Goal: Information Seeking & Learning: Learn about a topic

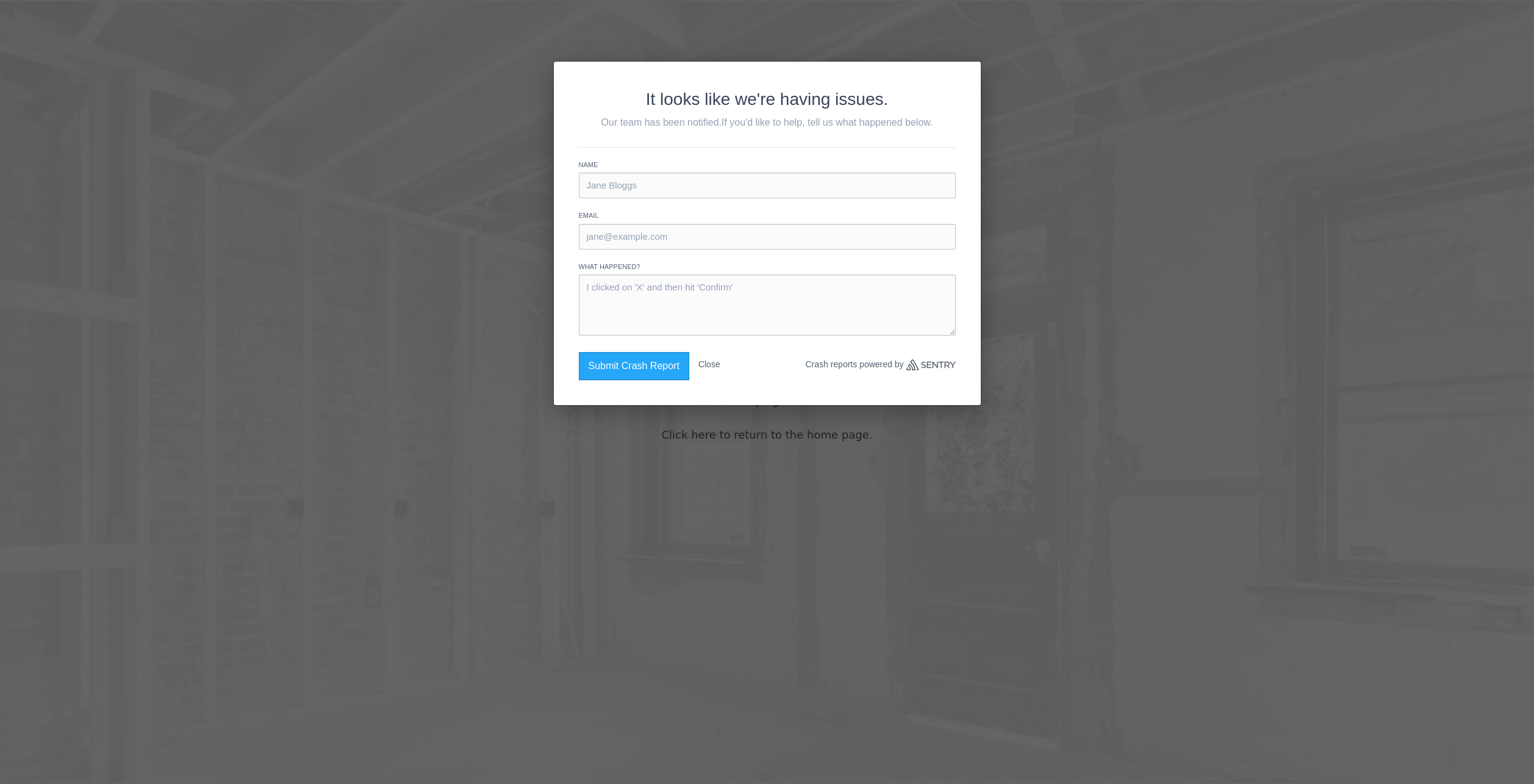
click at [714, 366] on button "Close" at bounding box center [710, 365] width 22 height 25
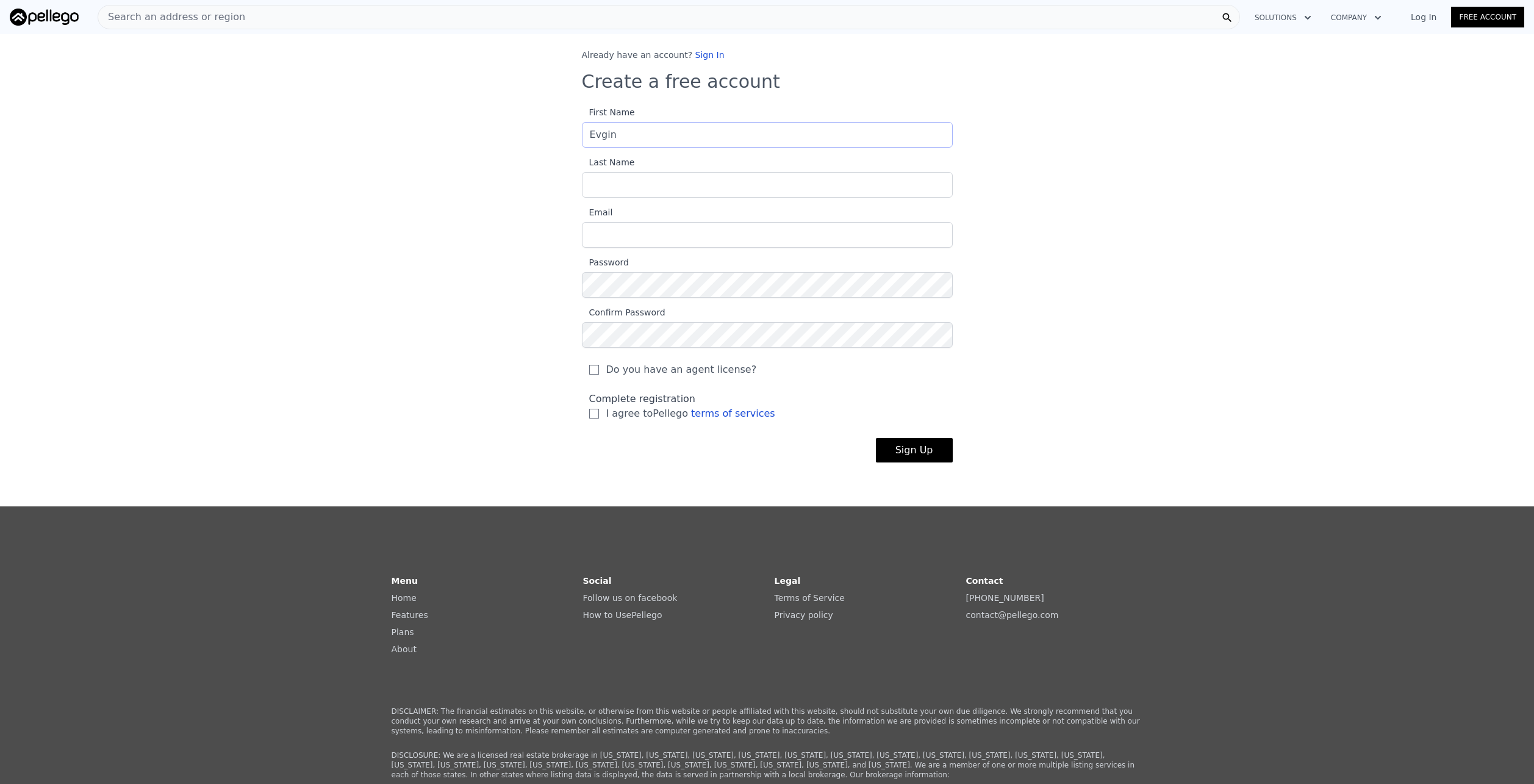
type input "Evgin"
click at [628, 180] on input "Last Name" at bounding box center [767, 184] width 371 height 26
type input "Demirci"
click at [669, 231] on input "Email" at bounding box center [767, 235] width 371 height 26
type input "evgindemirci6@gmail.com"
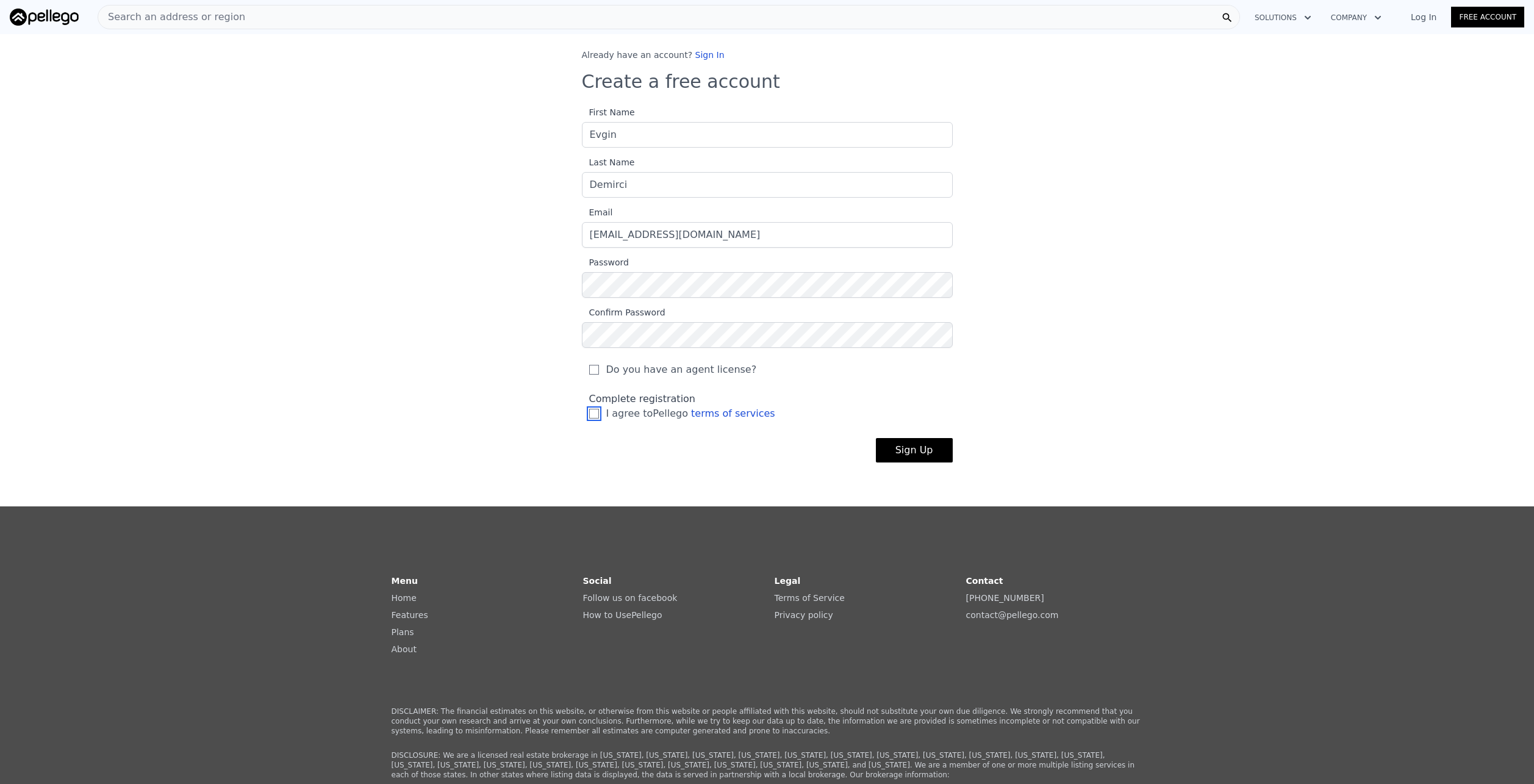
click at [590, 415] on input "I agree to Pellego terms of services" at bounding box center [595, 413] width 10 height 10
checkbox input "true"
click at [911, 458] on button "Sign Up" at bounding box center [915, 449] width 77 height 24
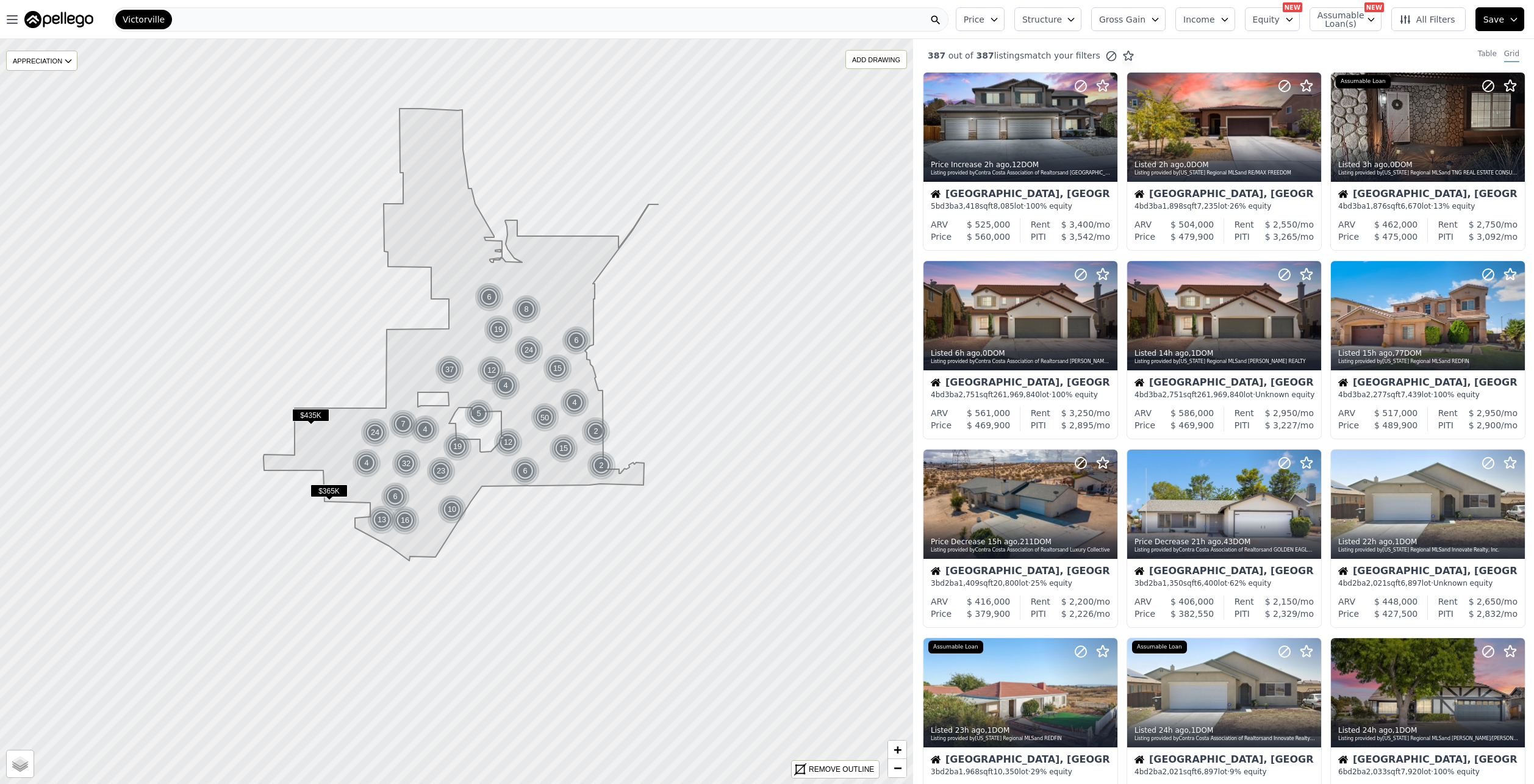
click at [1140, 19] on span "Gross Gain" at bounding box center [1122, 19] width 46 height 13
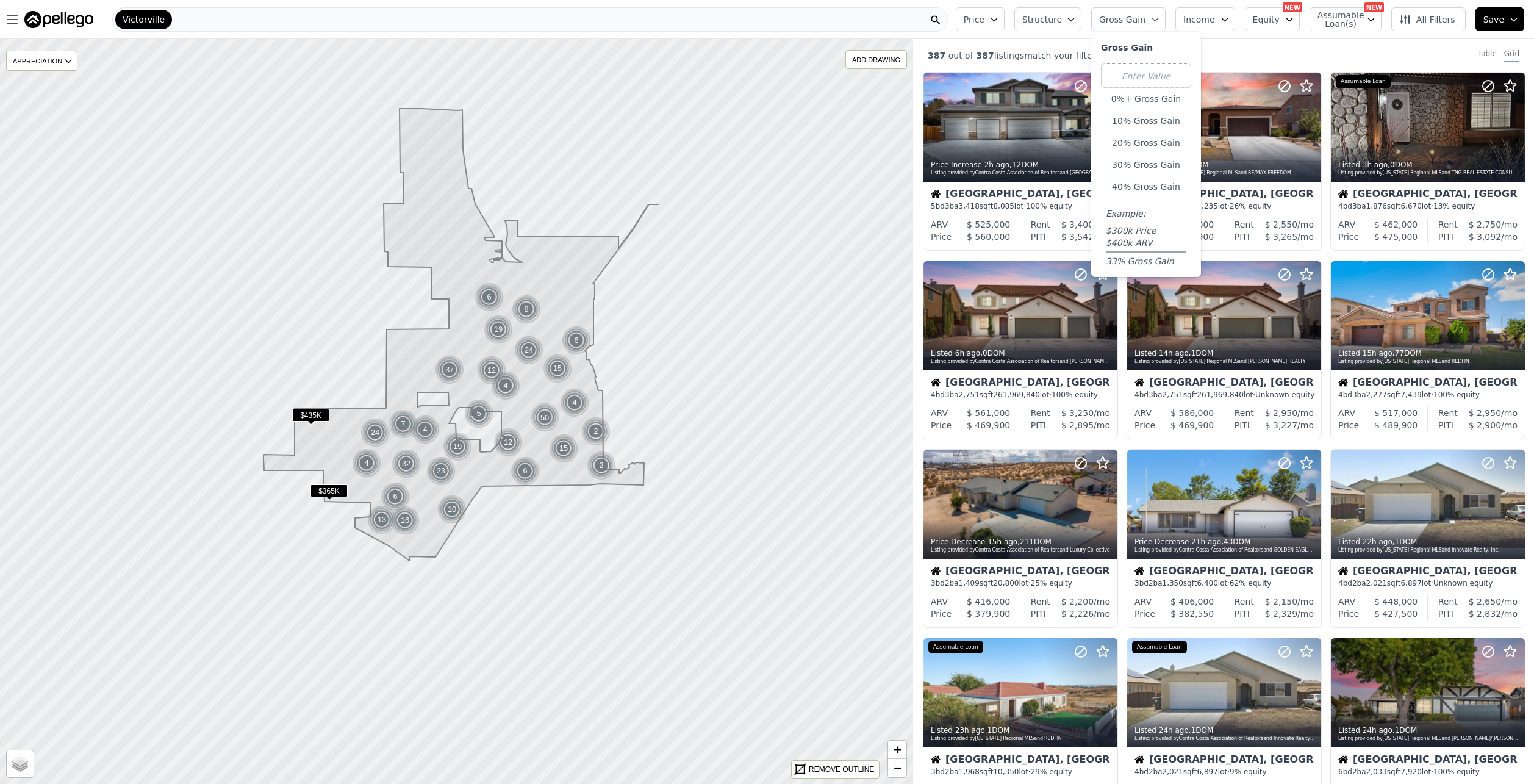
click at [1140, 19] on span "Gross Gain" at bounding box center [1122, 19] width 46 height 13
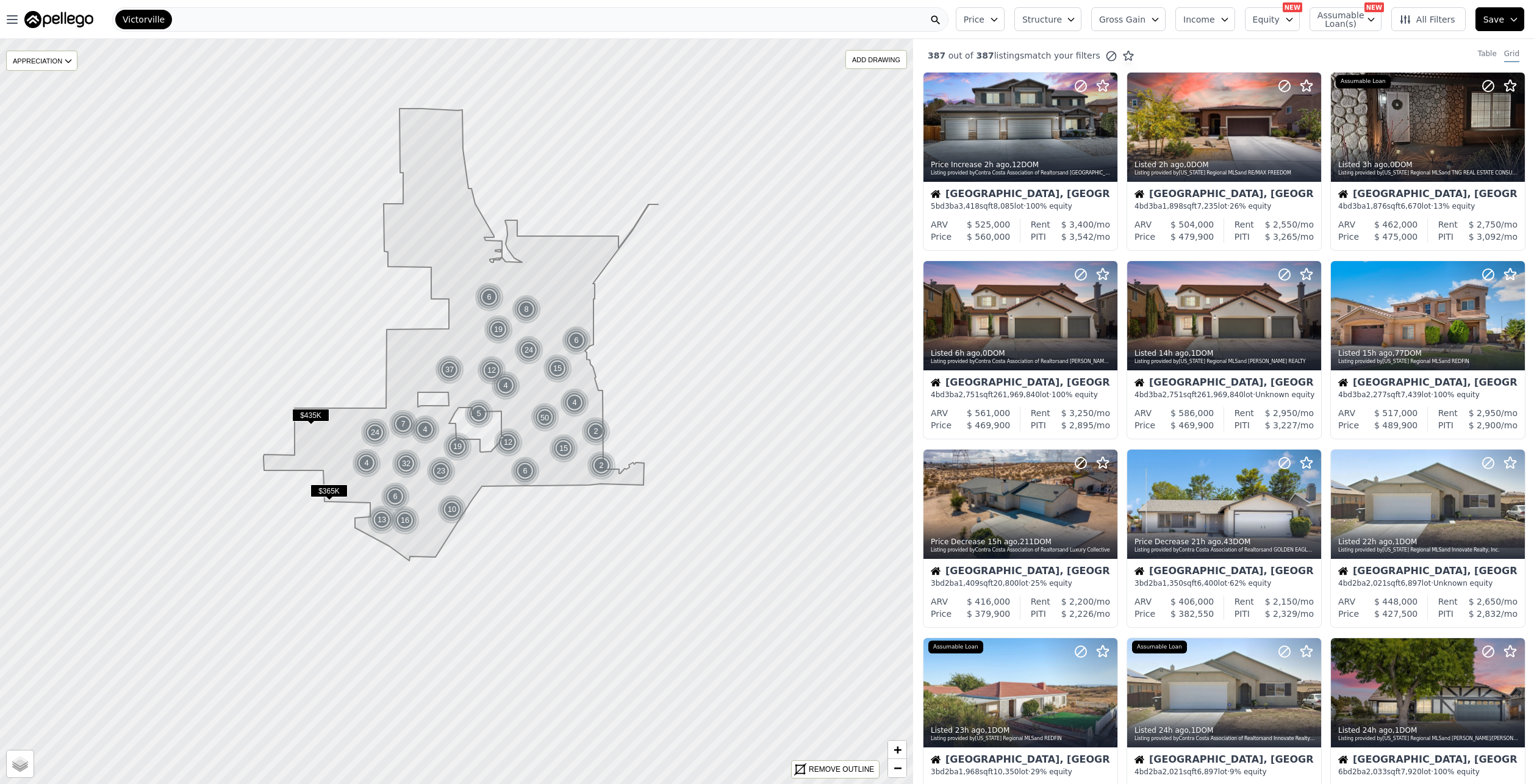
click at [1074, 18] on icon "button" at bounding box center [1071, 20] width 6 height 3
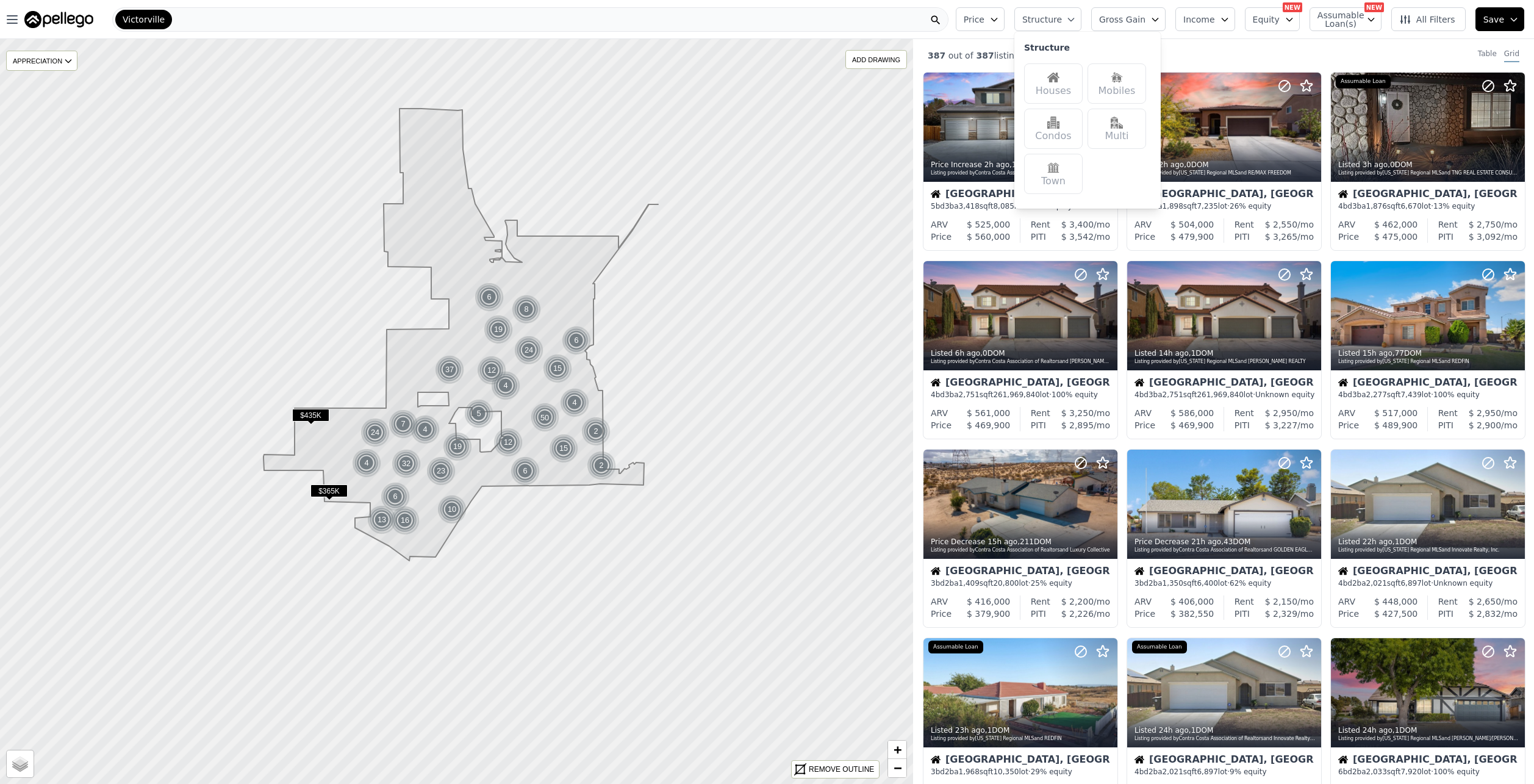
click at [1082, 73] on div "Houses" at bounding box center [1053, 84] width 59 height 40
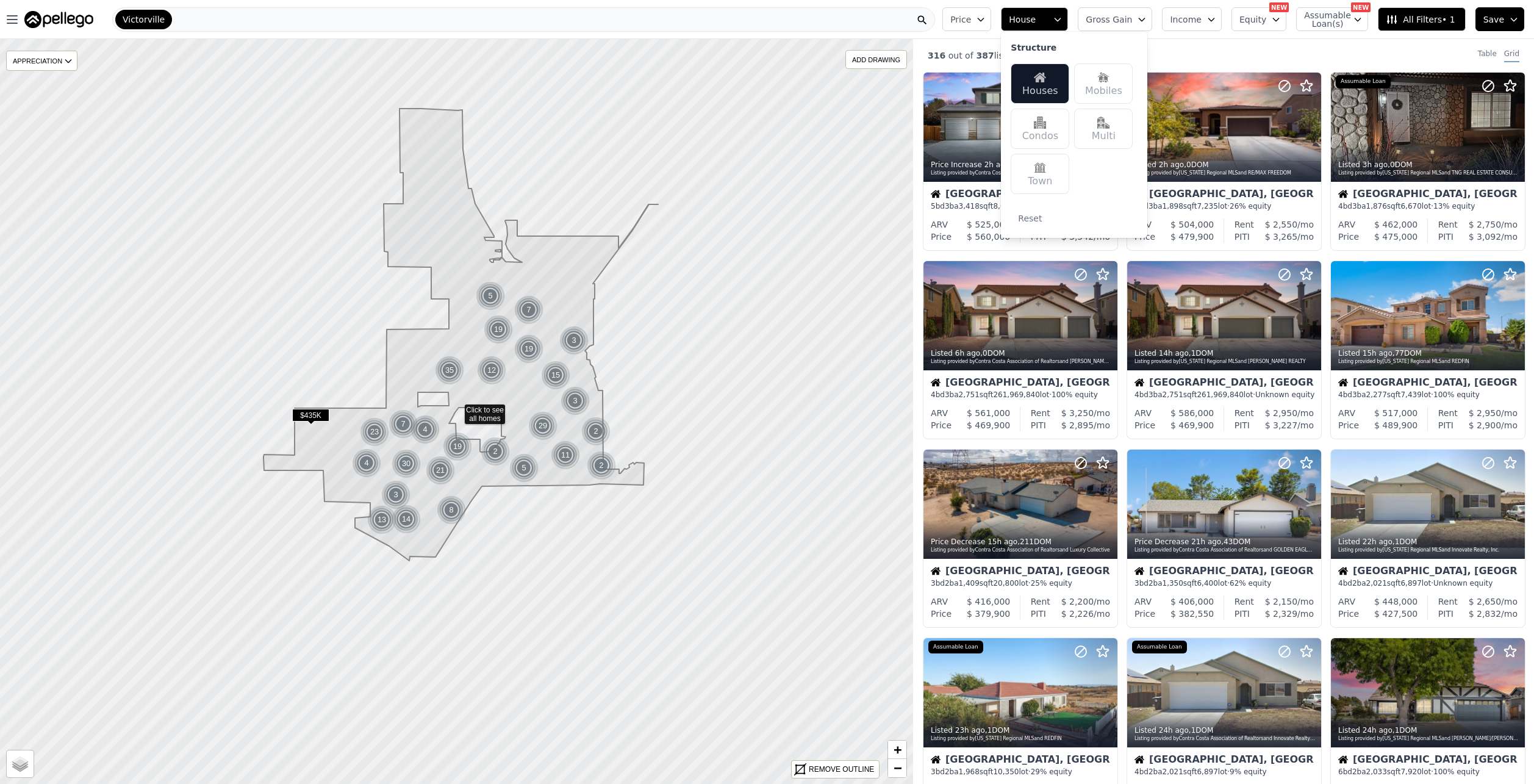
click at [1048, 15] on span "House" at bounding box center [1028, 19] width 39 height 13
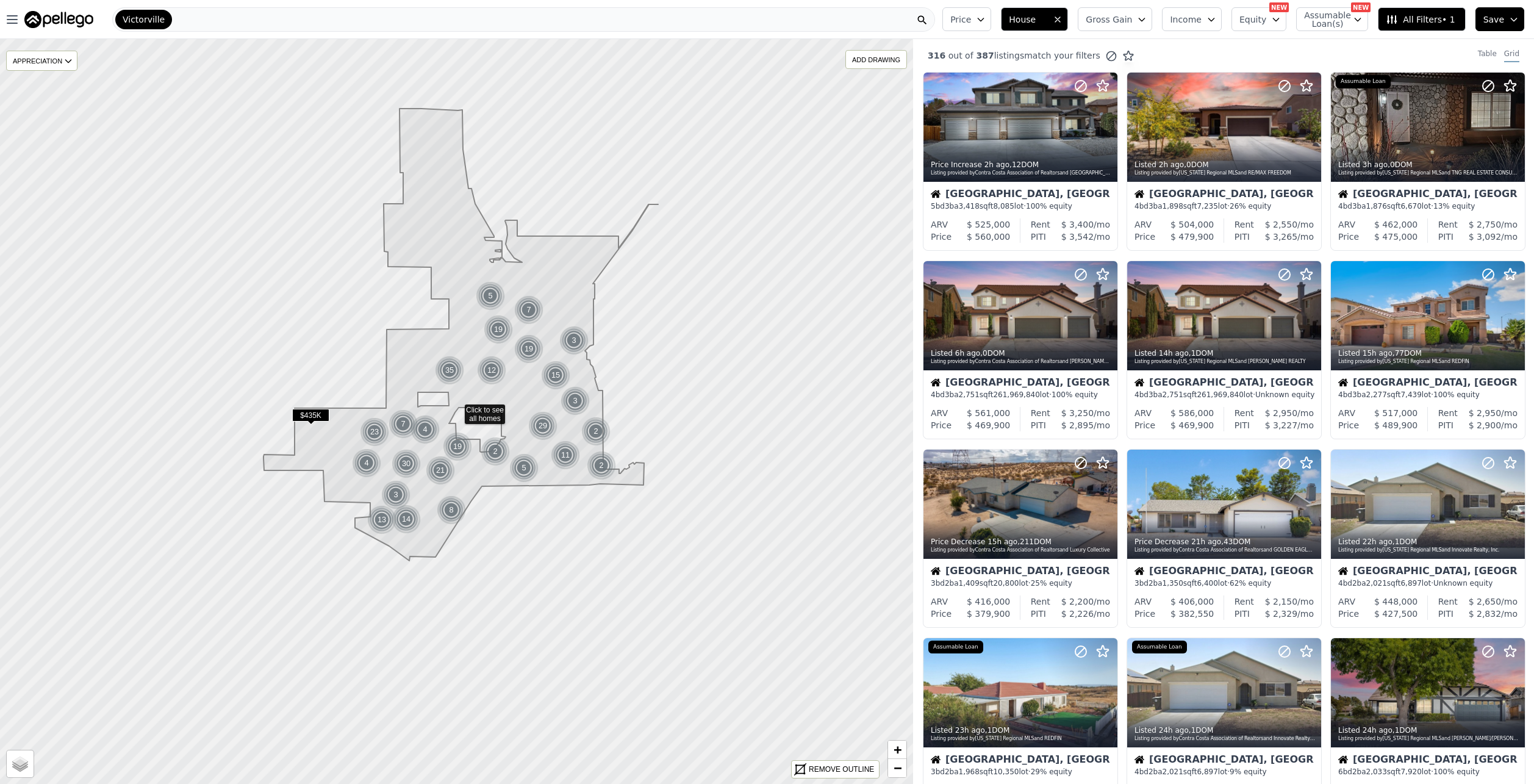
click at [986, 19] on icon "button" at bounding box center [981, 19] width 10 height 10
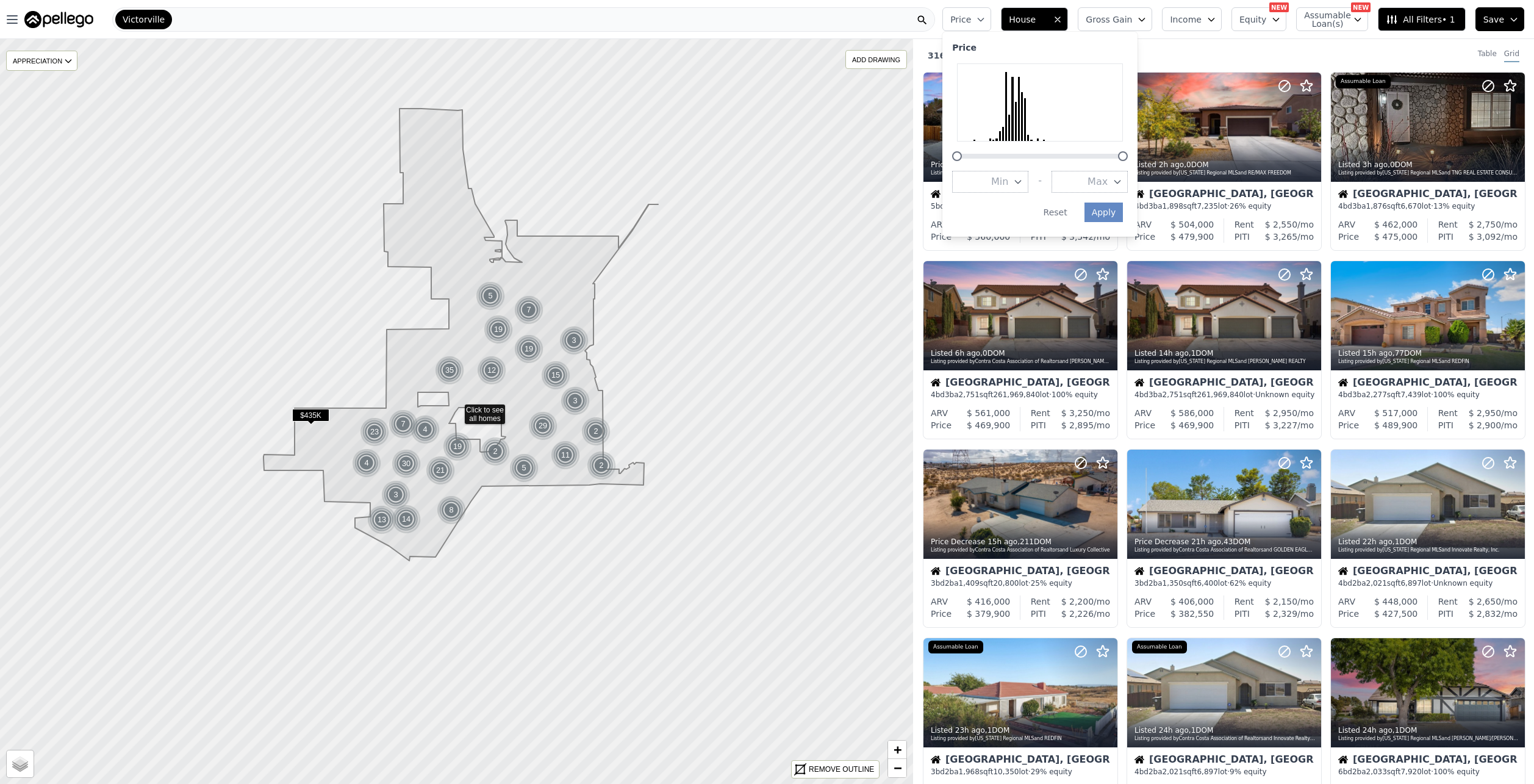
click at [986, 19] on icon "button" at bounding box center [981, 19] width 10 height 10
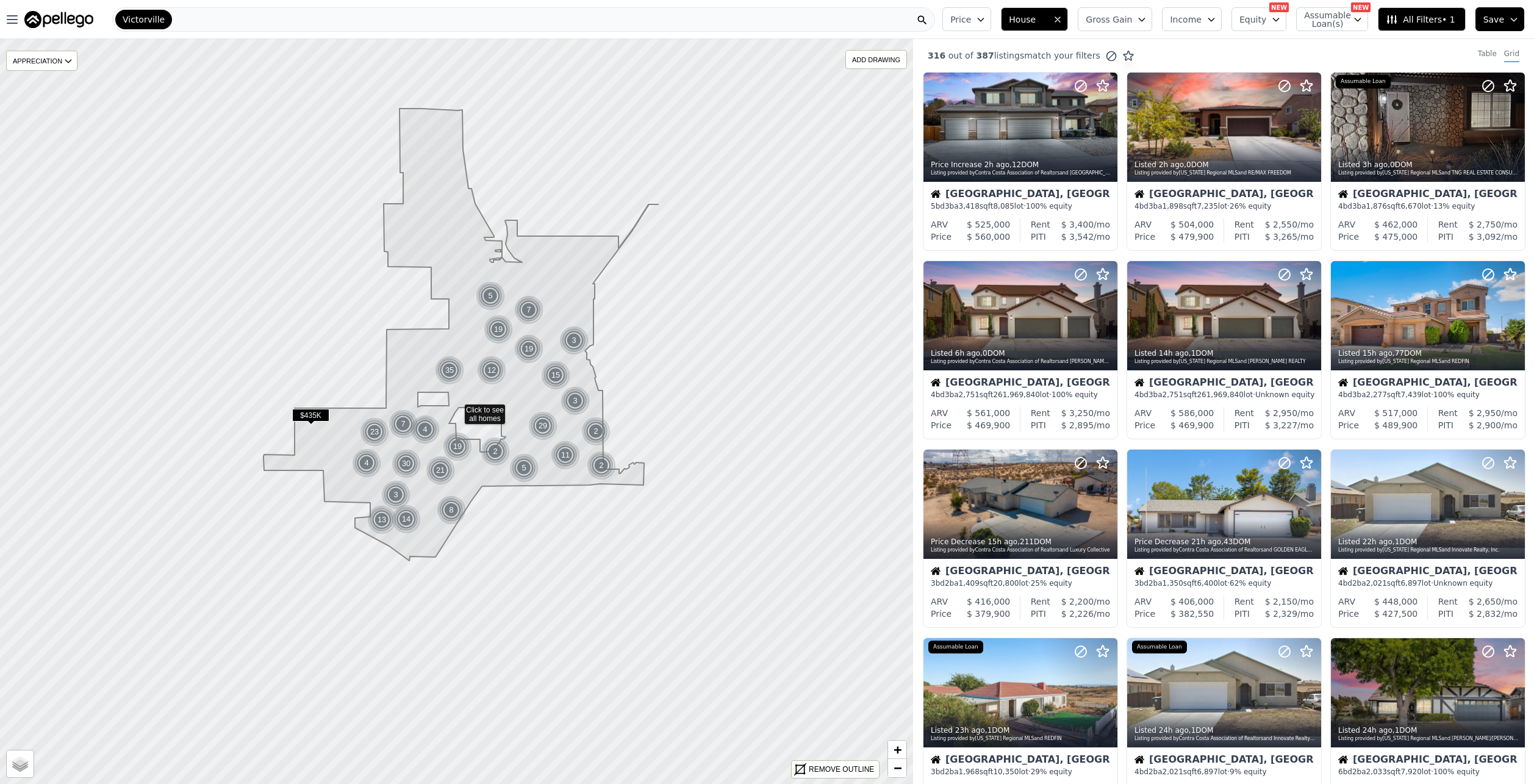
click at [1202, 21] on span "Income" at bounding box center [1186, 19] width 32 height 13
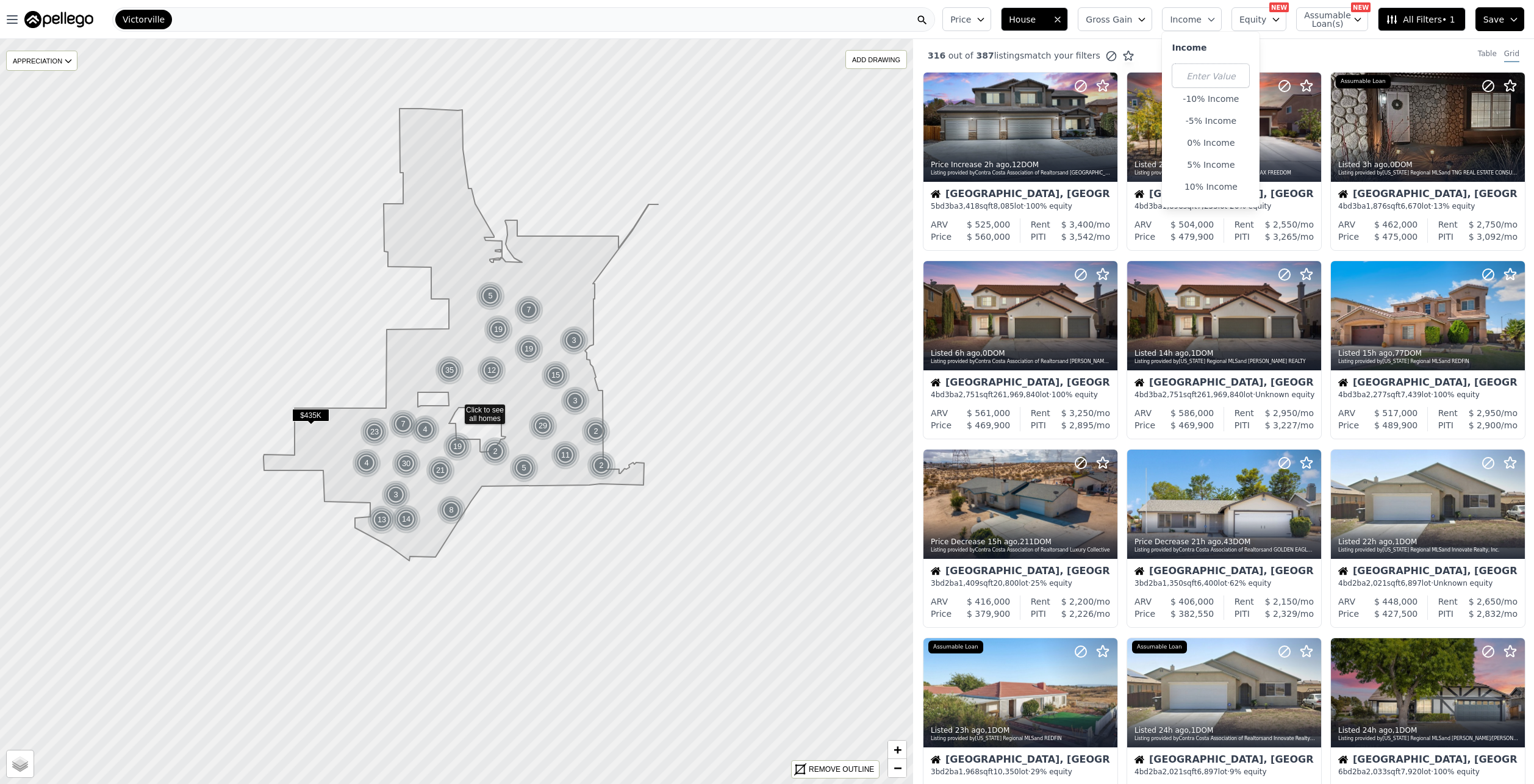
click at [1202, 21] on span "Income" at bounding box center [1186, 19] width 32 height 13
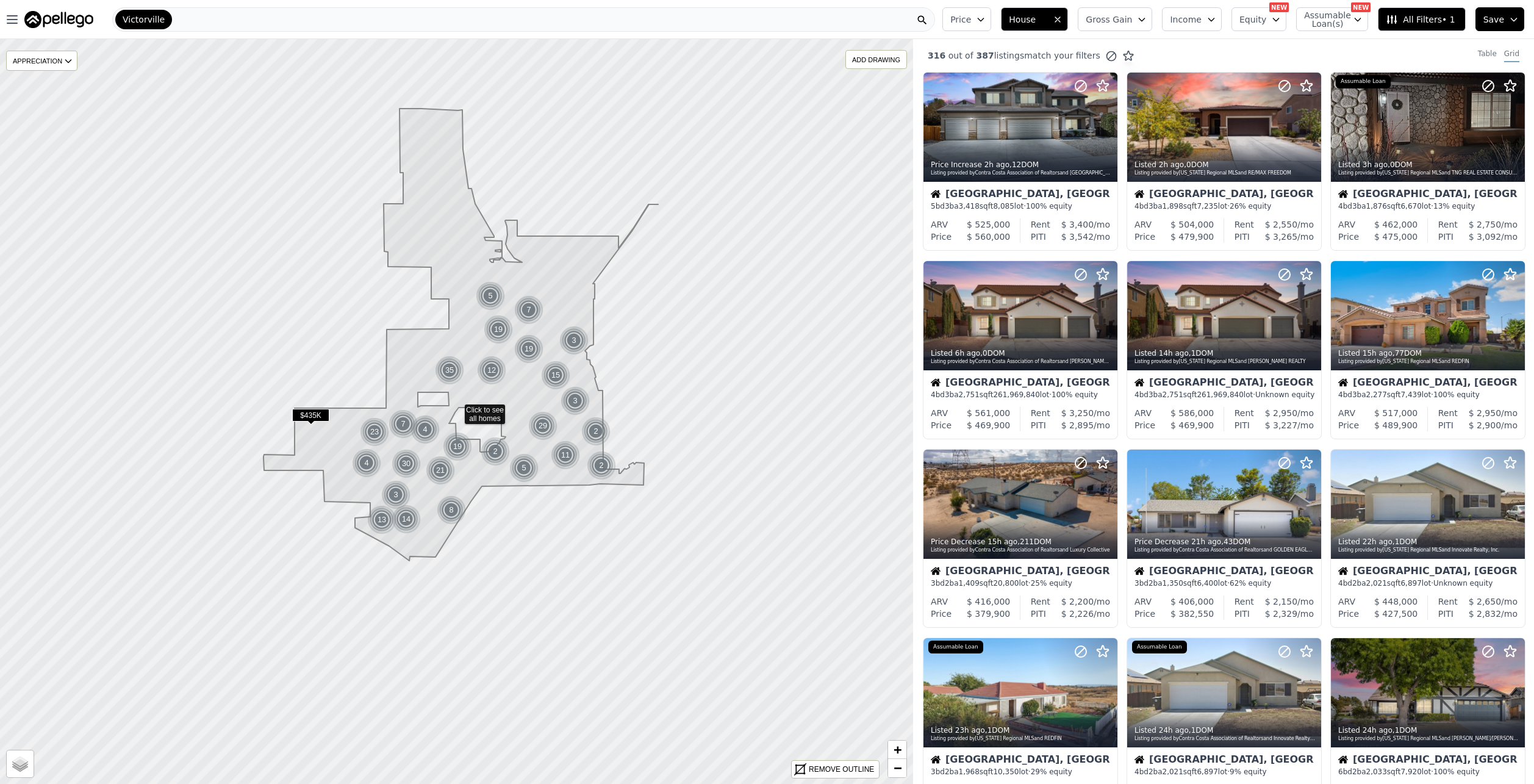
click at [1280, 20] on icon "button" at bounding box center [1277, 19] width 10 height 10
click at [1321, 18] on span "Assumable Loan(s)" at bounding box center [1323, 19] width 39 height 17
click at [1495, 14] on span "Save" at bounding box center [1494, 19] width 21 height 13
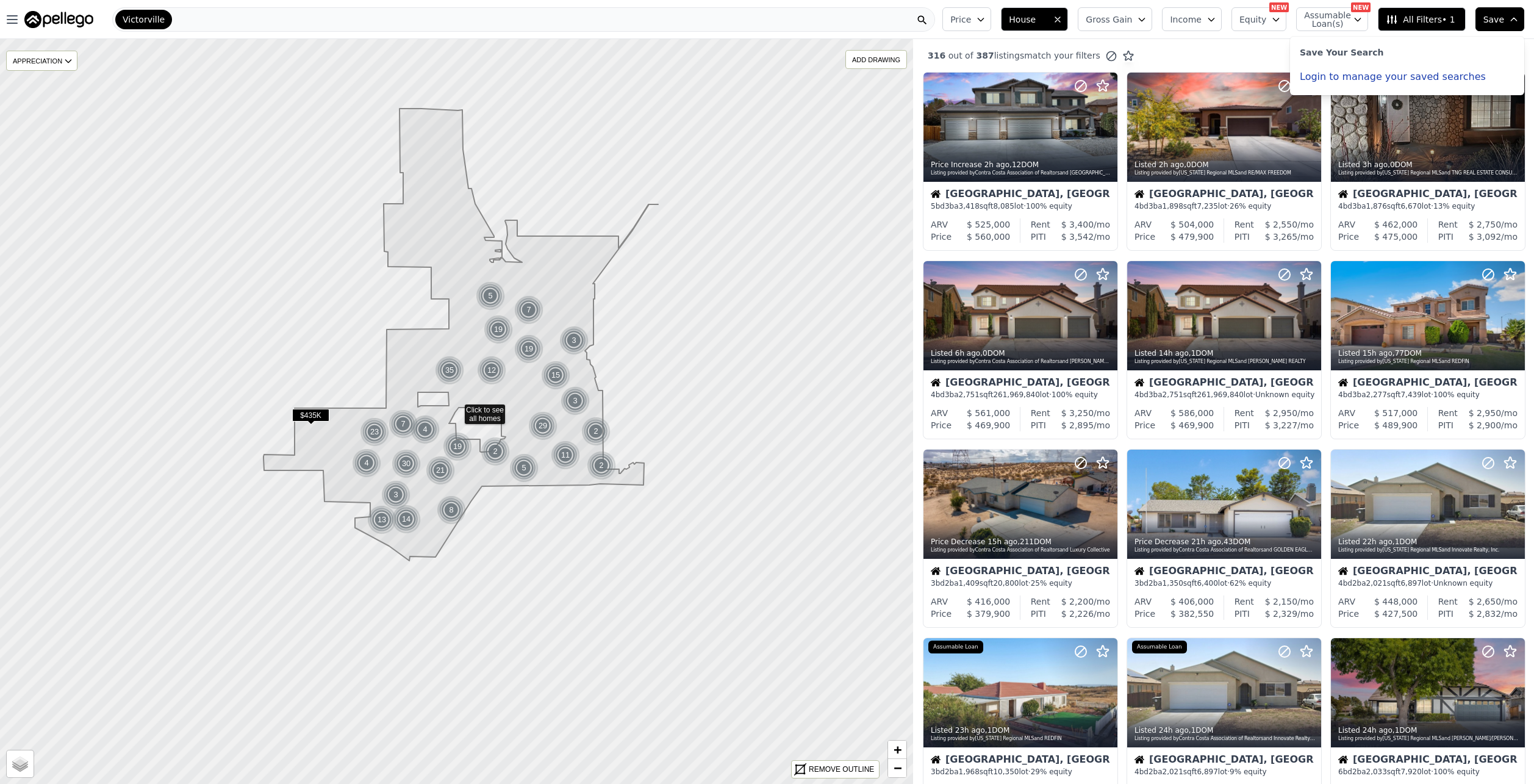
click at [1495, 18] on span "Save" at bounding box center [1494, 19] width 21 height 13
click at [1061, 133] on div at bounding box center [1079, 112] width 78 height 78
click at [34, 64] on div "APPRECIATION" at bounding box center [41, 60] width 71 height 20
click at [39, 61] on div "APPRECIATION" at bounding box center [41, 60] width 71 height 20
click at [986, 16] on icon "button" at bounding box center [981, 19] width 10 height 10
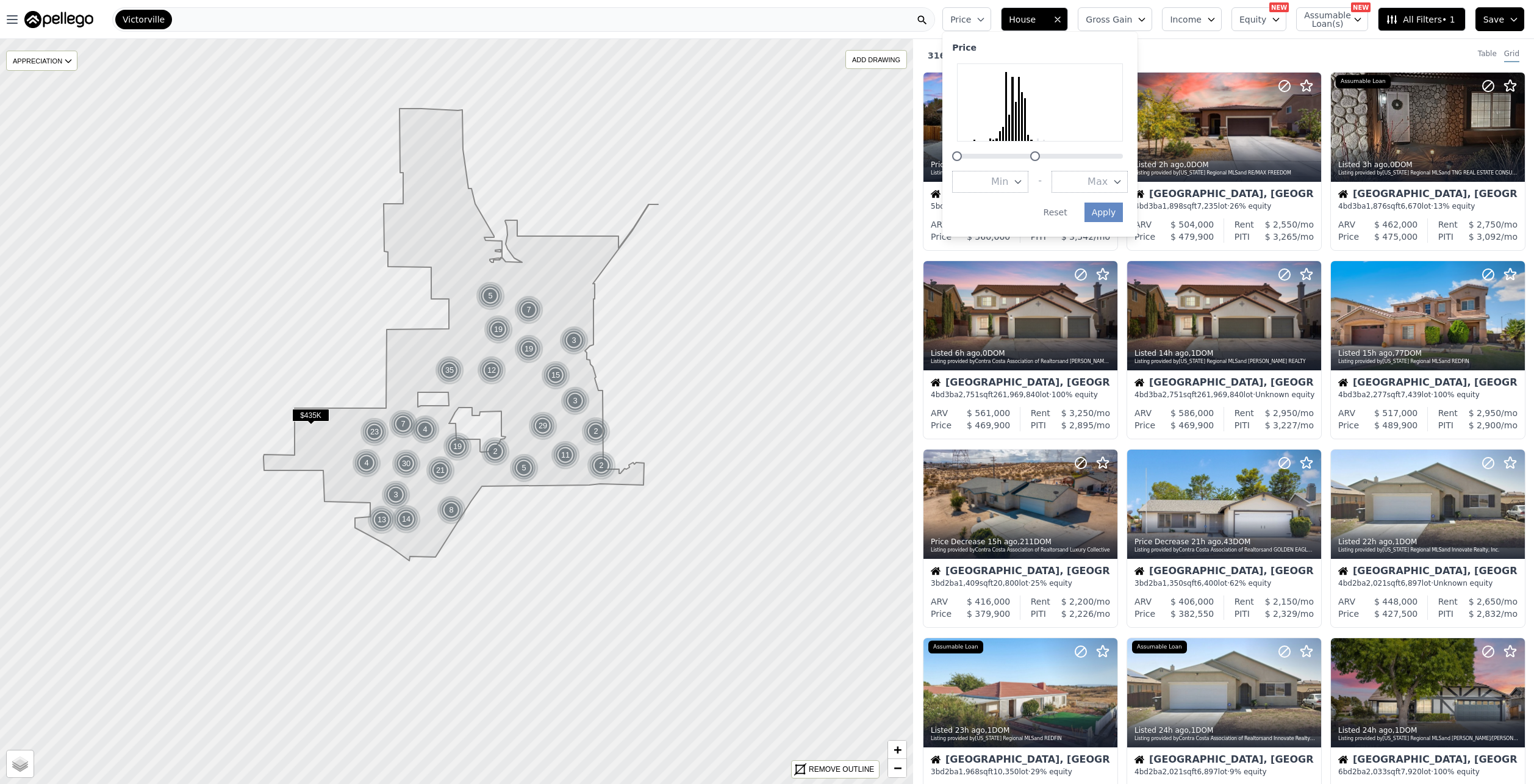
drag, startPoint x: 1142, startPoint y: 158, endPoint x: 1055, endPoint y: 160, distance: 87.0
click at [1040, 160] on div at bounding box center [1036, 156] width 10 height 10
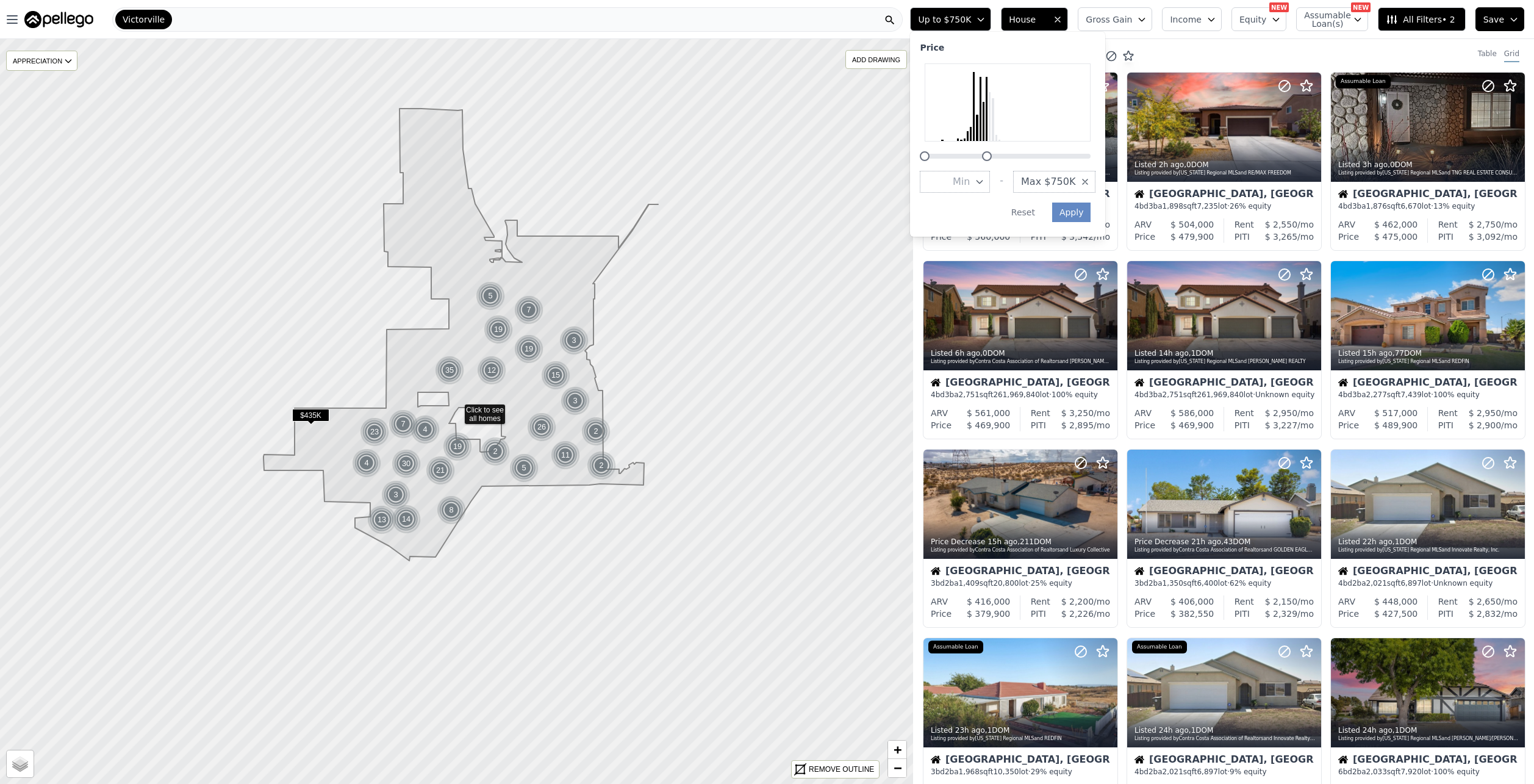
drag, startPoint x: 1022, startPoint y: 159, endPoint x: 996, endPoint y: 159, distance: 26.0
click at [992, 159] on div at bounding box center [987, 156] width 10 height 10
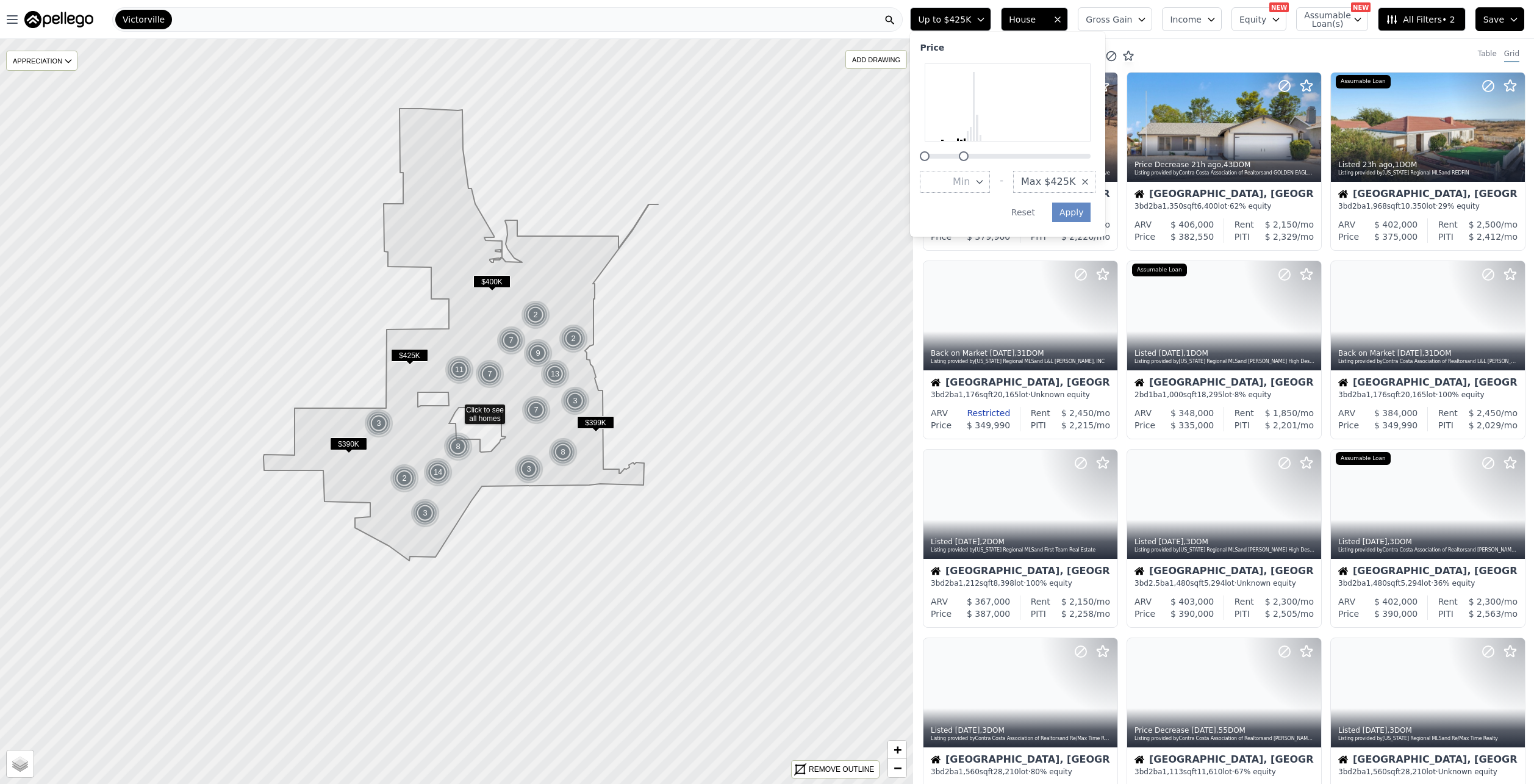
drag, startPoint x: 996, startPoint y: 156, endPoint x: 984, endPoint y: 156, distance: 12.0
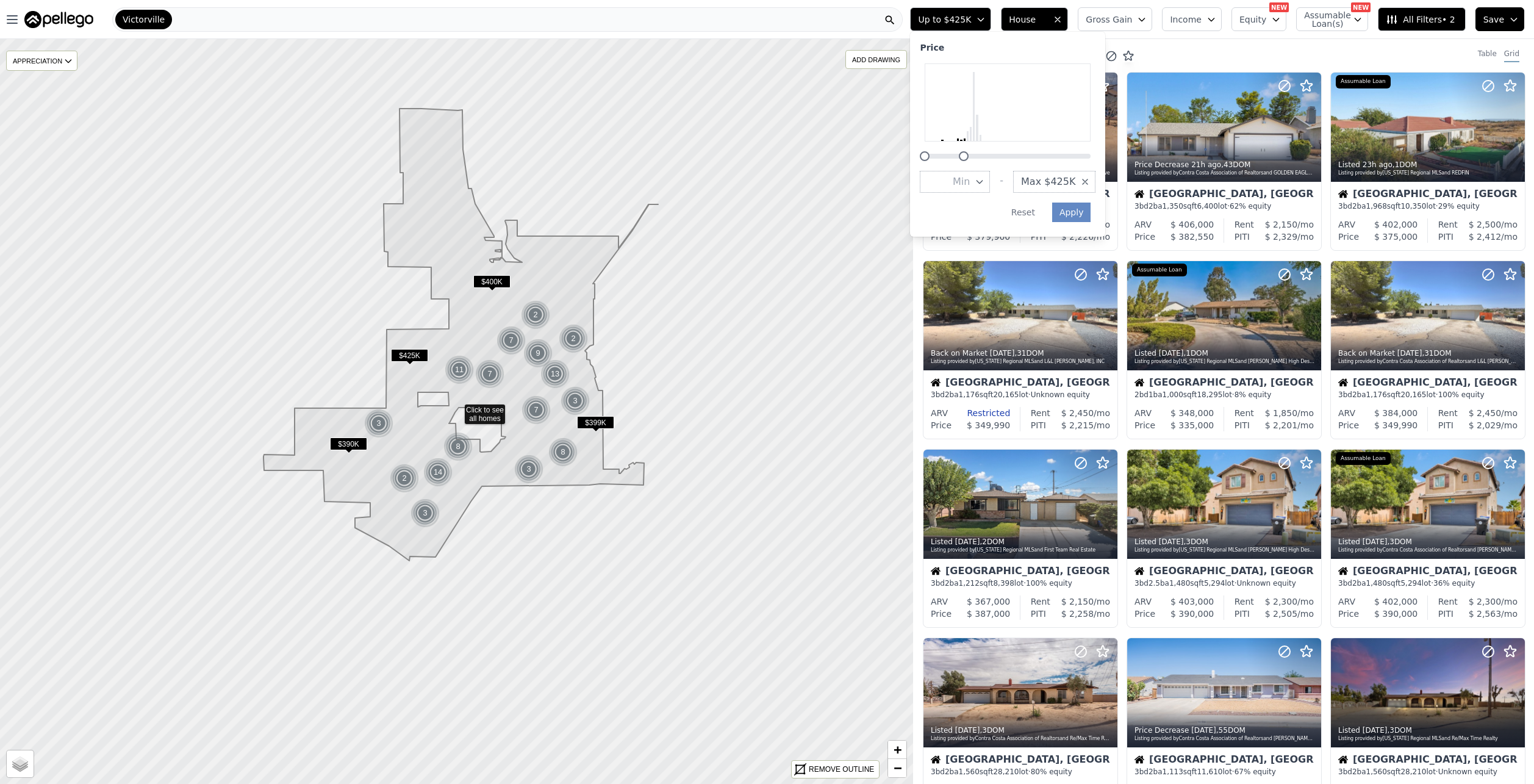
click at [969, 156] on div at bounding box center [965, 156] width 10 height 10
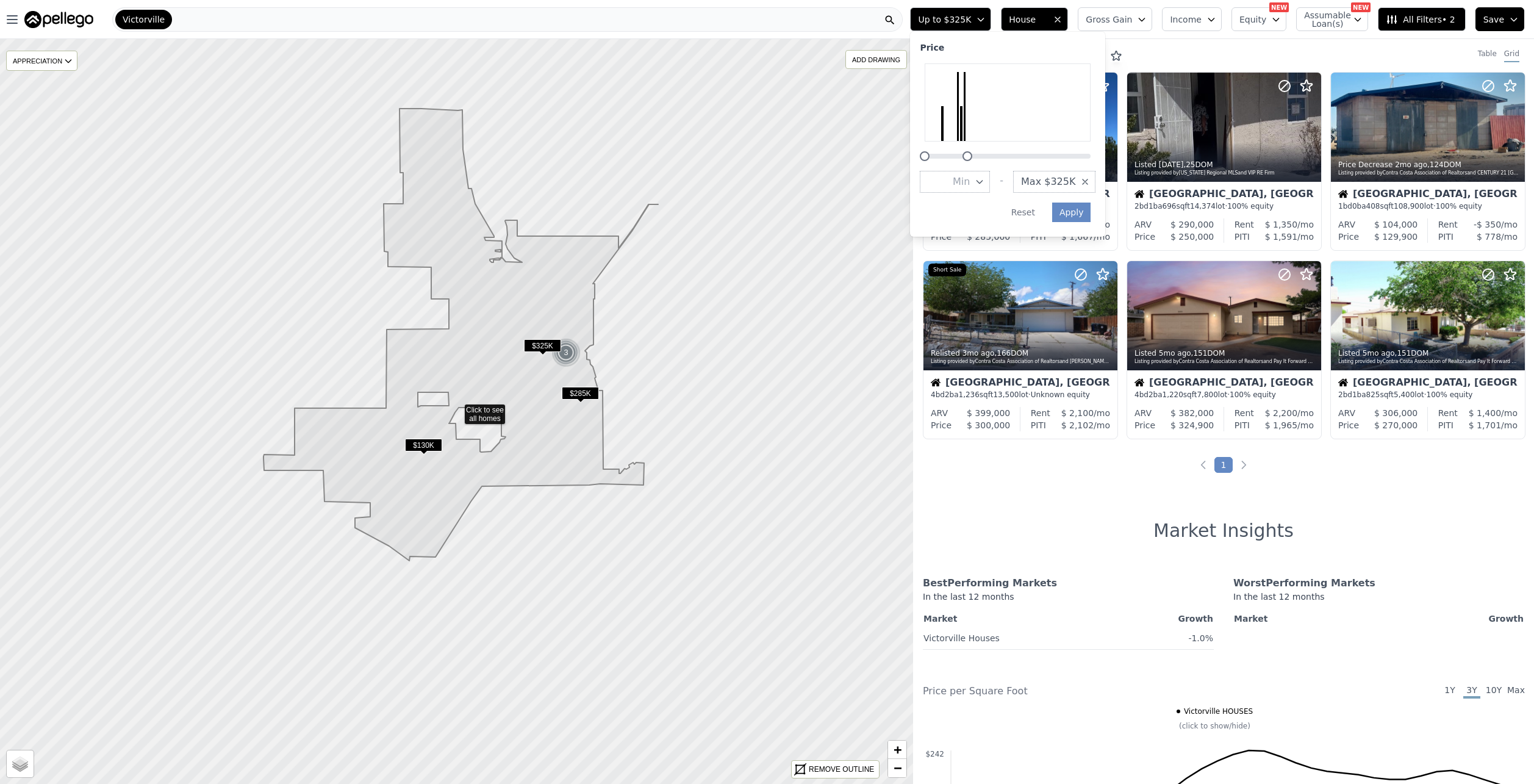
click at [973, 156] on div at bounding box center [968, 156] width 10 height 10
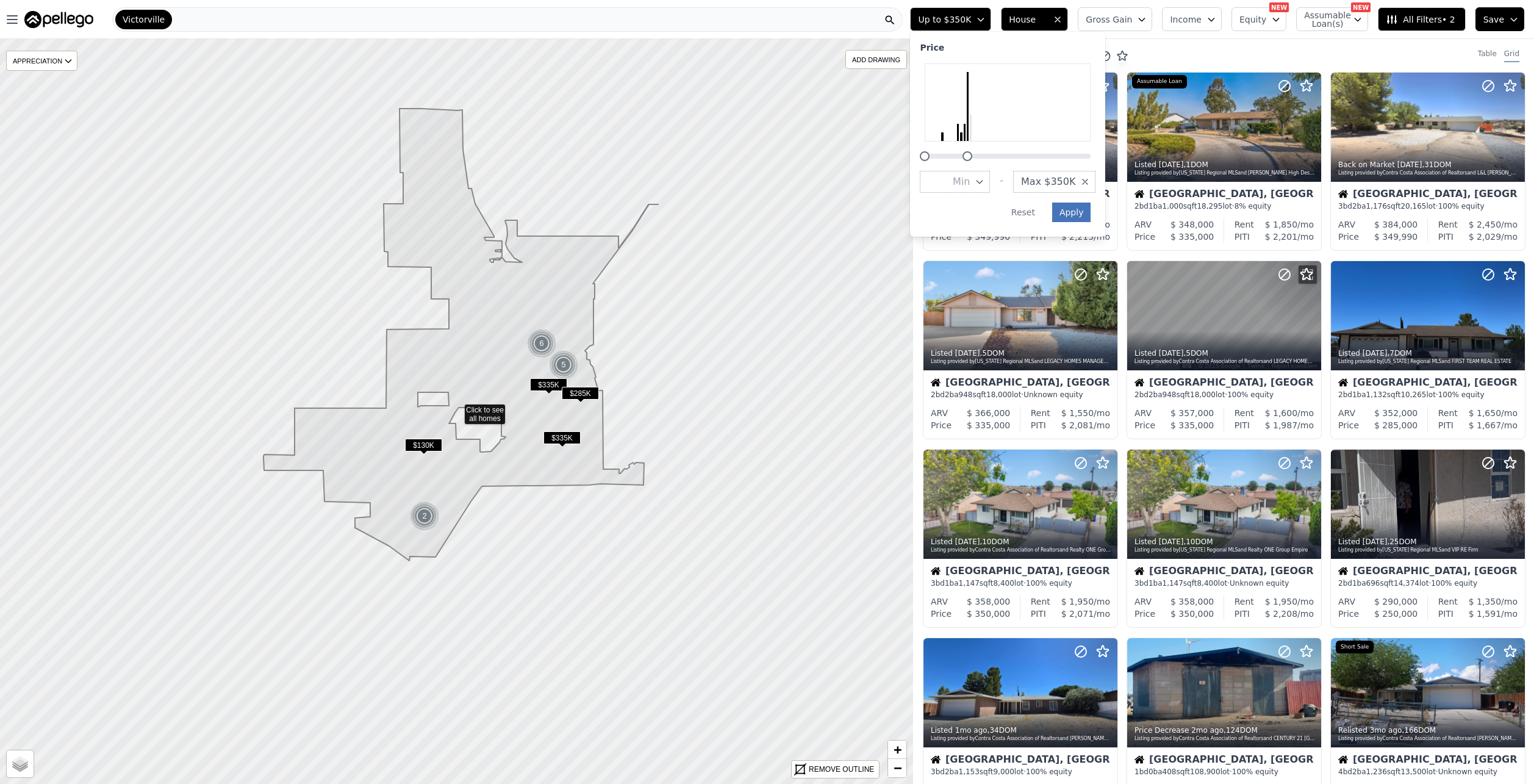
click at [1091, 210] on button "Apply" at bounding box center [1072, 212] width 39 height 19
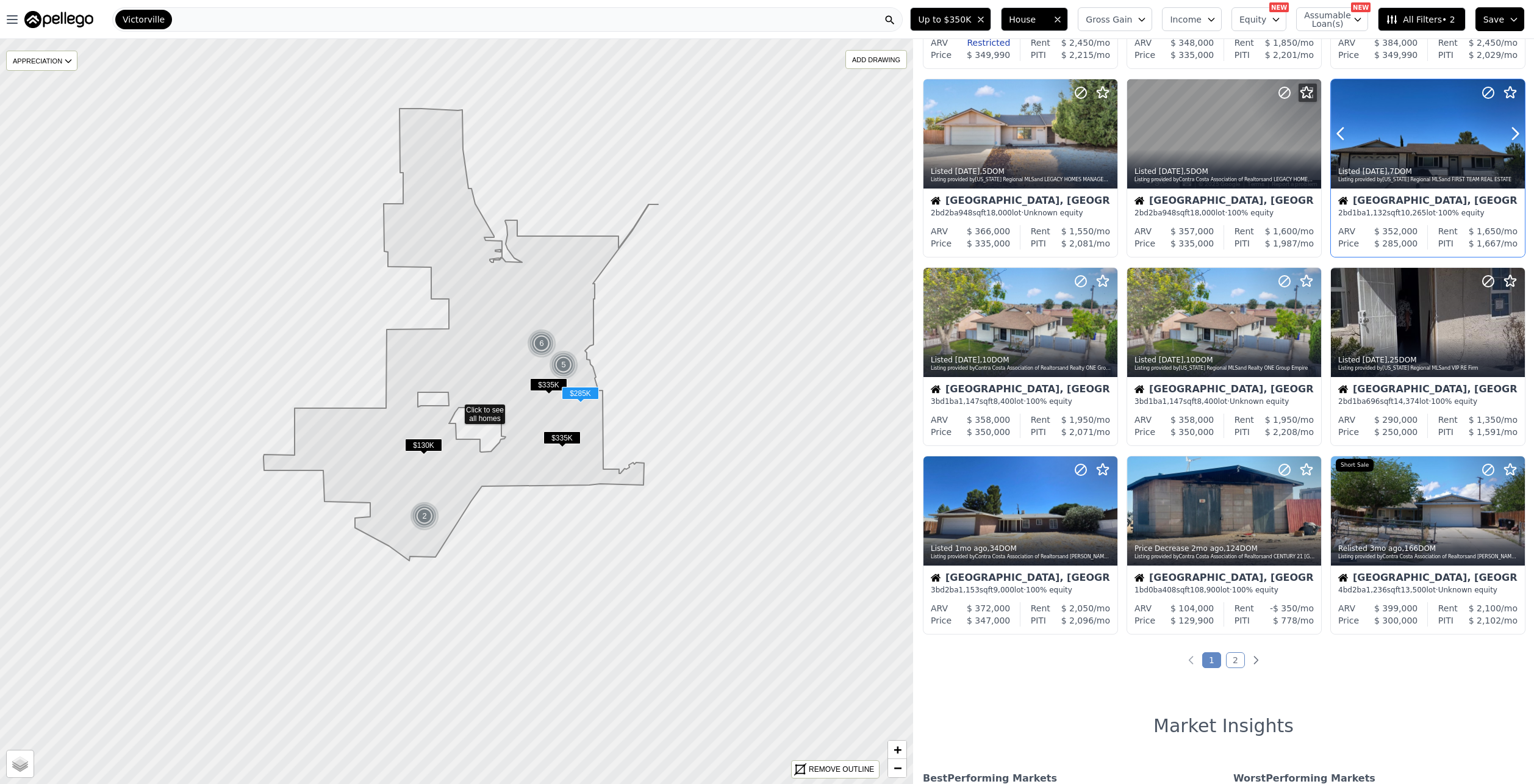
scroll to position [183, 0]
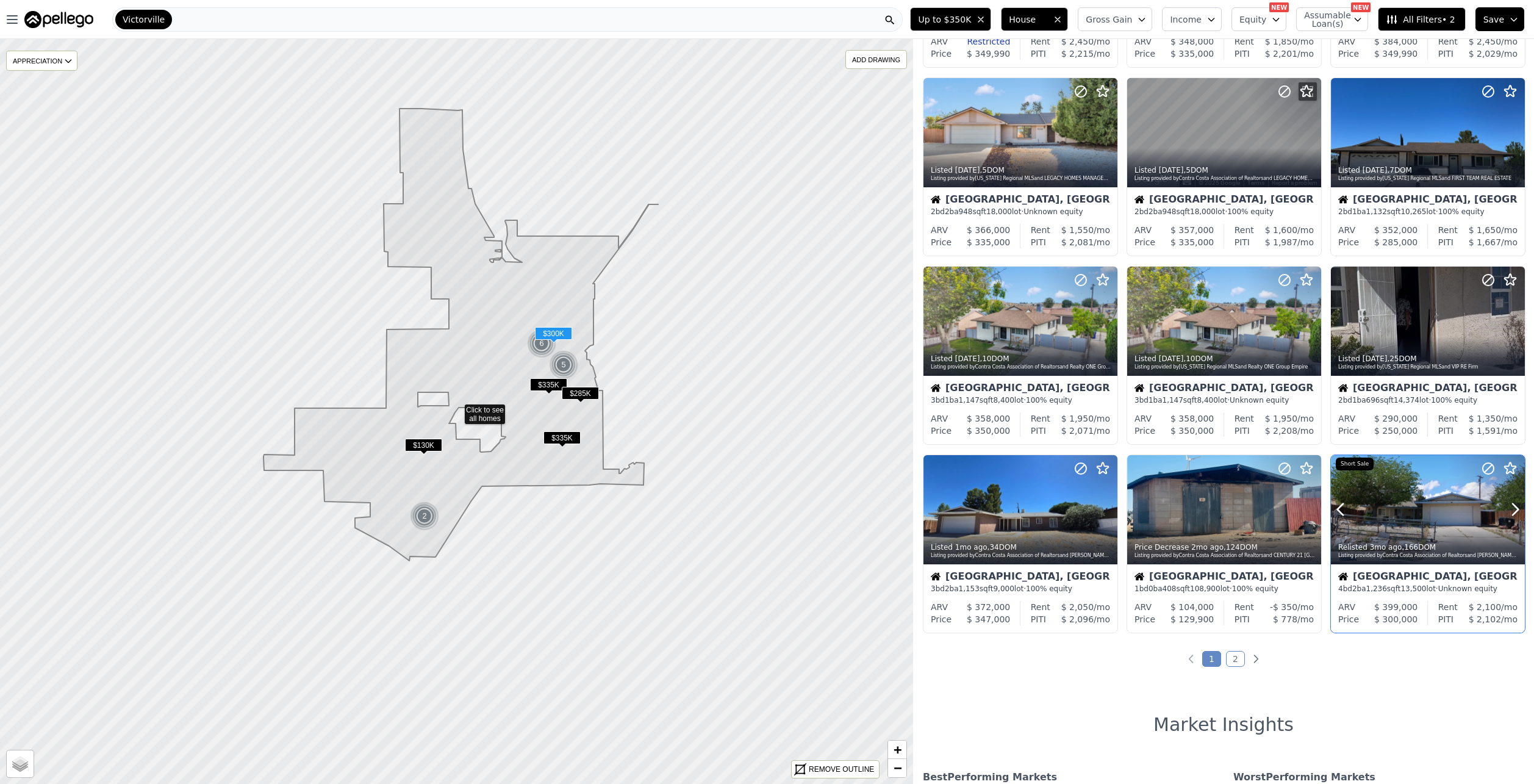
click at [1412, 498] on div at bounding box center [1427, 510] width 194 height 109
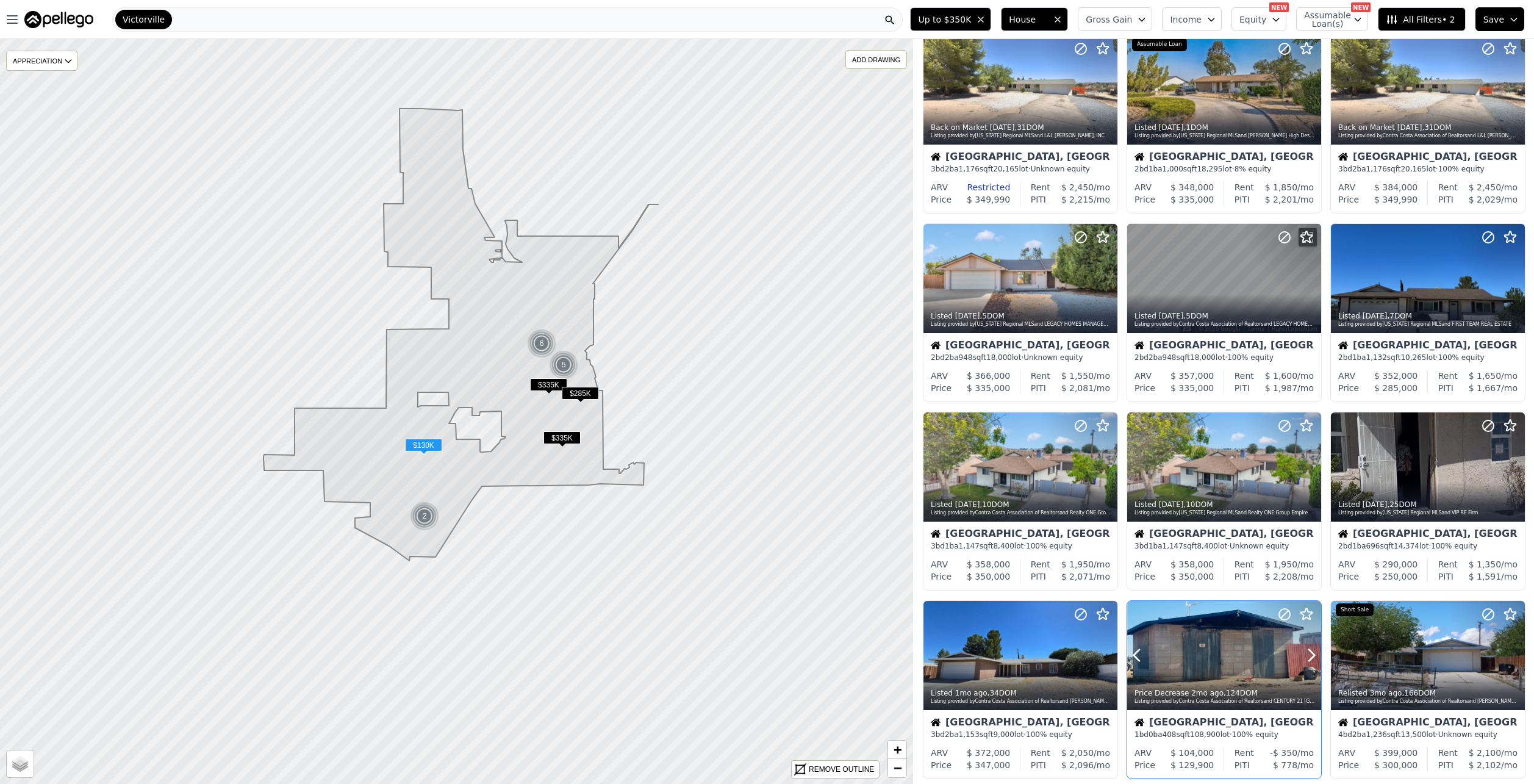
scroll to position [0, 0]
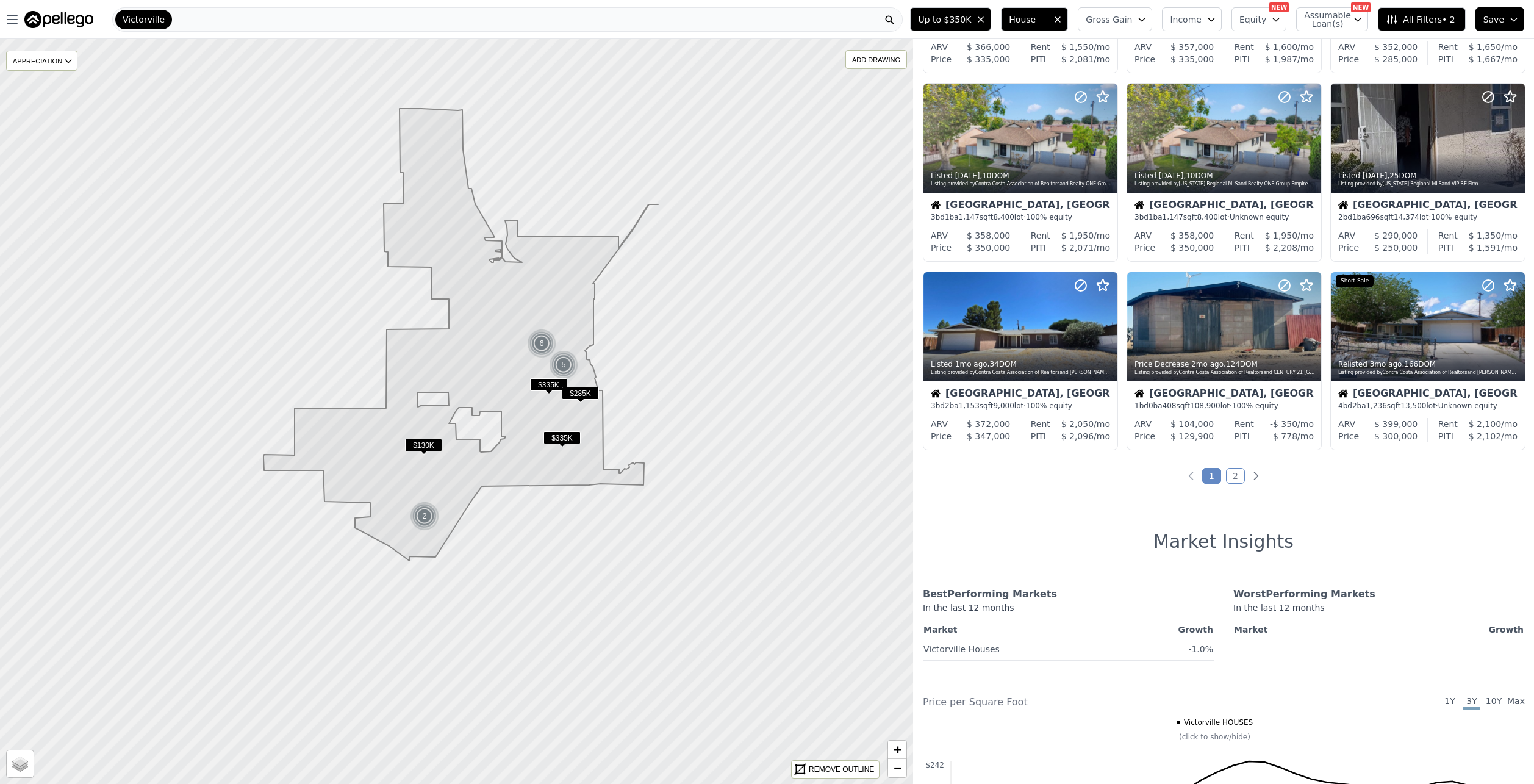
click at [1232, 478] on link "2" at bounding box center [1235, 475] width 19 height 16
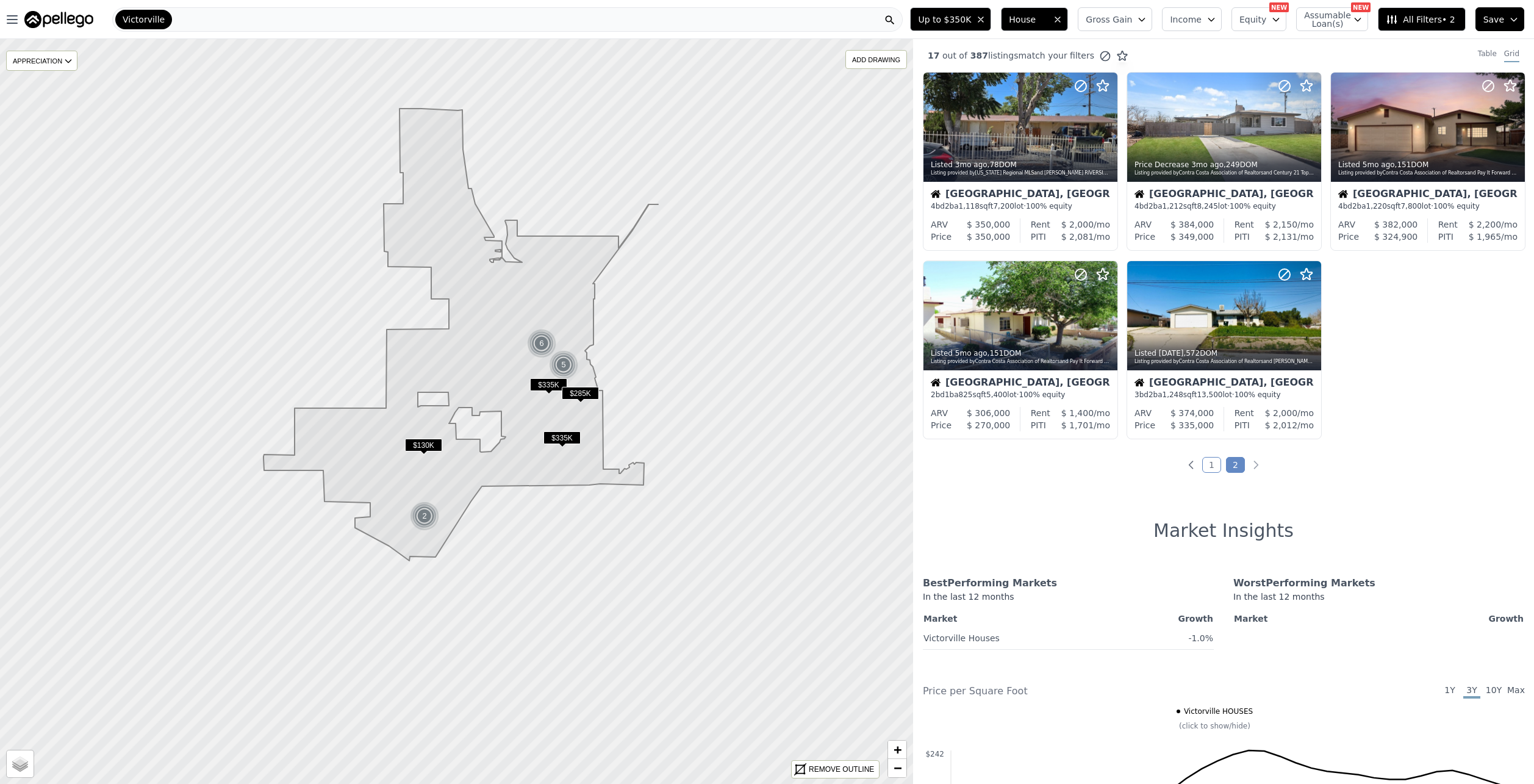
click at [971, 22] on span "Up to $350K" at bounding box center [944, 19] width 53 height 13
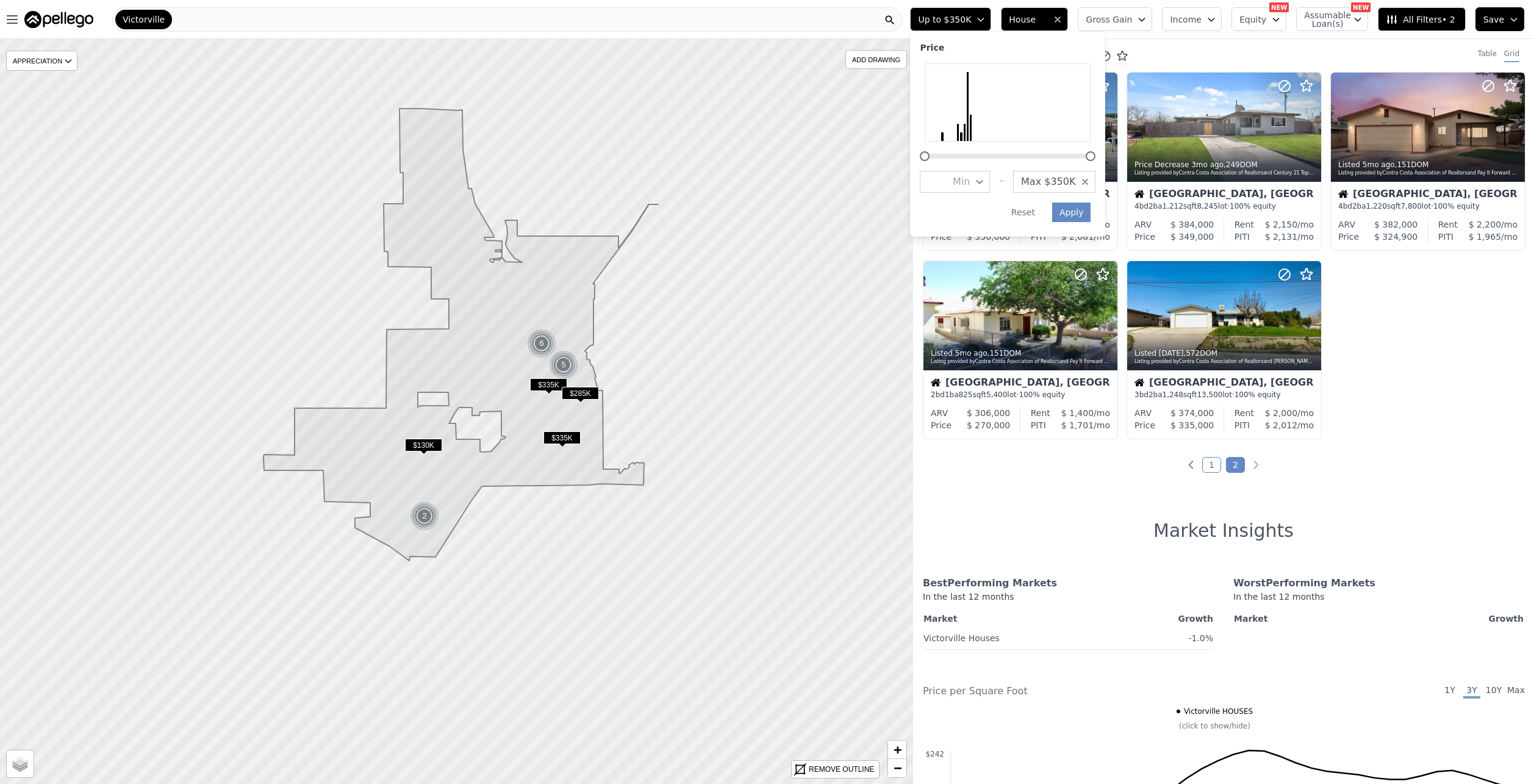
drag, startPoint x: 989, startPoint y: 157, endPoint x: 1136, endPoint y: 164, distance: 147.2
click at [1136, 160] on div "Open main menu Victorville Up to $350K Price Min - Max $350K Apply Reset House …" at bounding box center [767, 392] width 1534 height 784
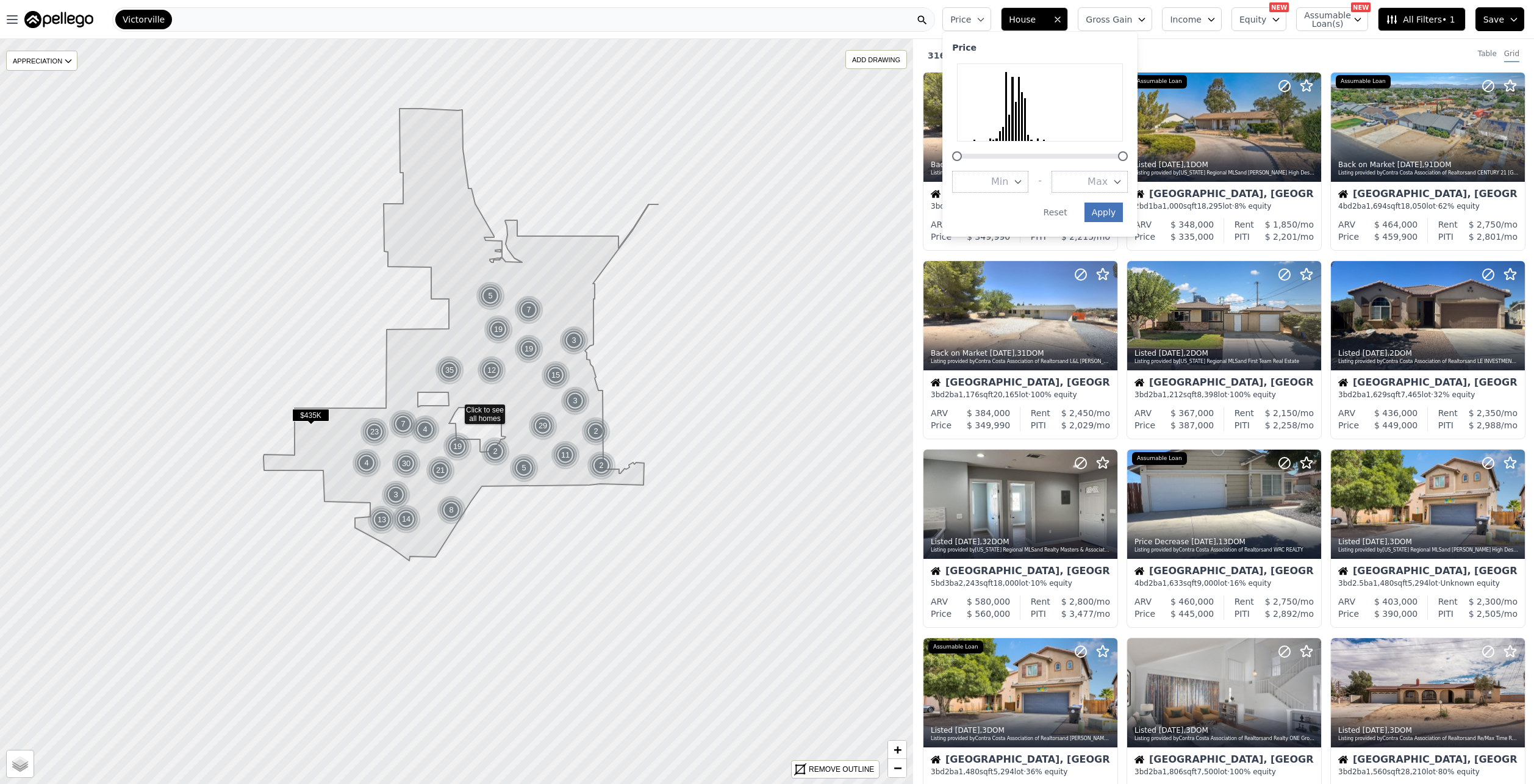
click at [1124, 217] on button "Apply" at bounding box center [1104, 212] width 39 height 19
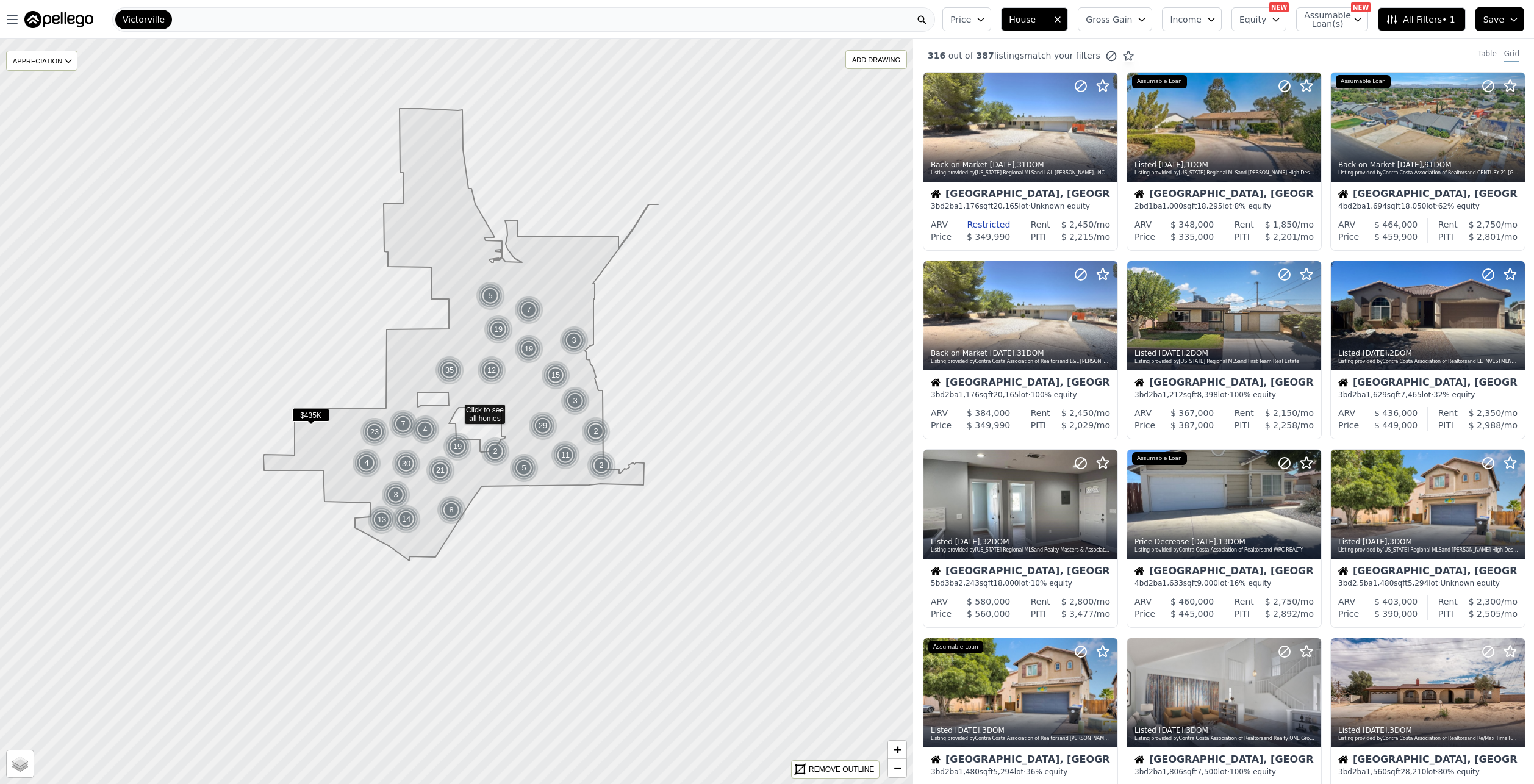
click at [1433, 23] on span "All Filters • 1" at bounding box center [1421, 19] width 69 height 13
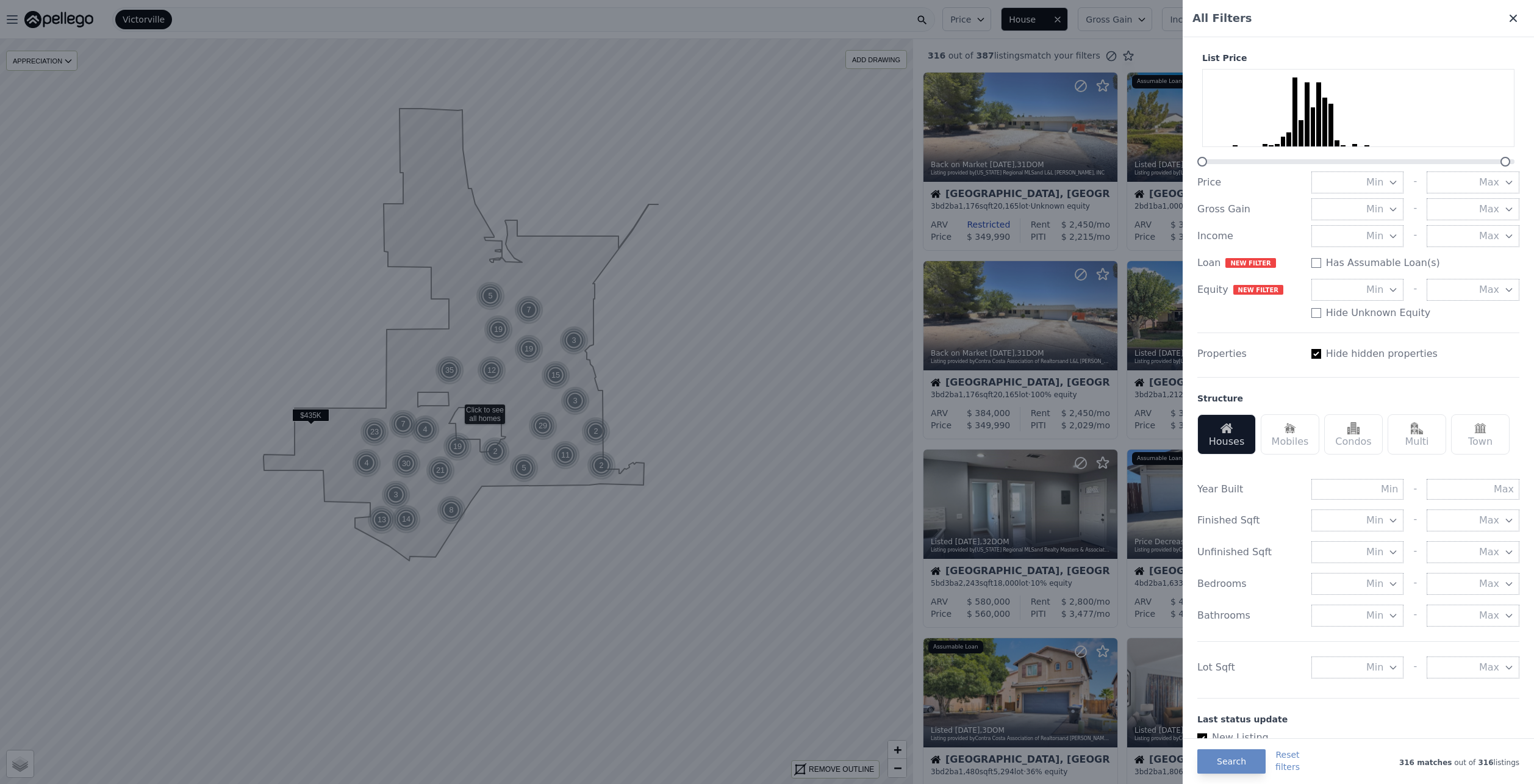
click at [1507, 23] on icon at bounding box center [1513, 18] width 13 height 13
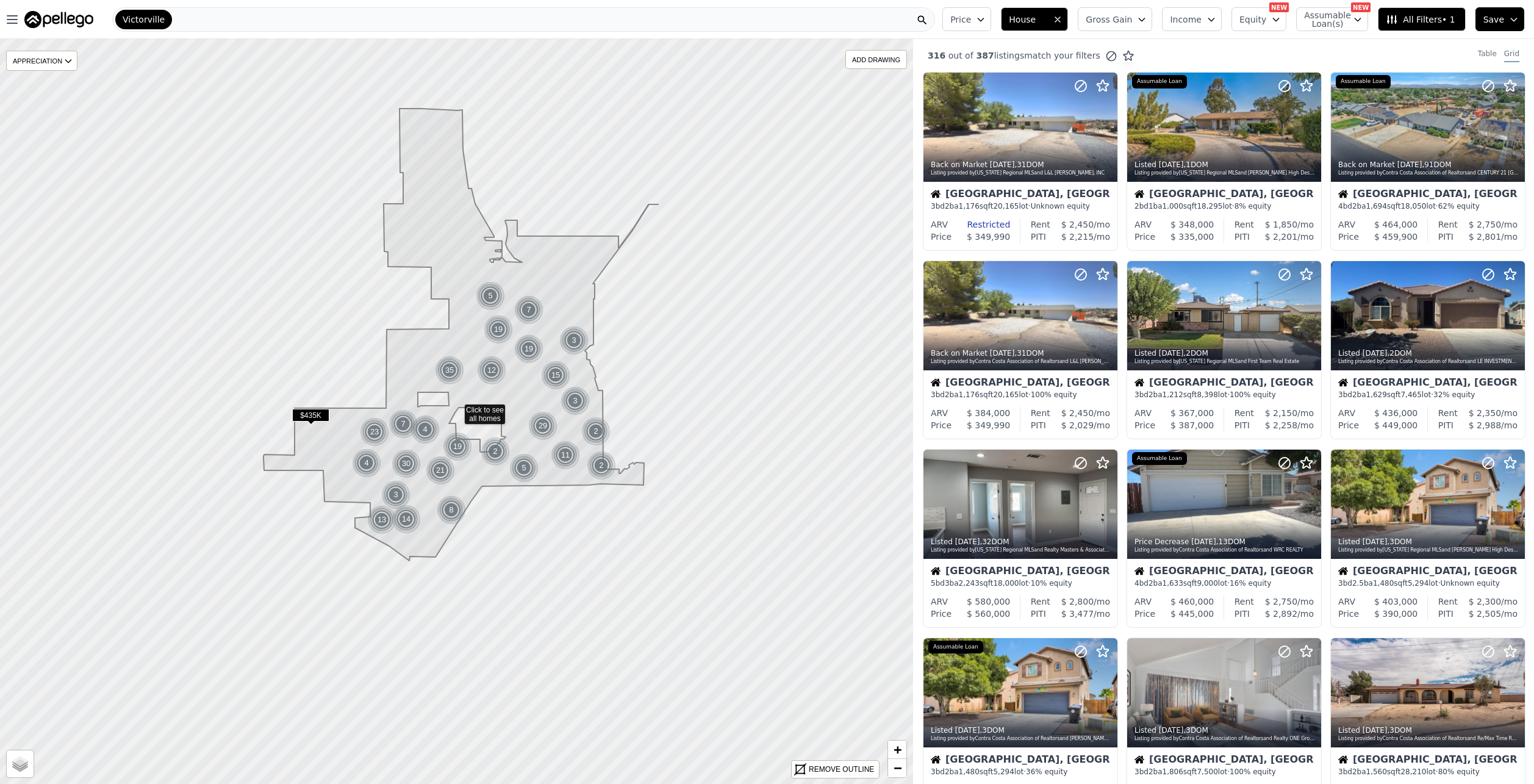
click at [1282, 24] on button "Equity" at bounding box center [1259, 19] width 55 height 23
click at [1202, 18] on span "Income" at bounding box center [1186, 19] width 32 height 13
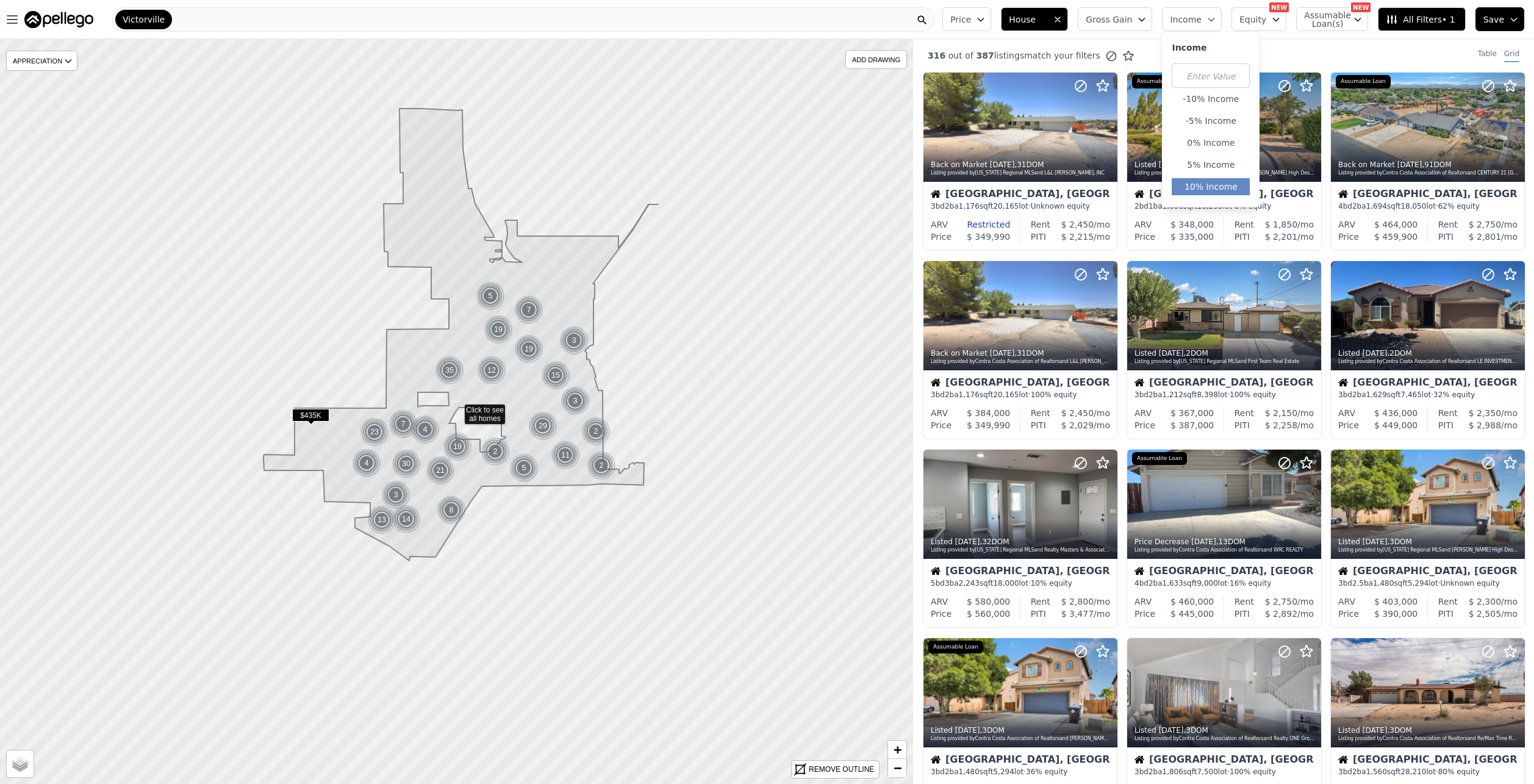
click at [1216, 182] on button "10% Income" at bounding box center [1210, 186] width 78 height 17
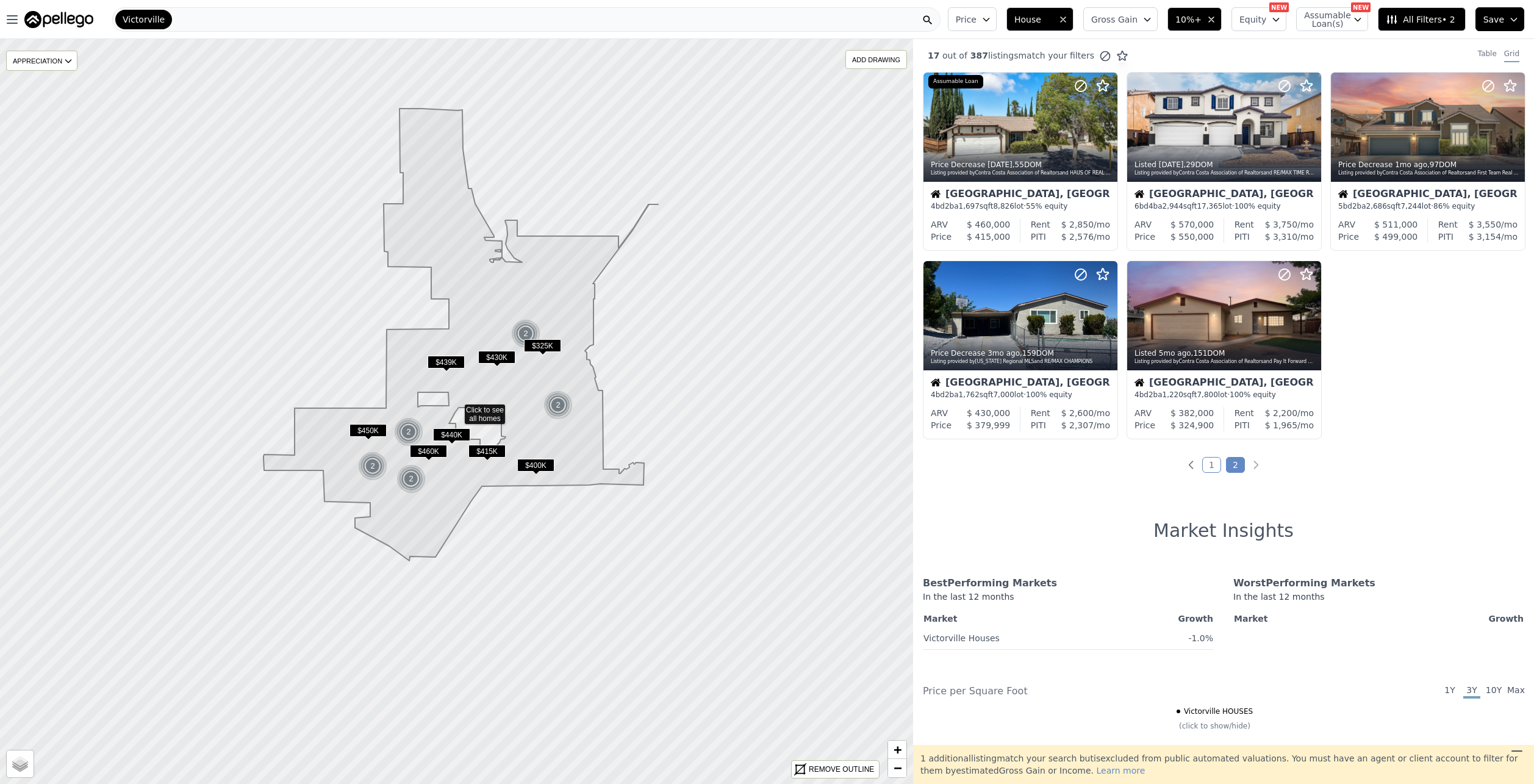
click at [1216, 21] on icon "button" at bounding box center [1212, 19] width 10 height 10
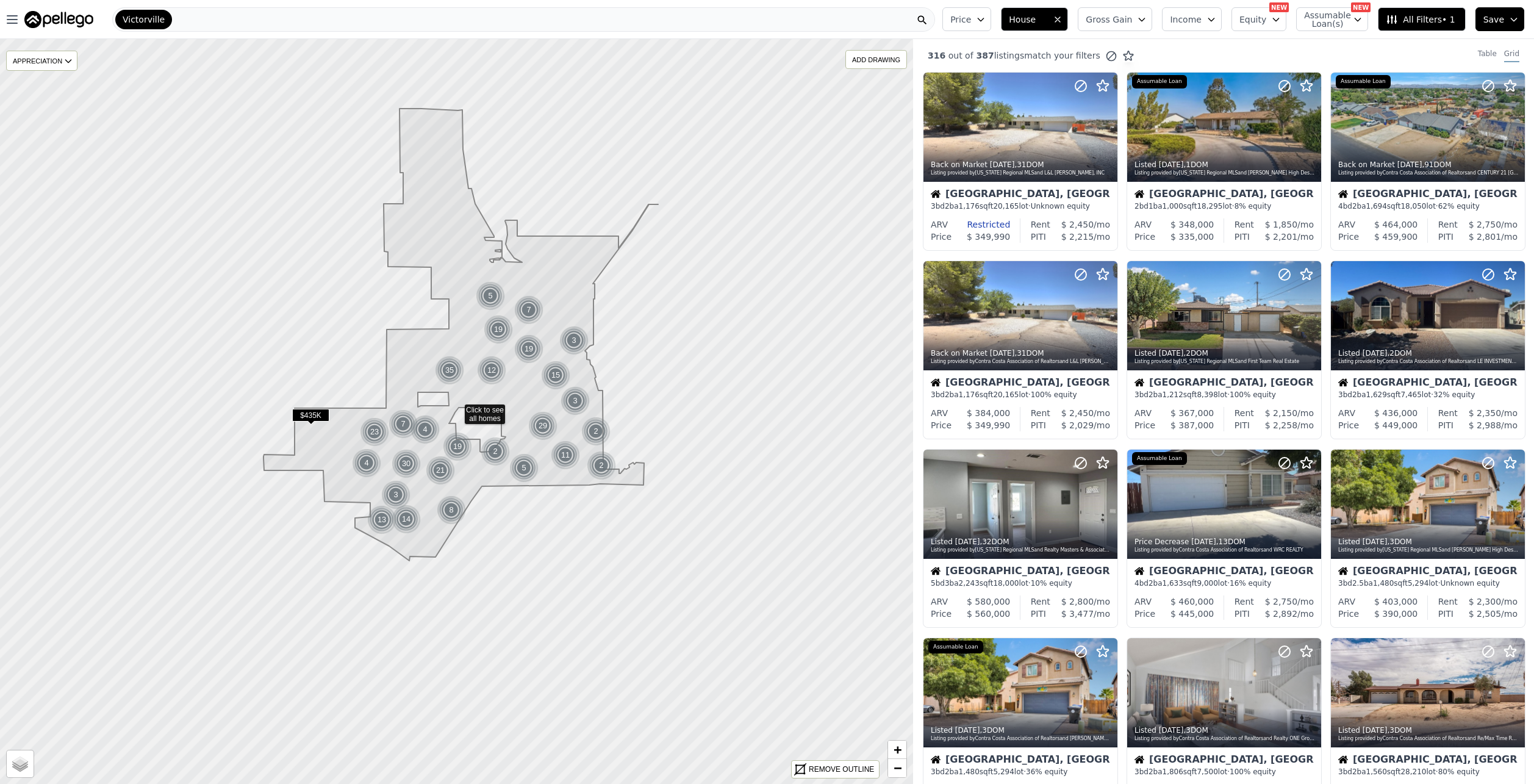
click at [1452, 23] on span "All Filters • 1" at bounding box center [1421, 19] width 69 height 13
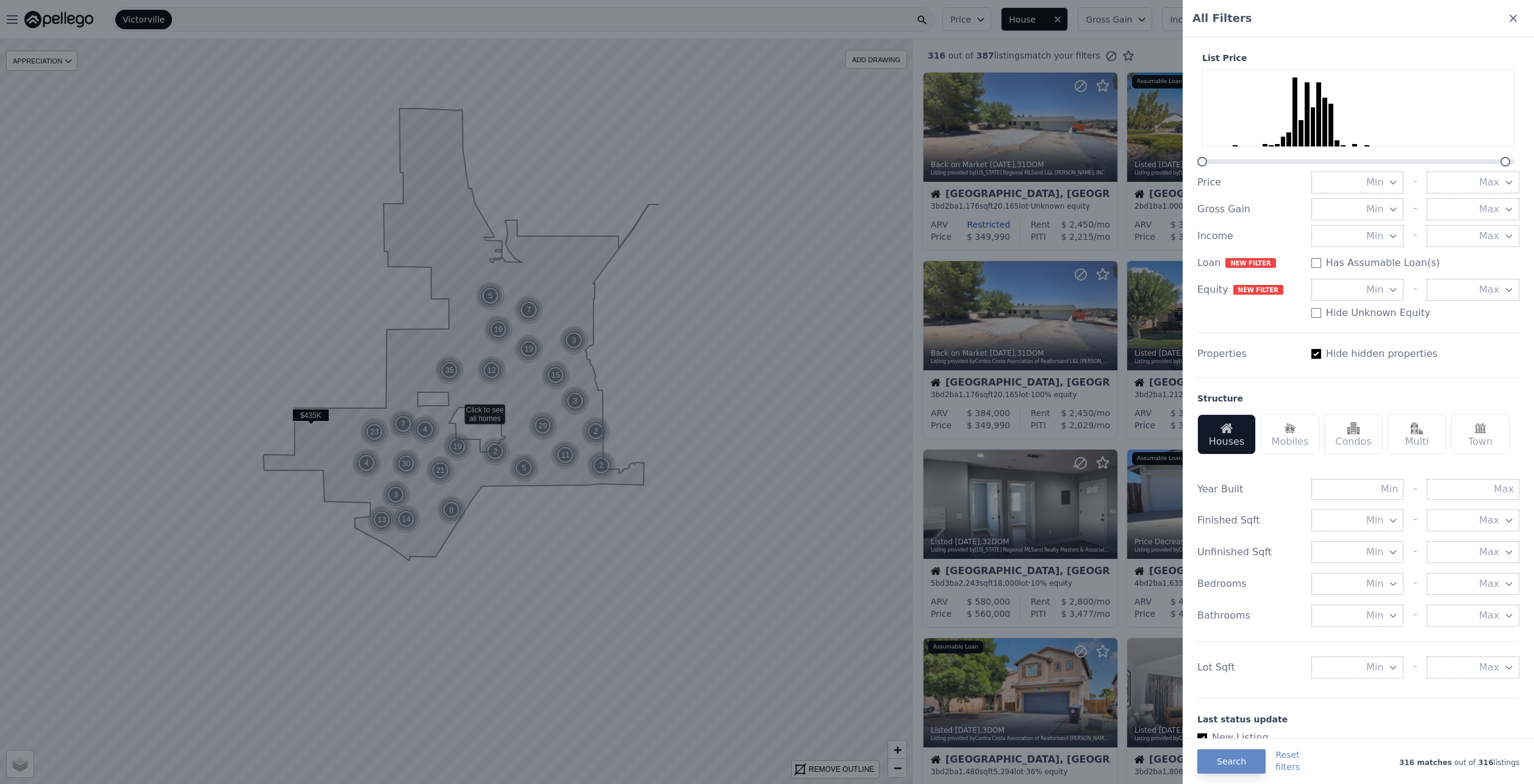
click at [1134, 57] on div at bounding box center [767, 392] width 1534 height 784
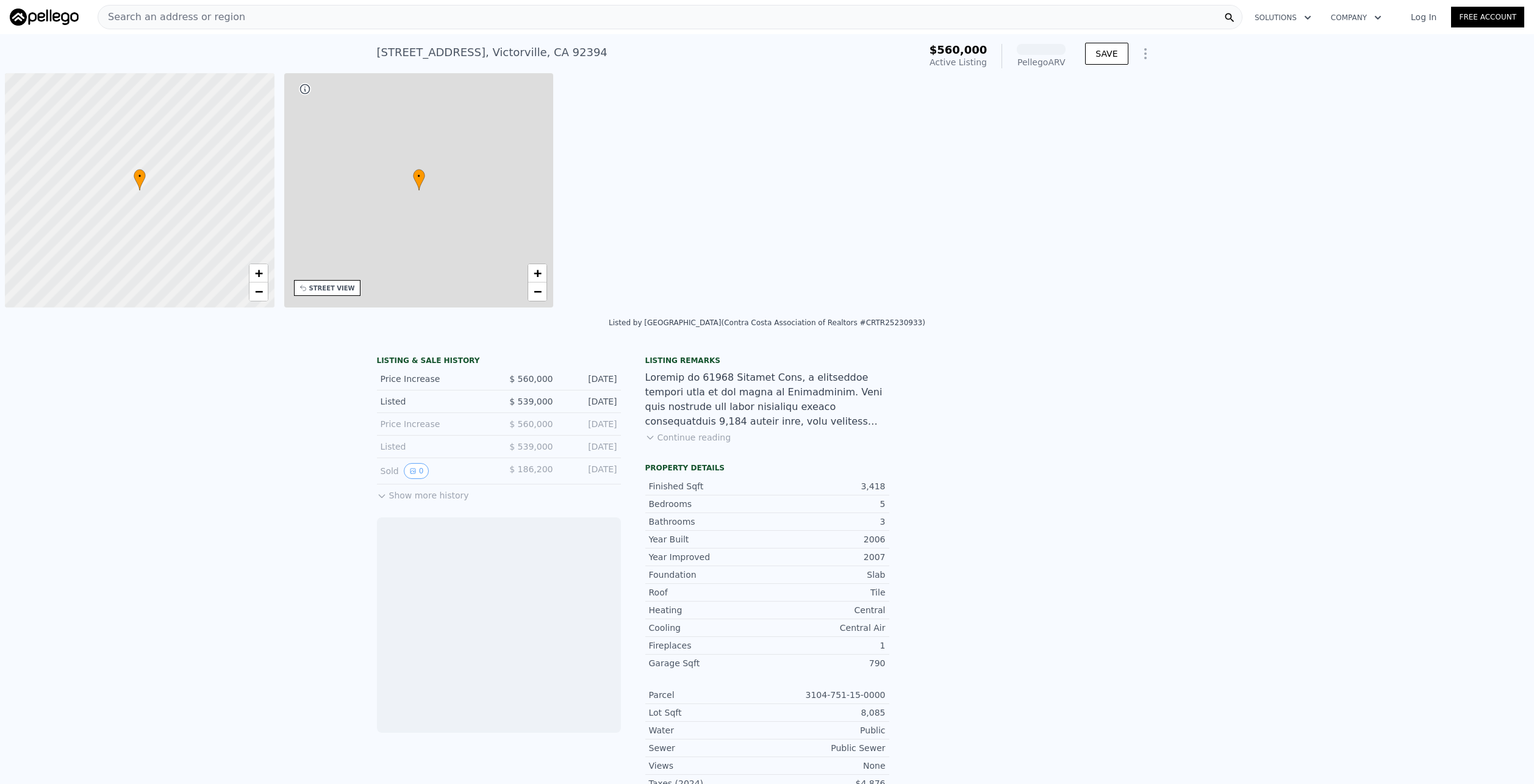
scroll to position [0, 5]
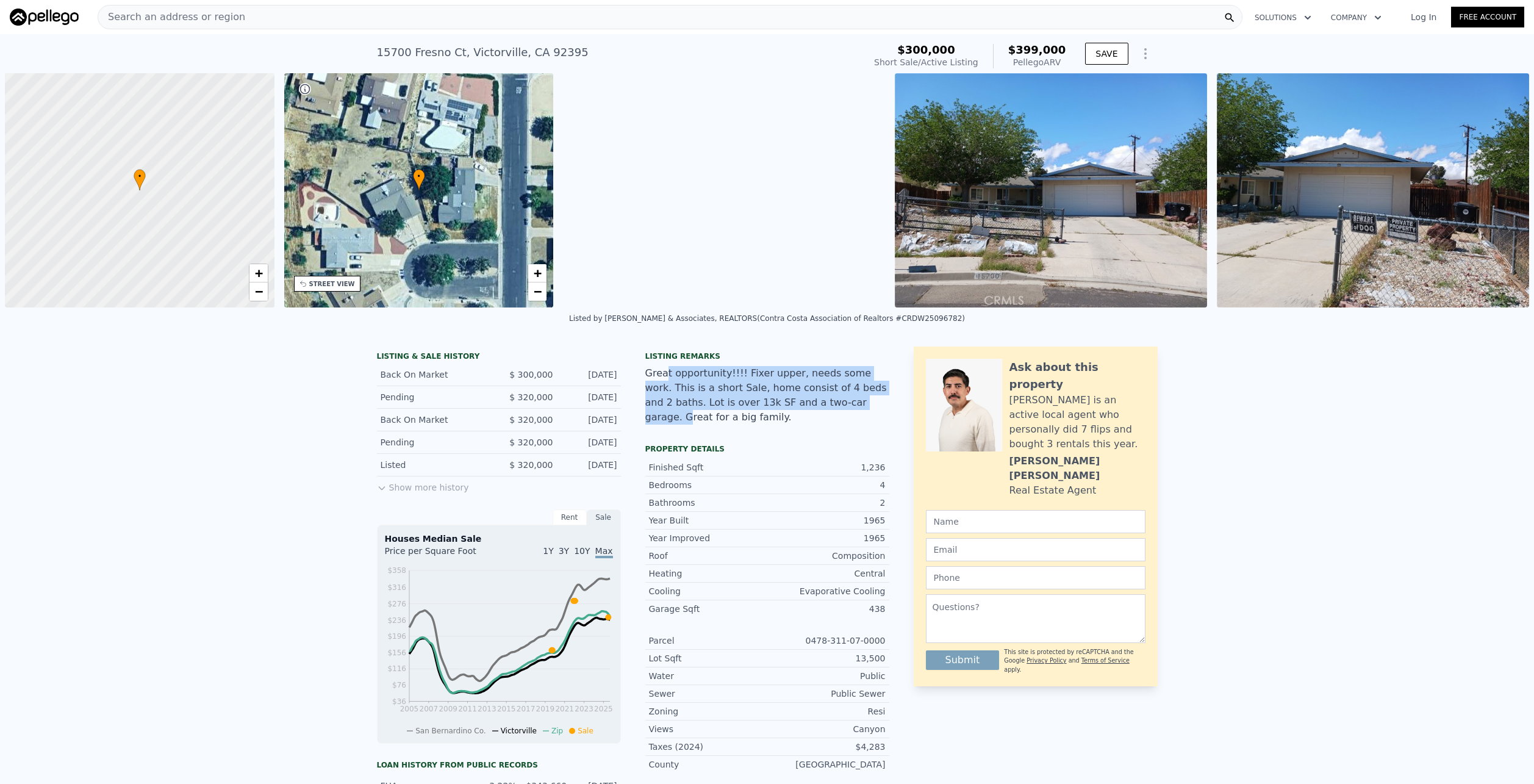
drag, startPoint x: 661, startPoint y: 375, endPoint x: 787, endPoint y: 402, distance: 128.9
click at [787, 402] on div "Great opportunity!!!! Fixer upper, needs some work. This is a short Sale, home …" at bounding box center [767, 395] width 244 height 59
drag, startPoint x: 861, startPoint y: 408, endPoint x: 724, endPoint y: 377, distance: 140.5
click at [724, 377] on div "Great opportunity!!!! Fixer upper, needs some work. This is a short Sale, home …" at bounding box center [767, 395] width 244 height 59
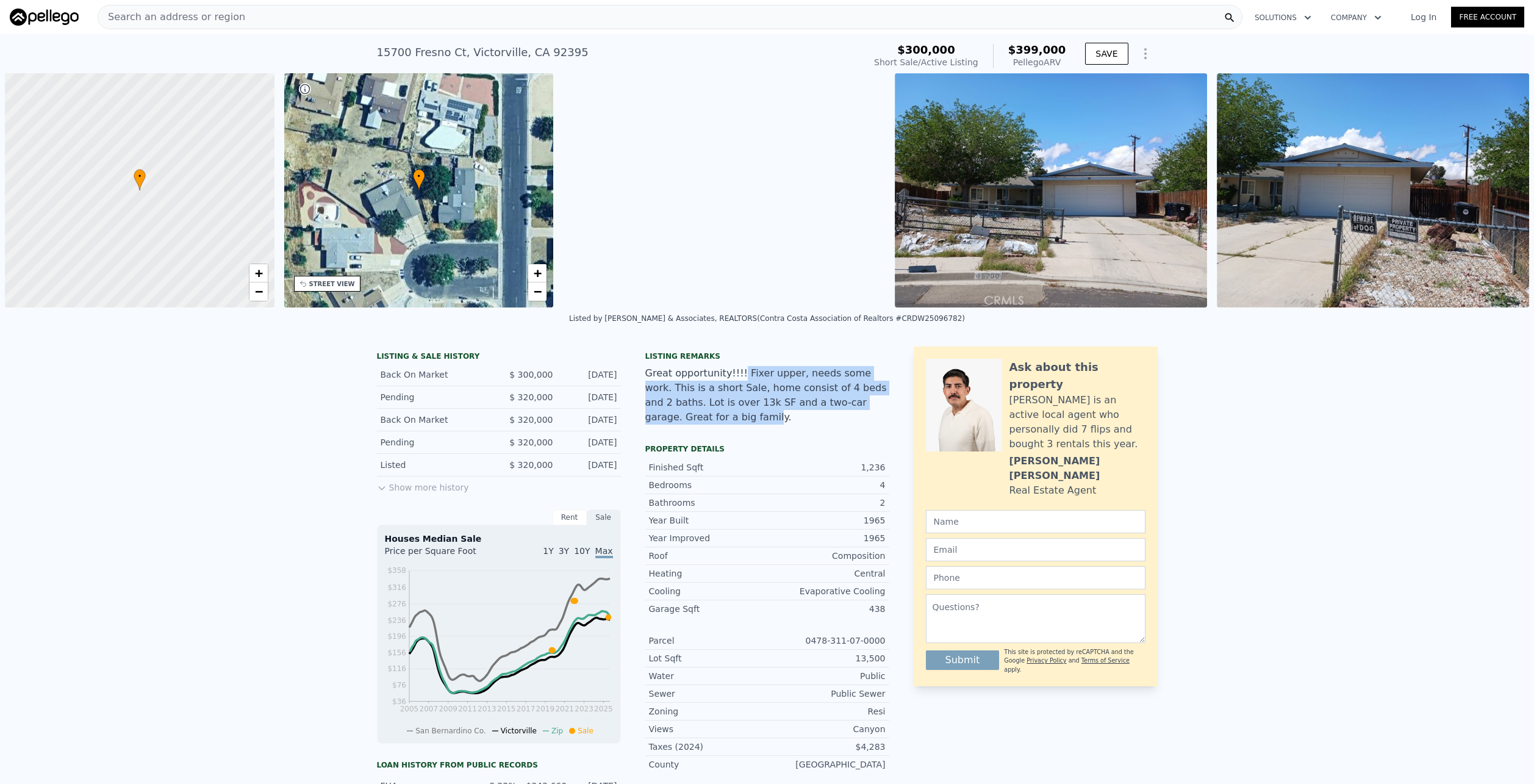
click at [724, 377] on div "Great opportunity!!!! Fixer upper, needs some work. This is a short Sale, home …" at bounding box center [767, 395] width 244 height 59
drag, startPoint x: 724, startPoint y: 377, endPoint x: 844, endPoint y: 413, distance: 125.3
click at [844, 413] on div "Listing remarks Great opportunity!!!! Fixer upper, needs some work. This is a s…" at bounding box center [767, 395] width 244 height 88
click at [65, 11] on img at bounding box center [44, 17] width 69 height 17
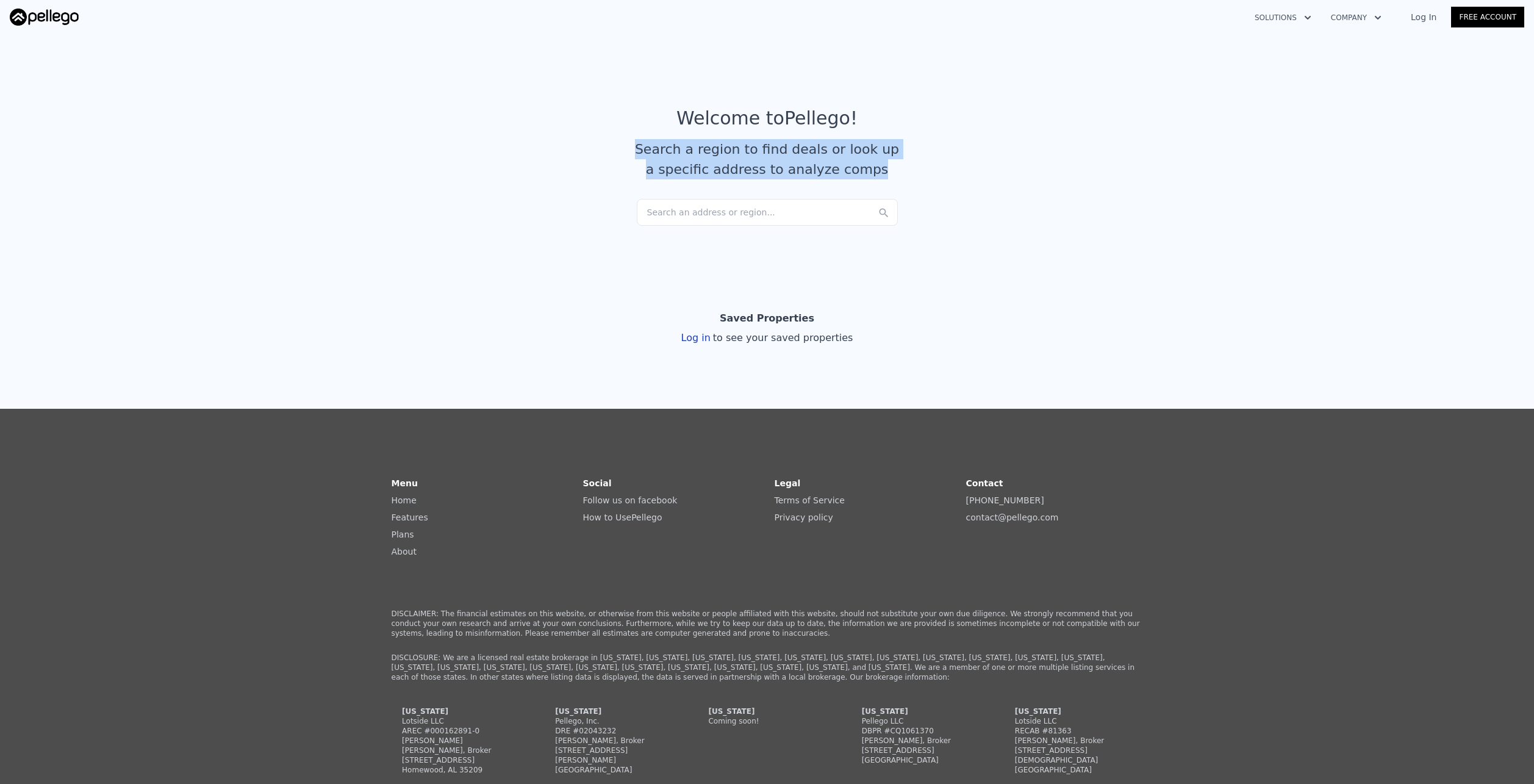
drag, startPoint x: 649, startPoint y: 153, endPoint x: 925, endPoint y: 187, distance: 278.1
click at [925, 187] on article "Welcome to Pellego ! Search a region to find deals or look up a specific addres…" at bounding box center [767, 153] width 781 height 91
drag, startPoint x: 920, startPoint y: 184, endPoint x: 657, endPoint y: 153, distance: 264.8
click at [657, 153] on article "Welcome to Pellego ! Search a region to find deals or look up a specific addres…" at bounding box center [767, 153] width 781 height 91
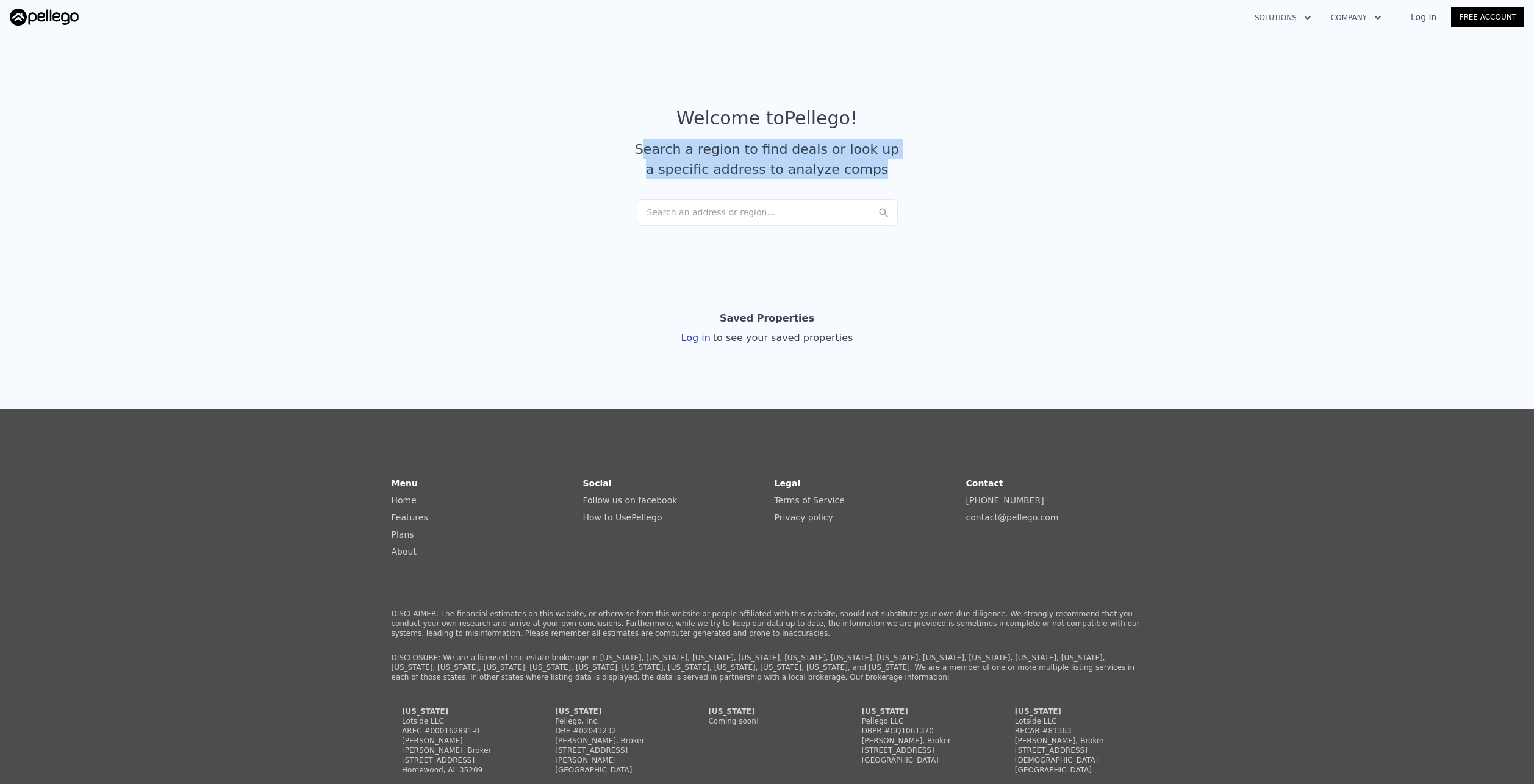
click at [657, 153] on div "Search a region to find deals or look up a specific address to analyze comps" at bounding box center [767, 159] width 273 height 40
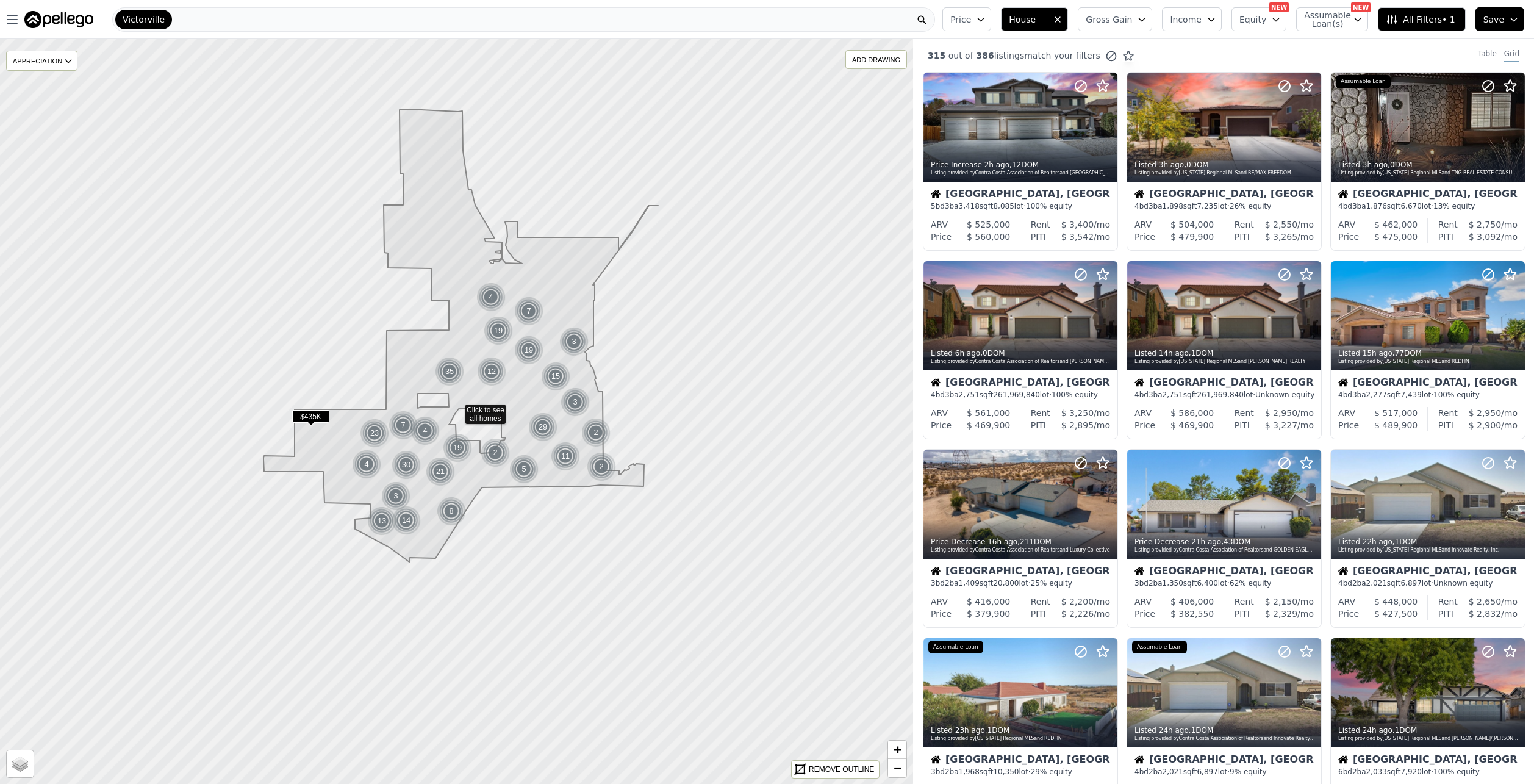
click at [68, 18] on img at bounding box center [59, 19] width 69 height 17
click at [53, 61] on div "APPRECIATION" at bounding box center [41, 60] width 71 height 20
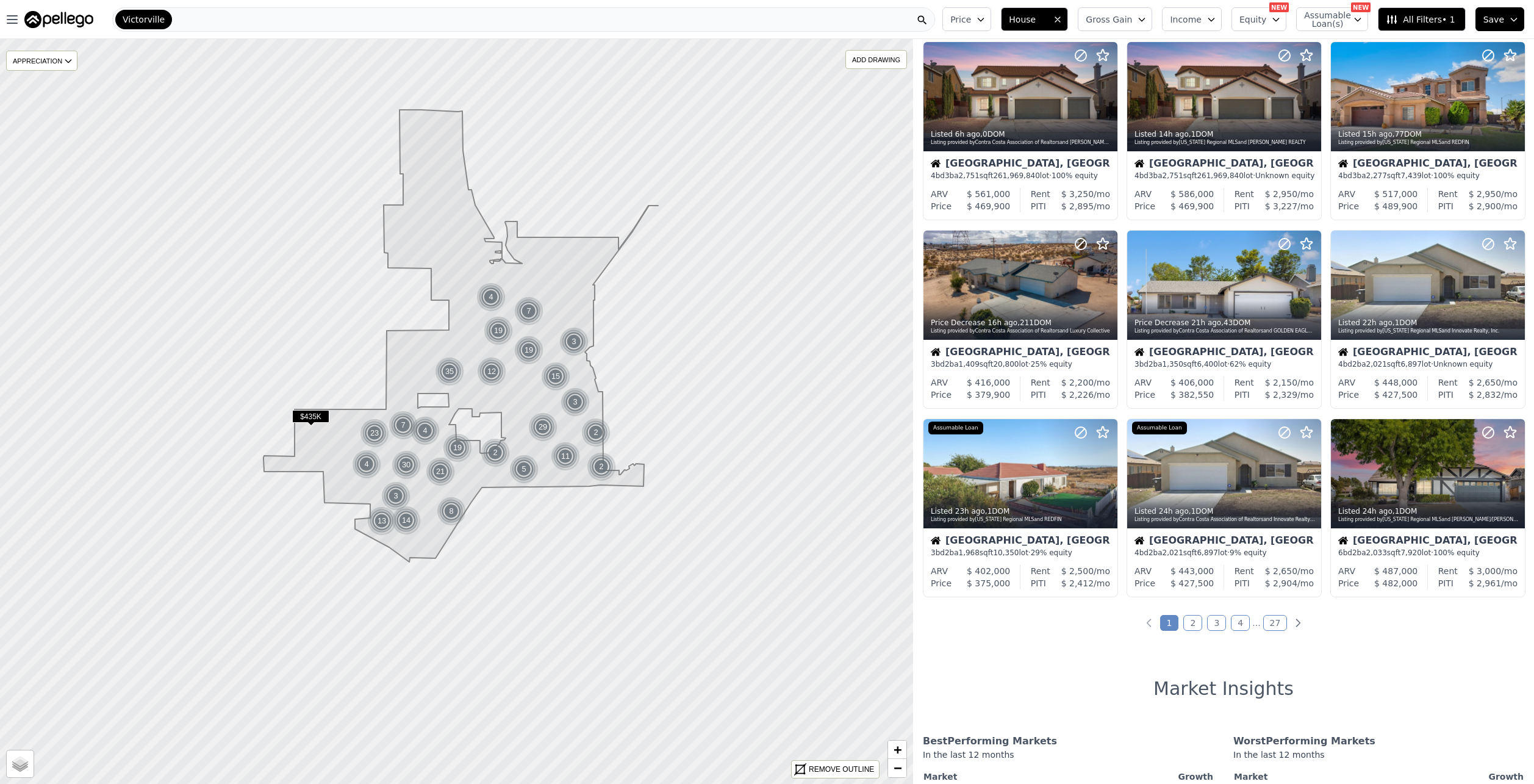
scroll to position [122, 0]
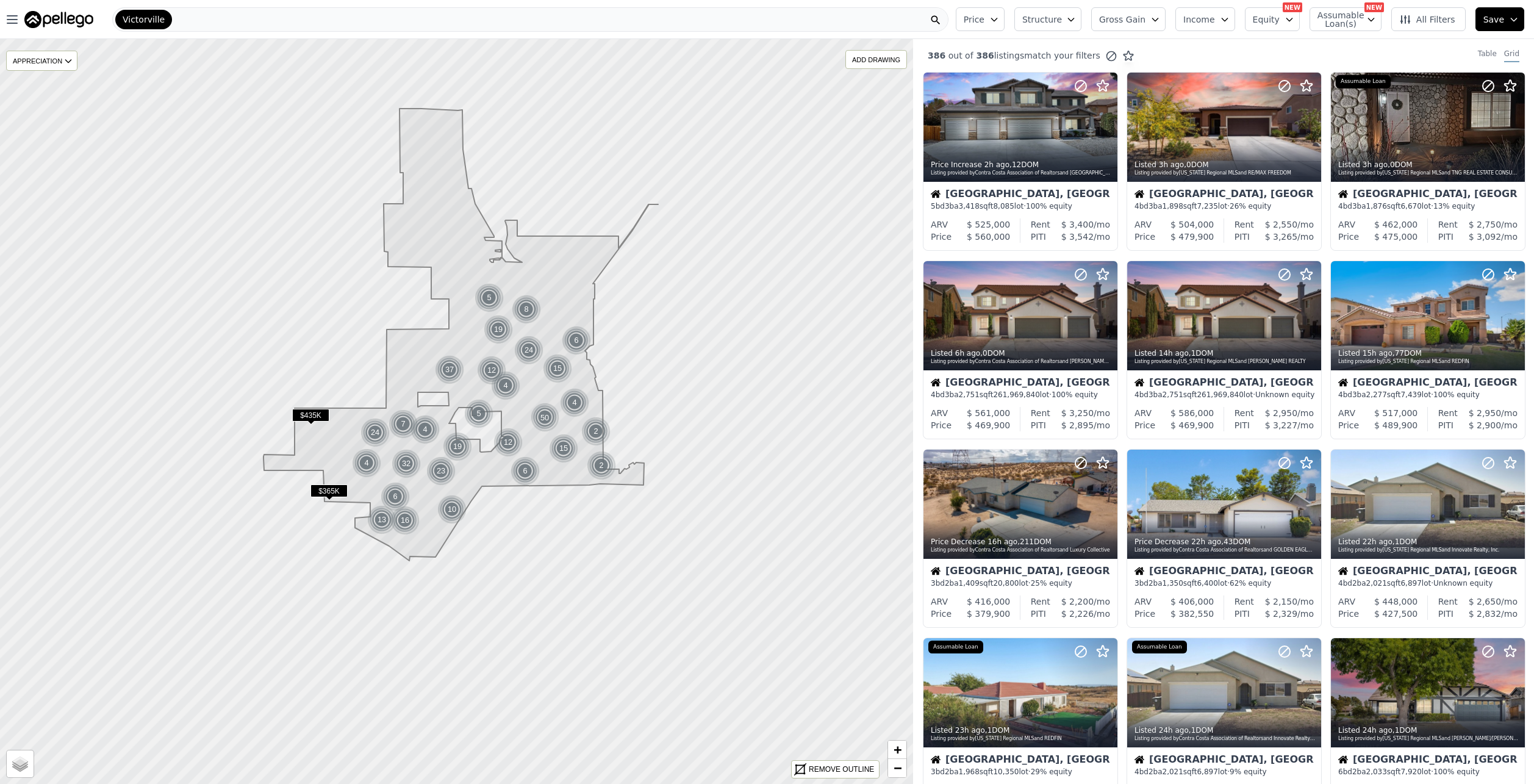
click at [985, 14] on span "Price" at bounding box center [974, 19] width 21 height 13
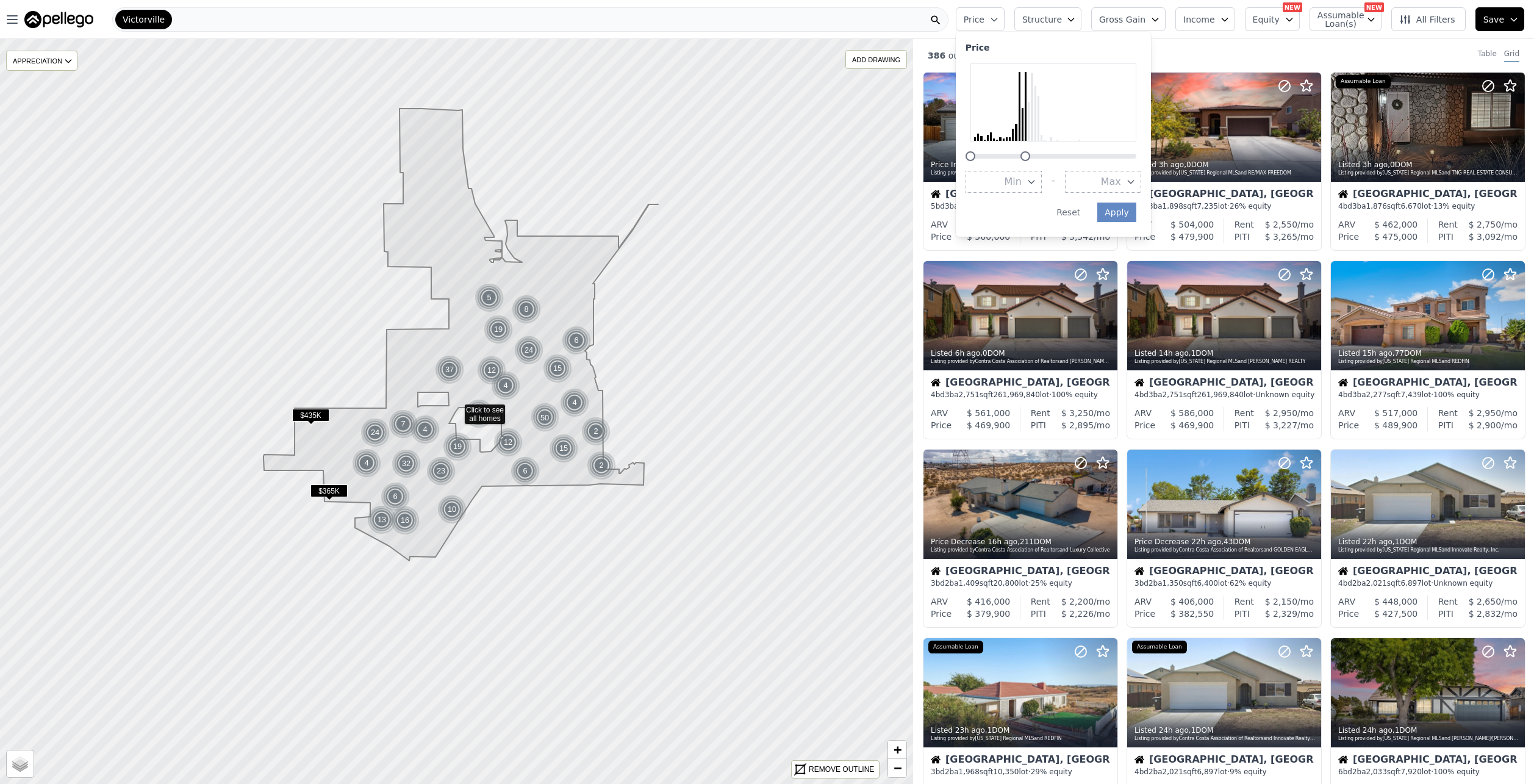
drag, startPoint x: 1157, startPoint y: 155, endPoint x: 1044, endPoint y: 162, distance: 113.2
click at [1044, 162] on div "Price Min - Max Apply Reset" at bounding box center [1053, 134] width 195 height 205
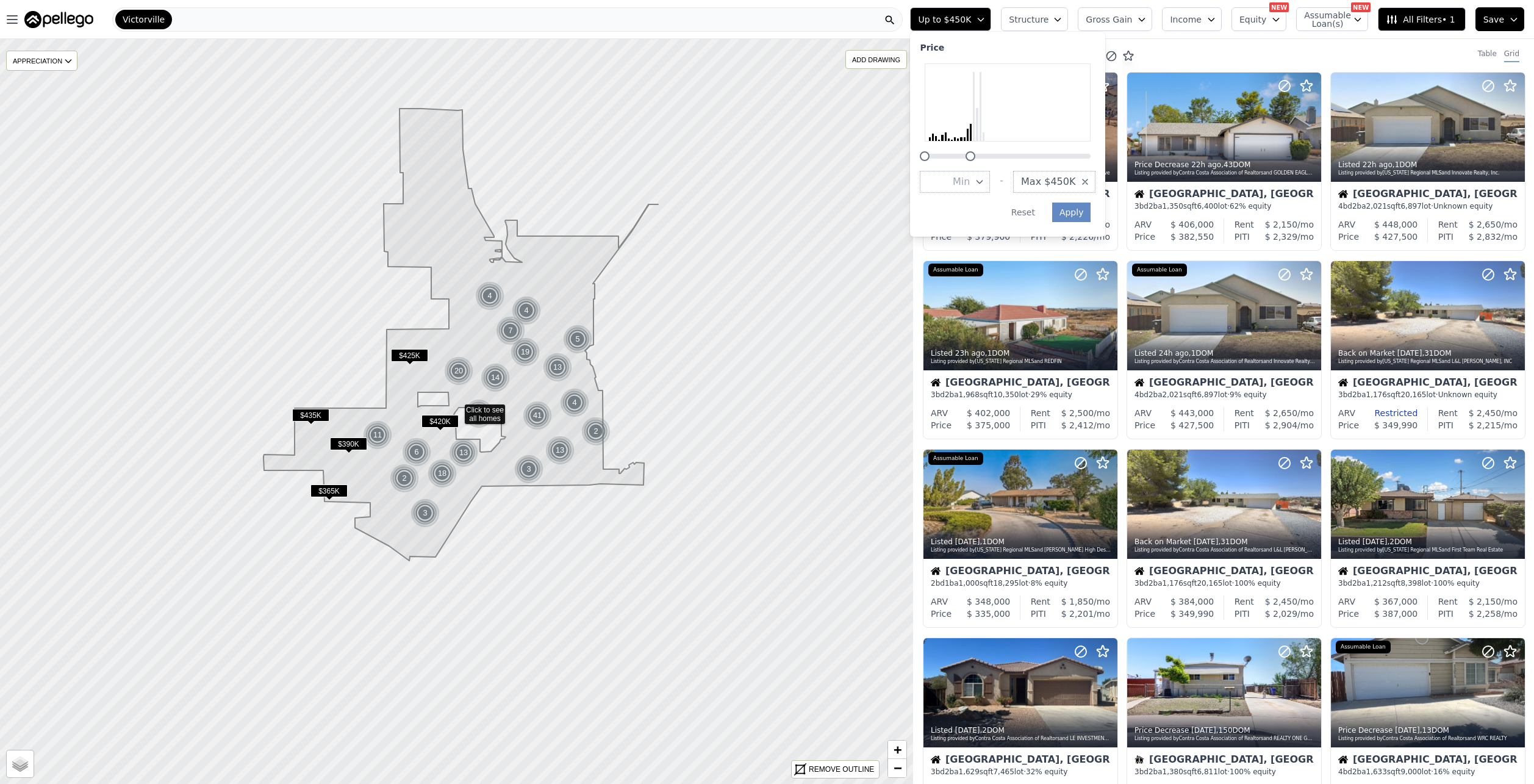
drag, startPoint x: 1004, startPoint y: 153, endPoint x: 991, endPoint y: 153, distance: 13.0
click at [975, 153] on div at bounding box center [971, 156] width 10 height 10
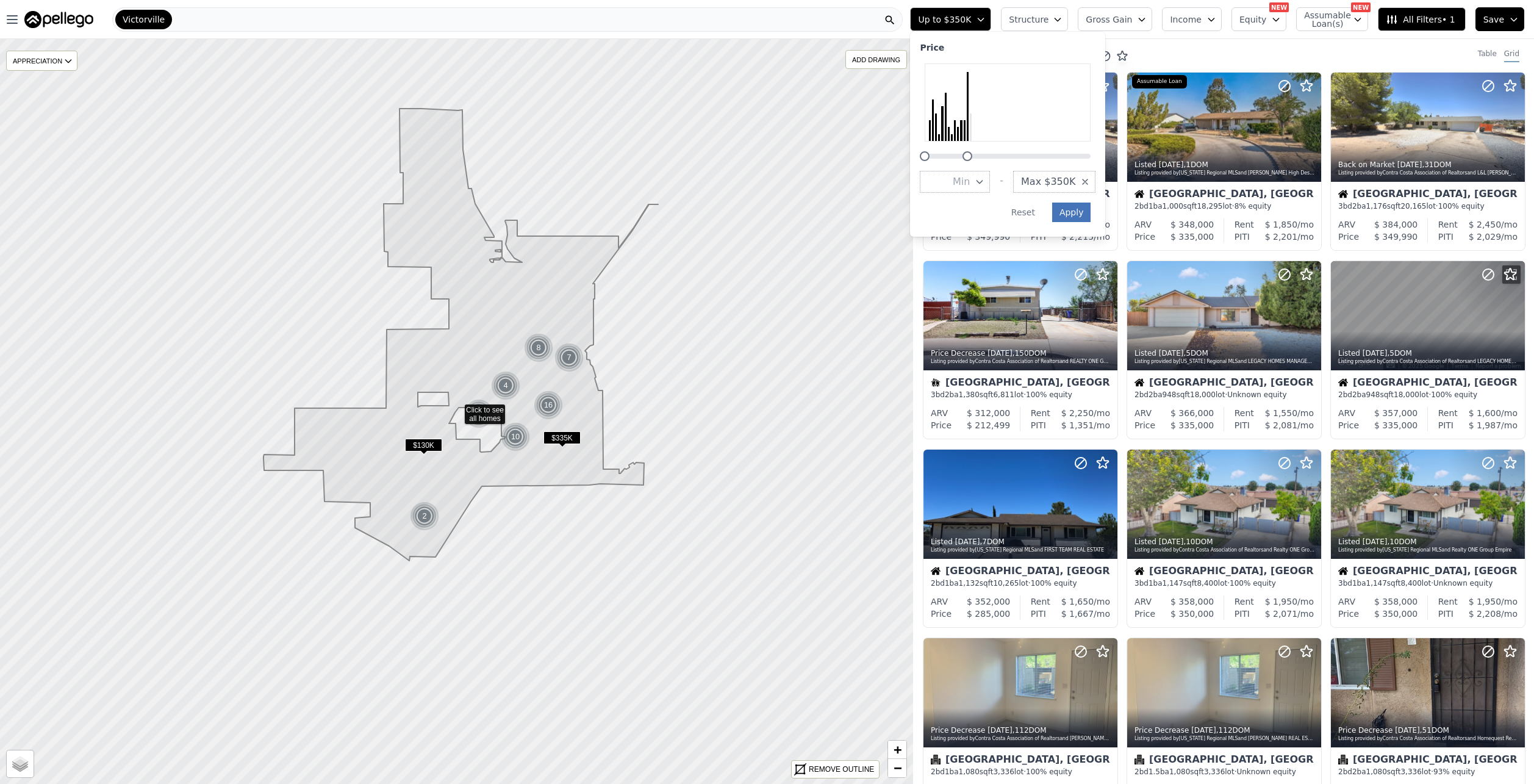
click at [1091, 210] on button "Apply" at bounding box center [1072, 212] width 39 height 19
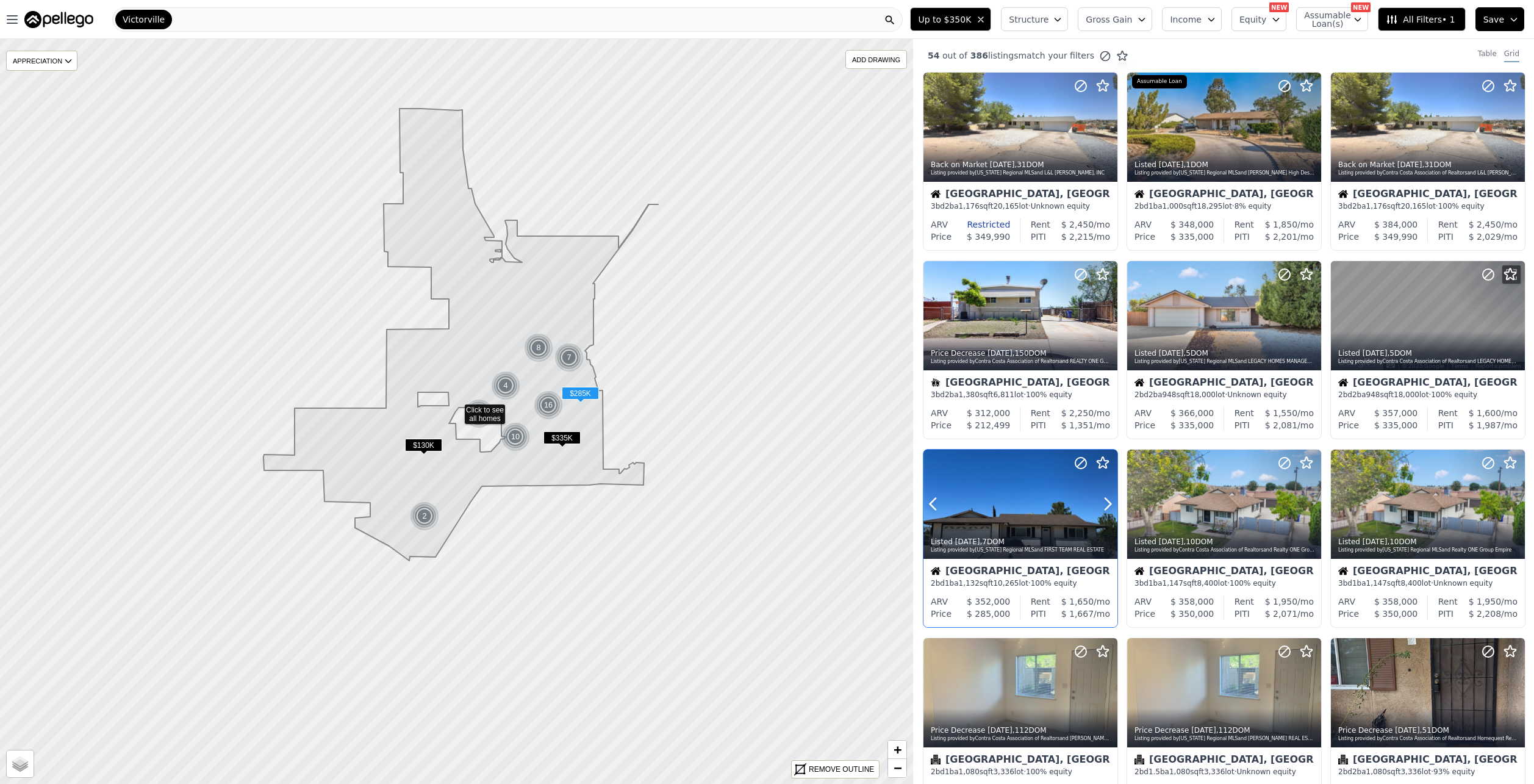
click at [1055, 505] on div at bounding box center [1079, 488] width 78 height 78
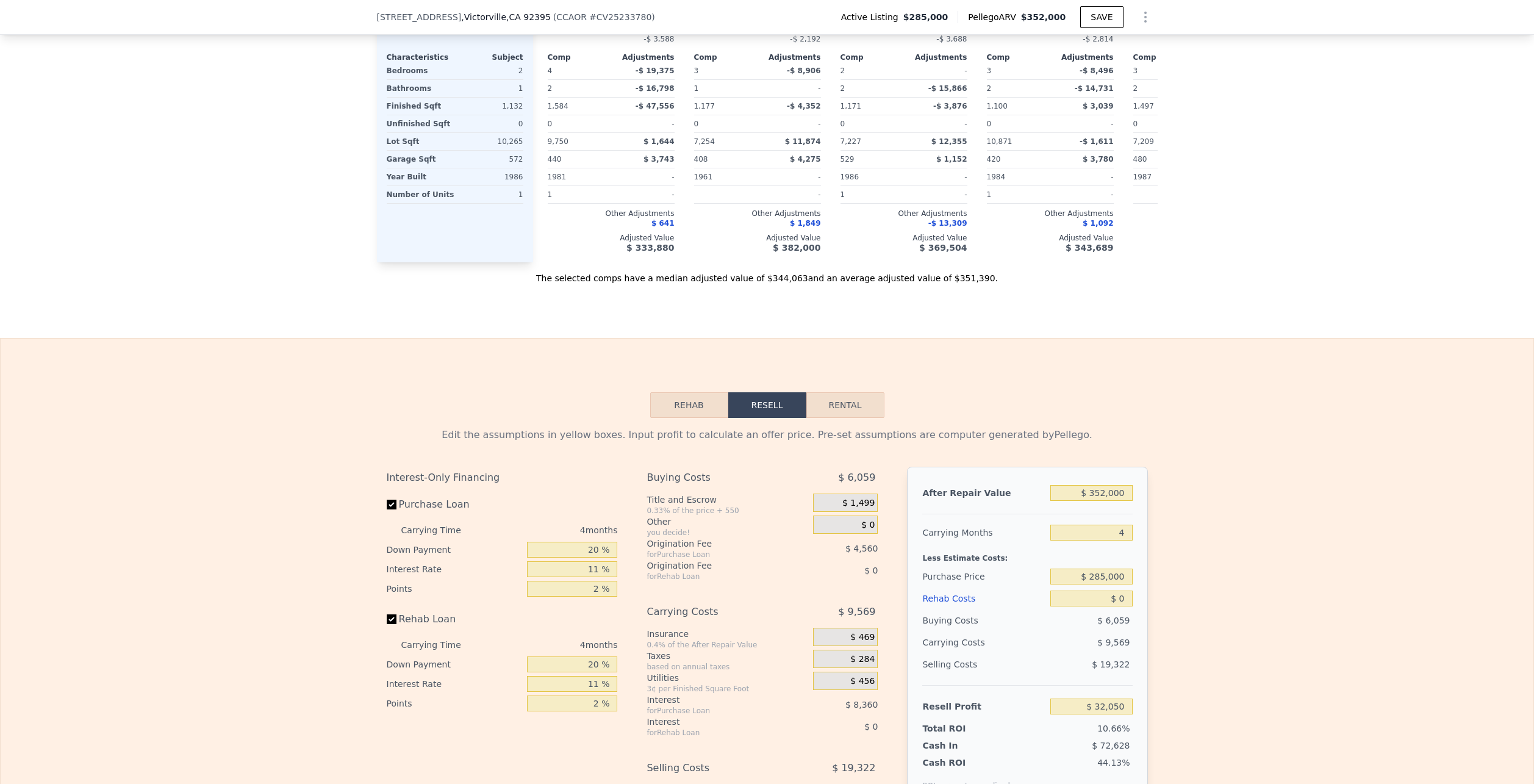
scroll to position [1643, 0]
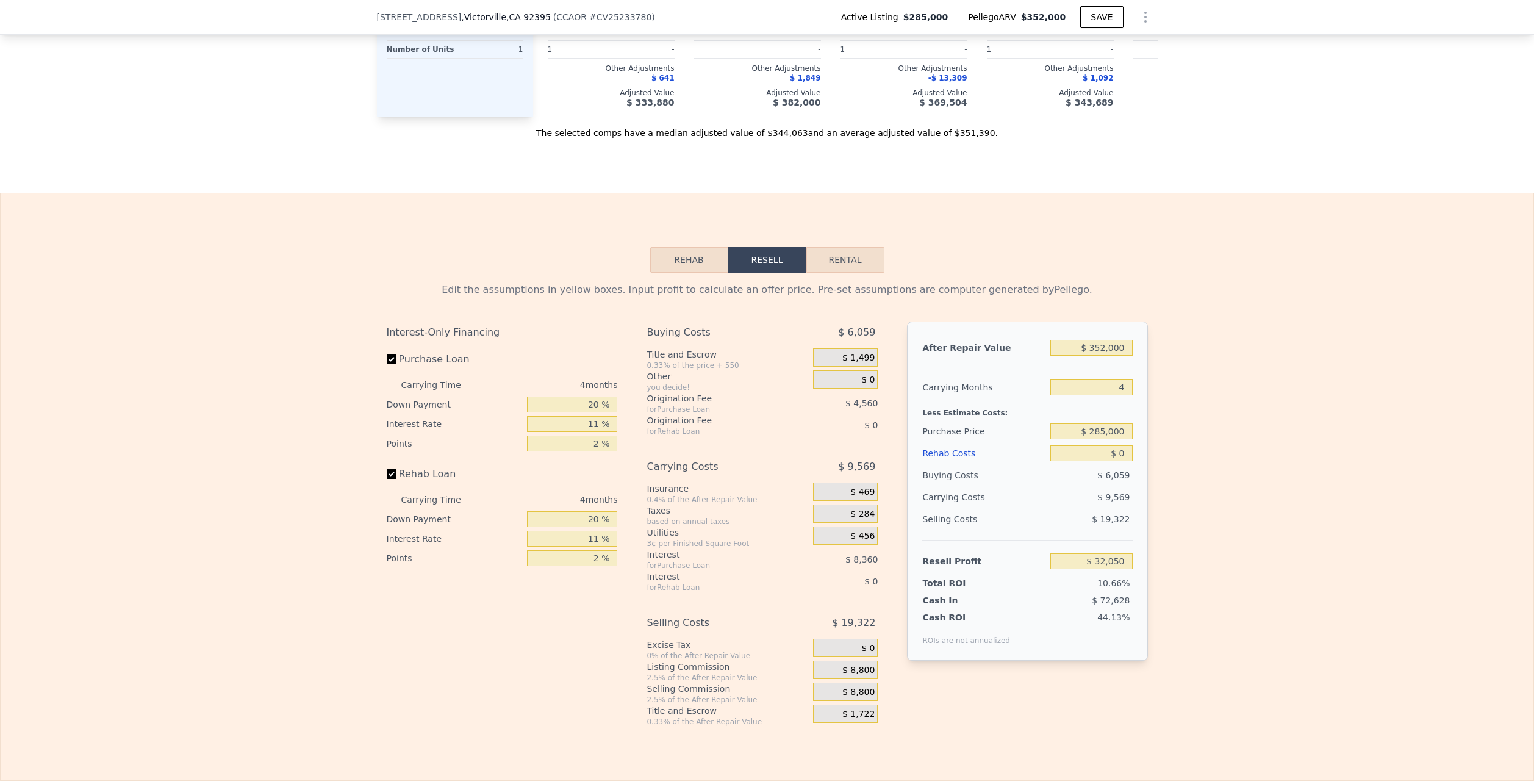
click at [679, 271] on button "Rehab" at bounding box center [689, 260] width 78 height 26
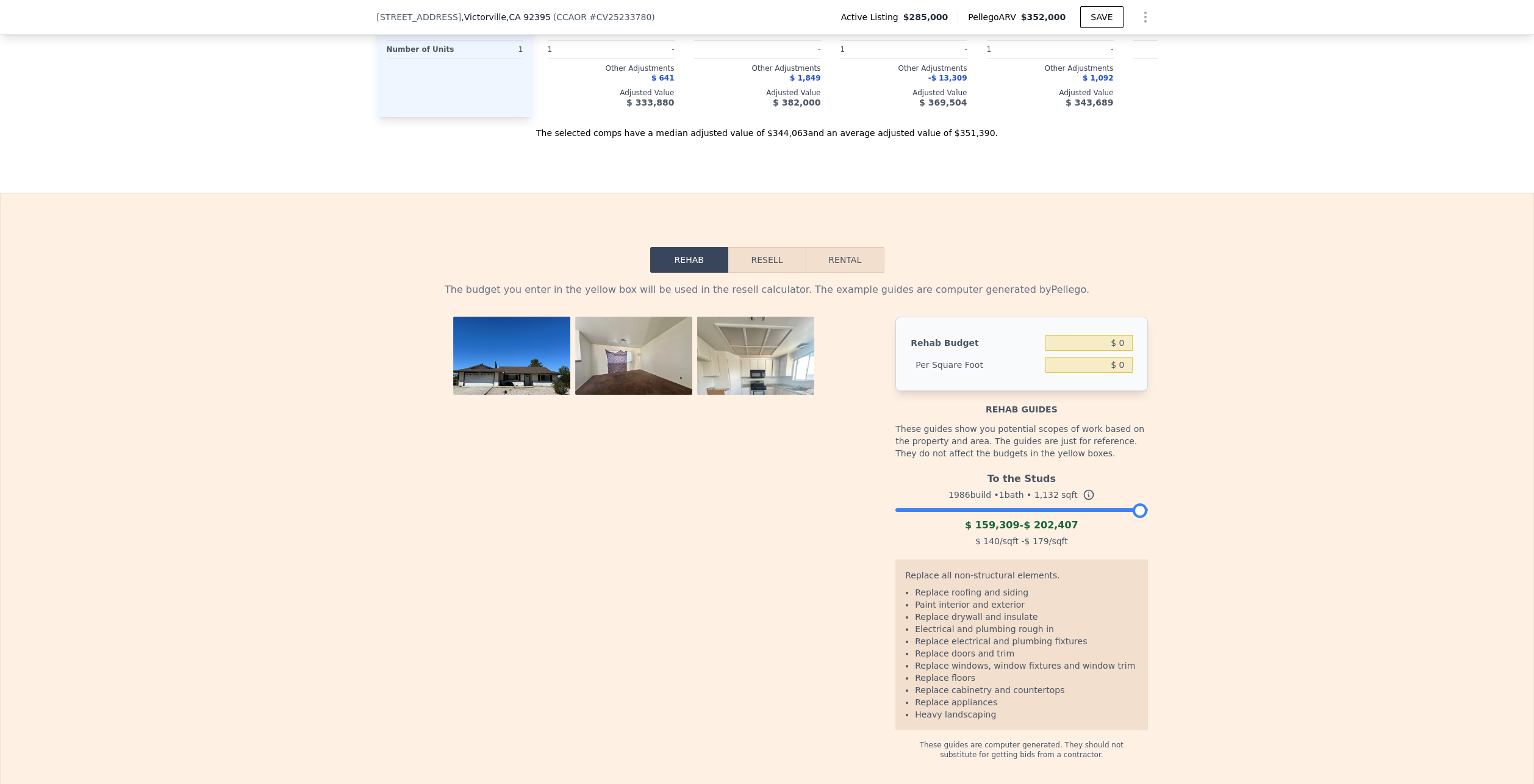
click at [734, 269] on button "Resell" at bounding box center [767, 260] width 77 height 26
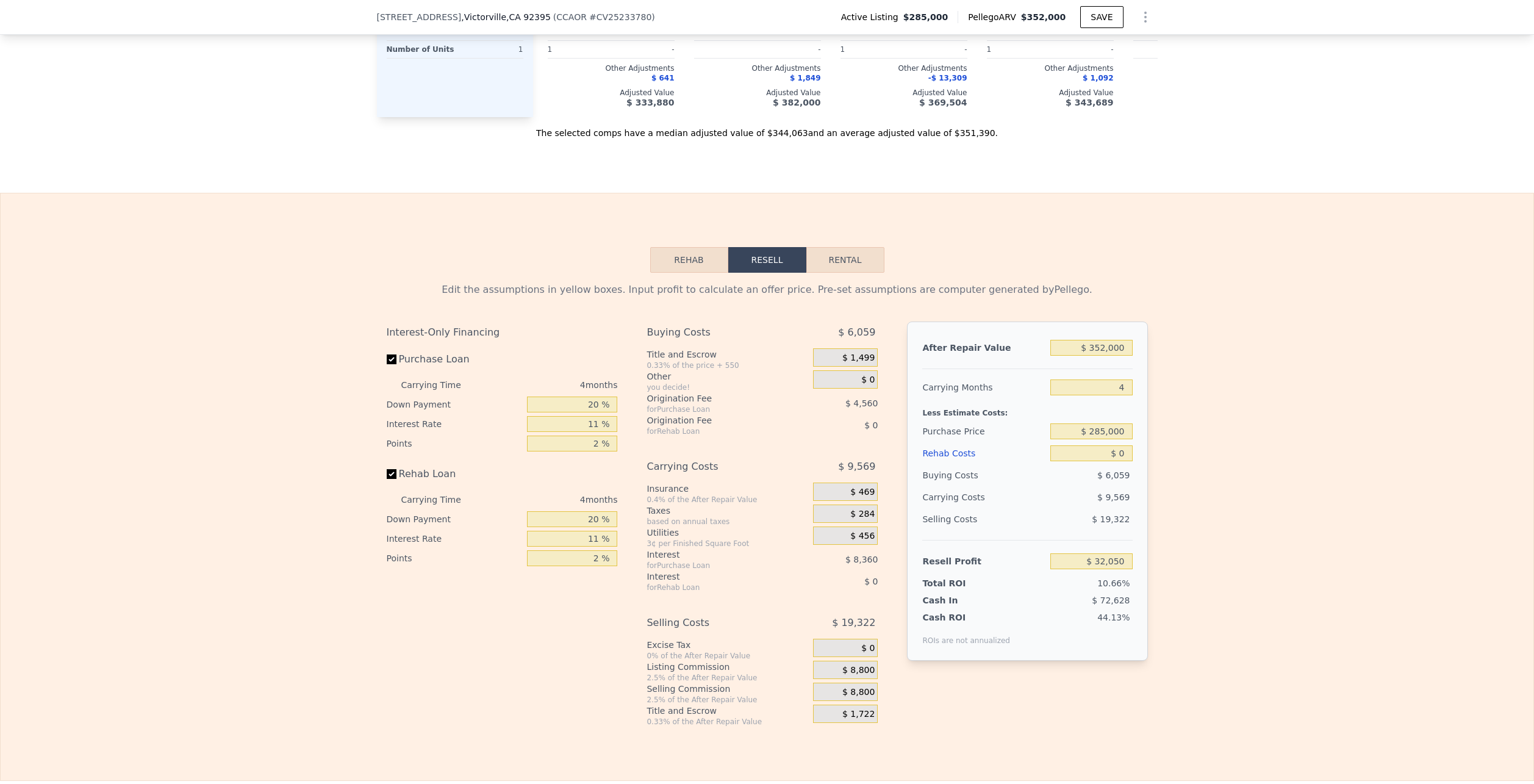
click at [686, 270] on button "Rehab" at bounding box center [689, 260] width 78 height 26
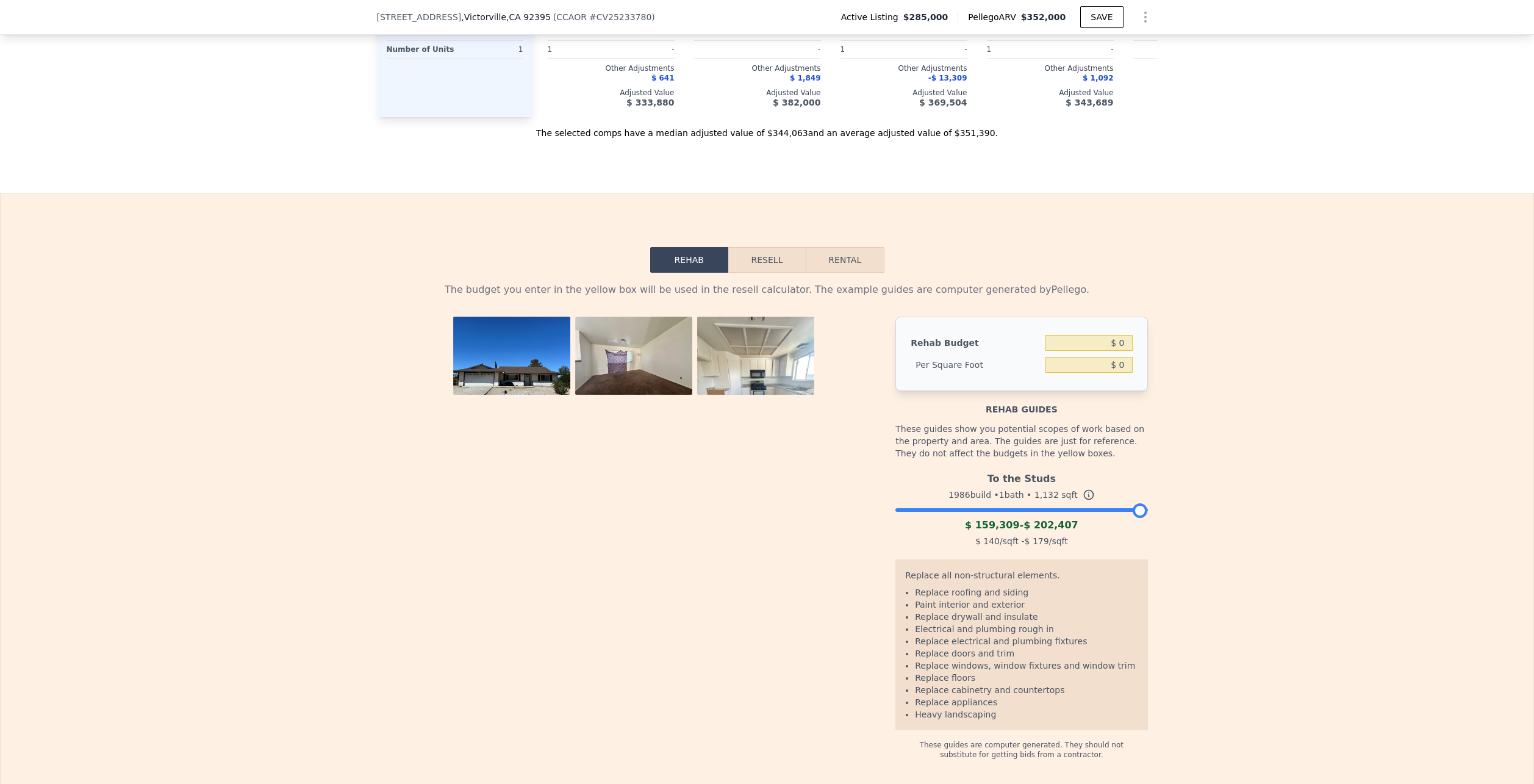
click at [753, 270] on button "Resell" at bounding box center [767, 260] width 77 height 26
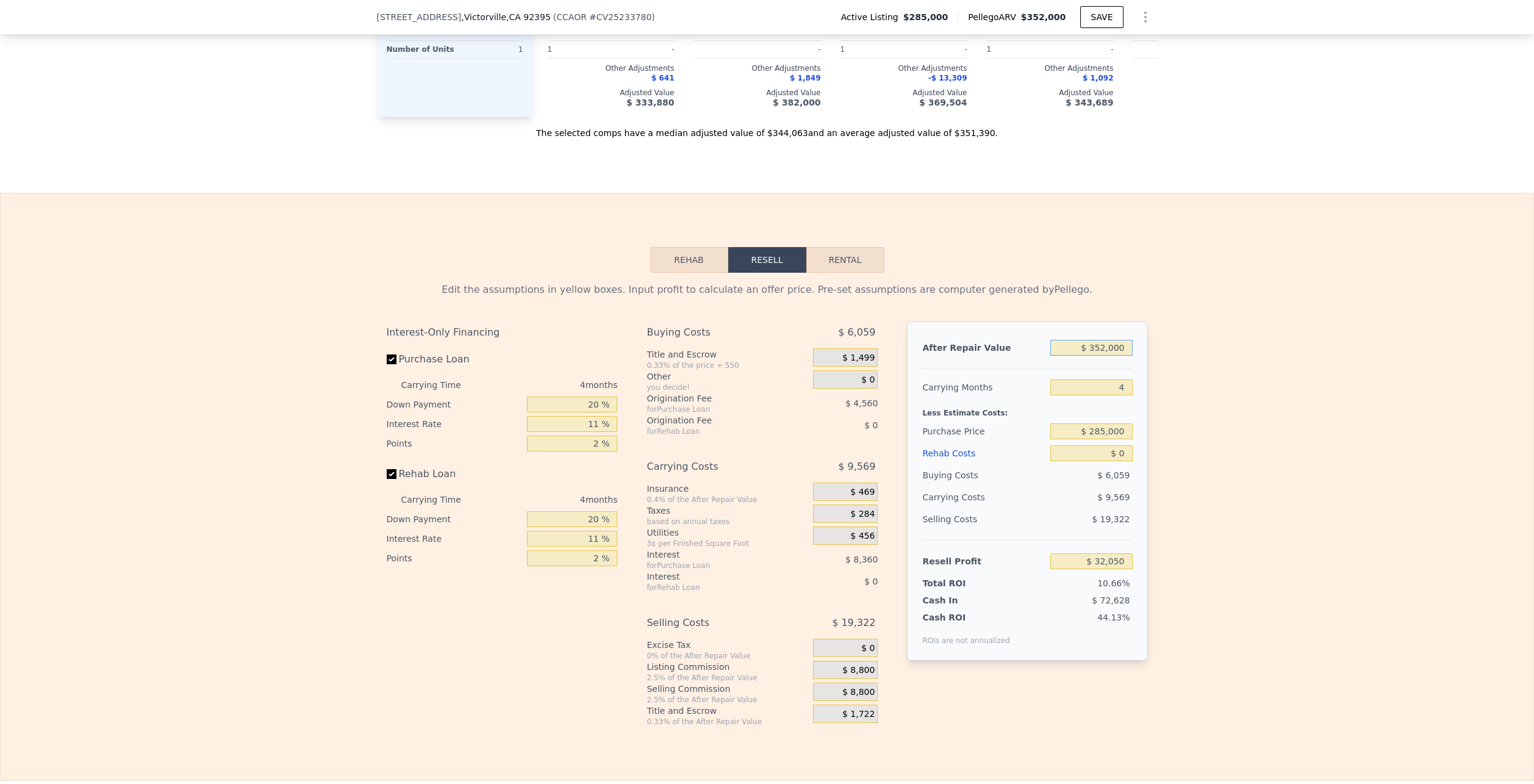
click at [1094, 356] on input "$ 352,000" at bounding box center [1091, 347] width 81 height 16
drag, startPoint x: 1084, startPoint y: 386, endPoint x: 1082, endPoint y: 392, distance: 6.3
click at [1083, 387] on div "4" at bounding box center [1091, 387] width 81 height 22
click at [1081, 395] on input "4" at bounding box center [1091, 387] width 81 height 16
click at [1063, 387] on div "4" at bounding box center [1091, 387] width 81 height 22
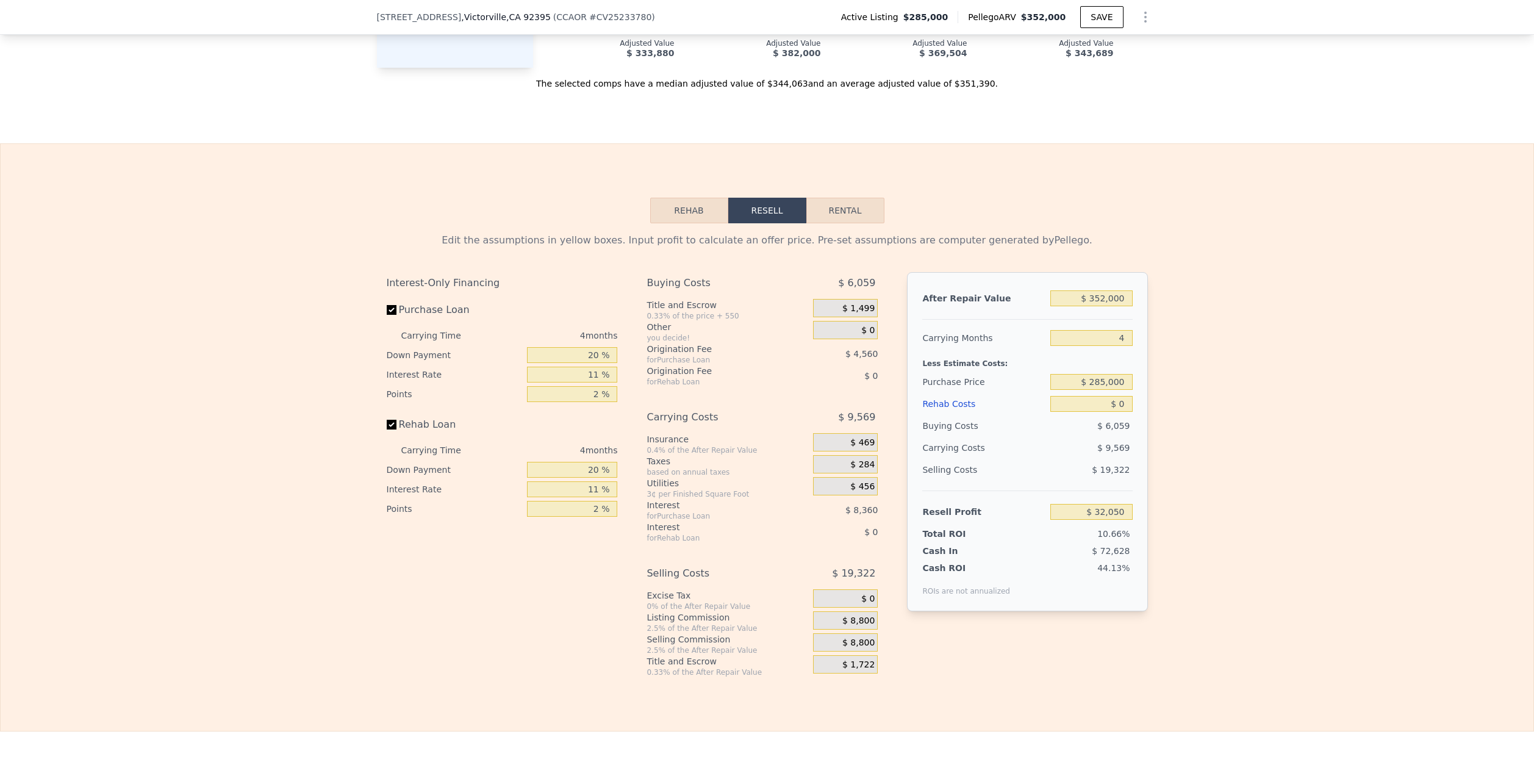
scroll to position [1704, 0]
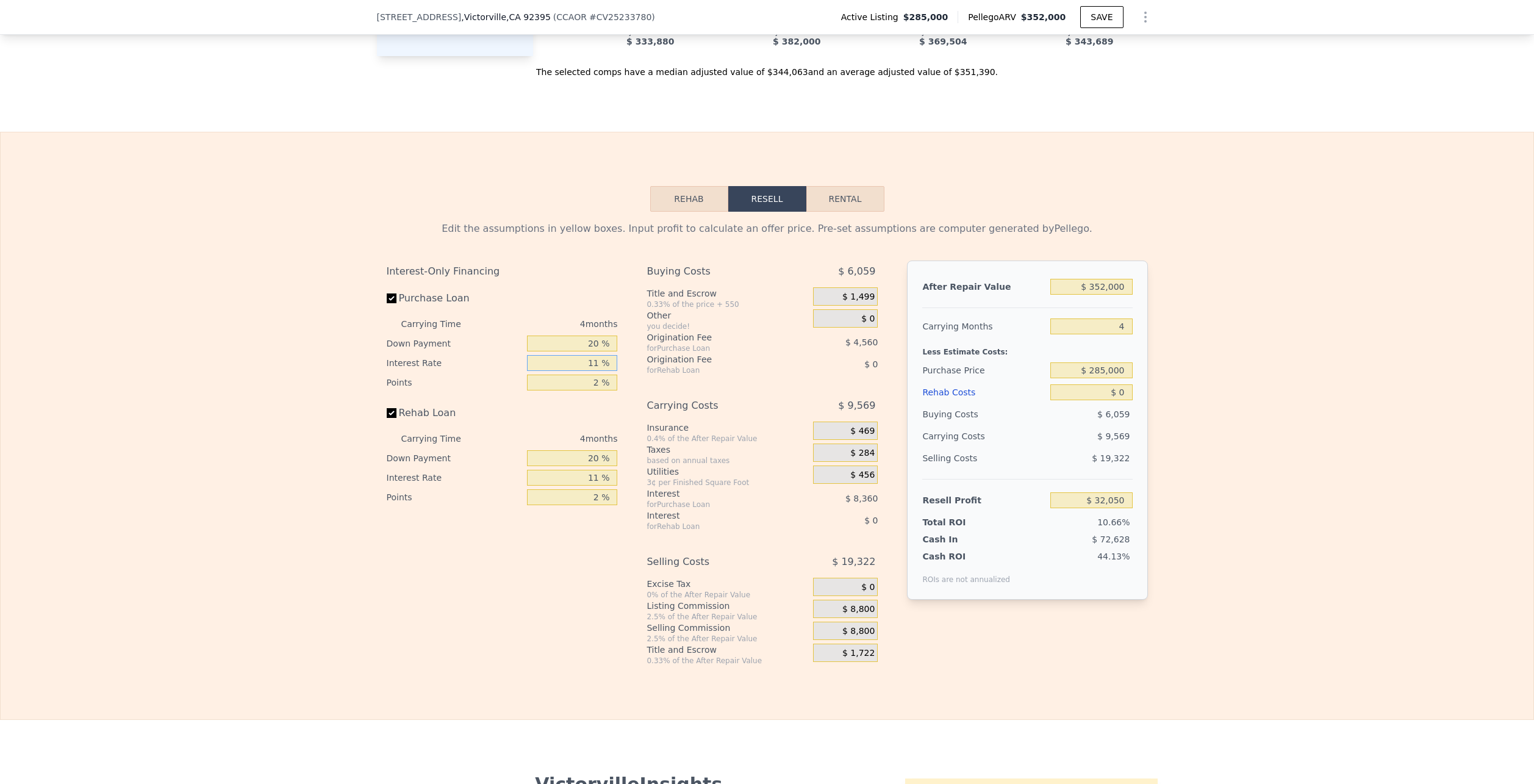
click at [580, 371] on input "11 %" at bounding box center [572, 362] width 91 height 16
click at [580, 388] on input "2 %" at bounding box center [572, 382] width 91 height 16
click at [581, 418] on div "Rehab Loan" at bounding box center [502, 415] width 231 height 27
click at [389, 418] on input "Rehab Loan" at bounding box center [392, 413] width 10 height 10
checkbox input "false"
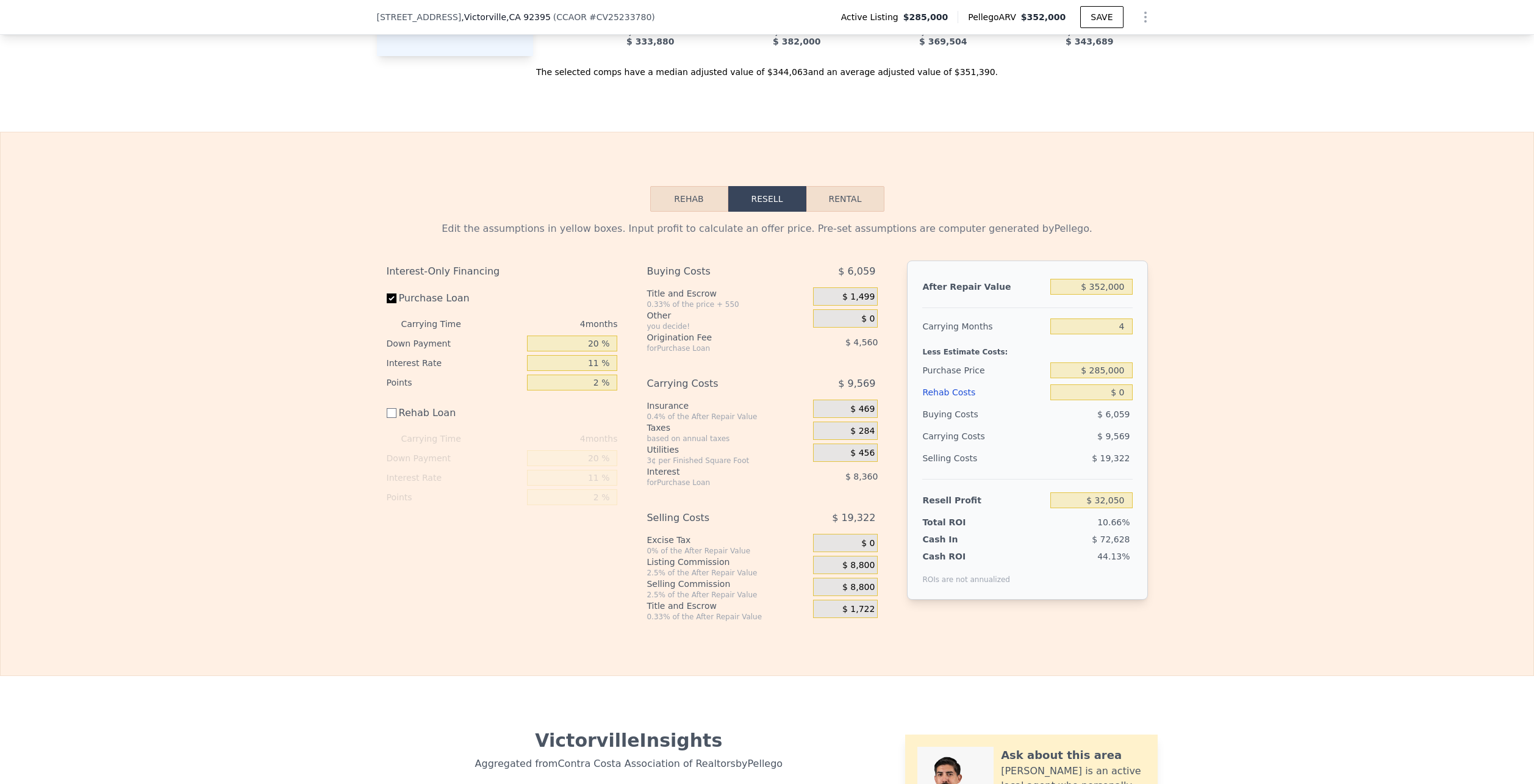
click at [843, 303] on span "$ 1,499" at bounding box center [859, 297] width 33 height 11
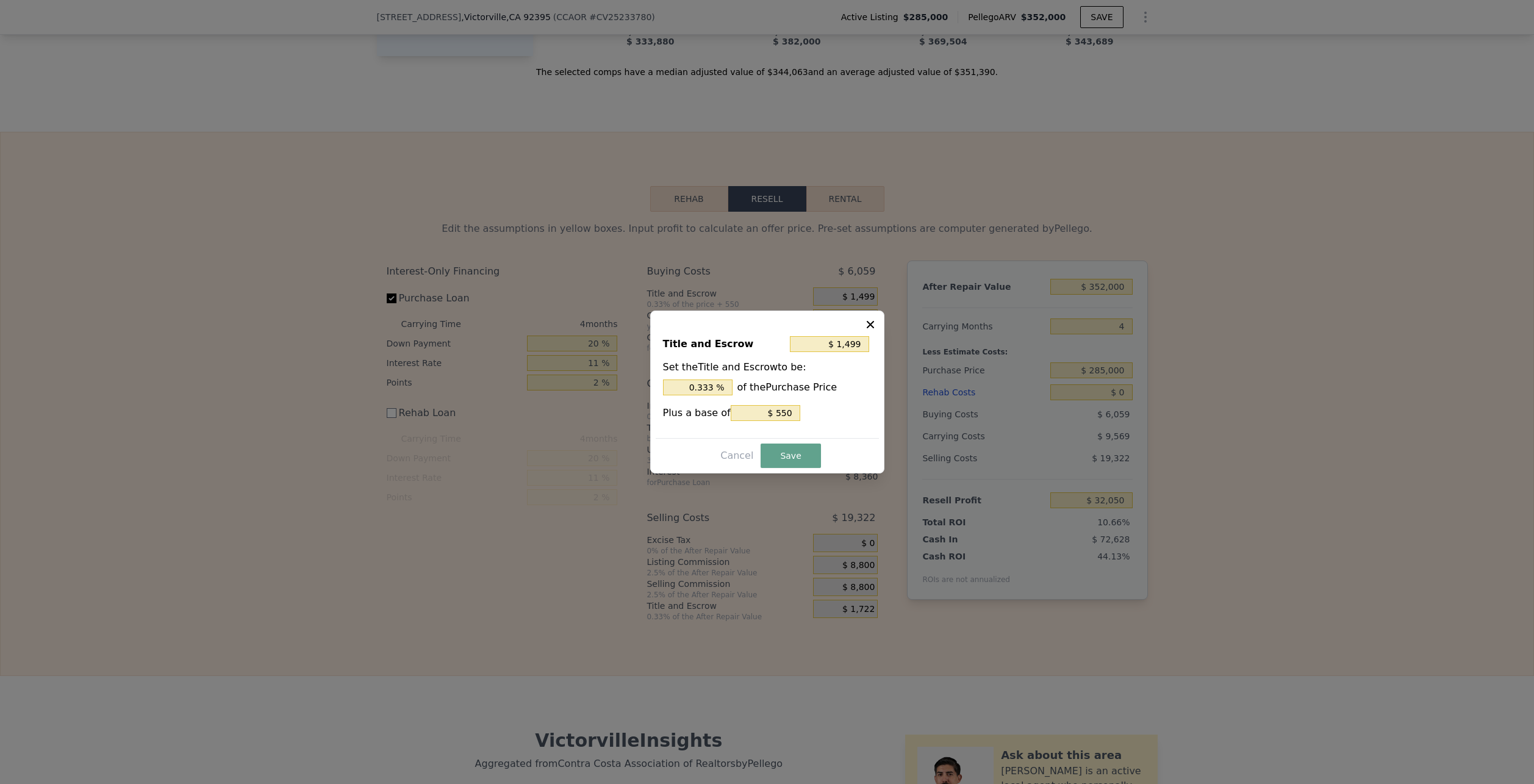
click at [876, 319] on icon at bounding box center [871, 325] width 13 height 13
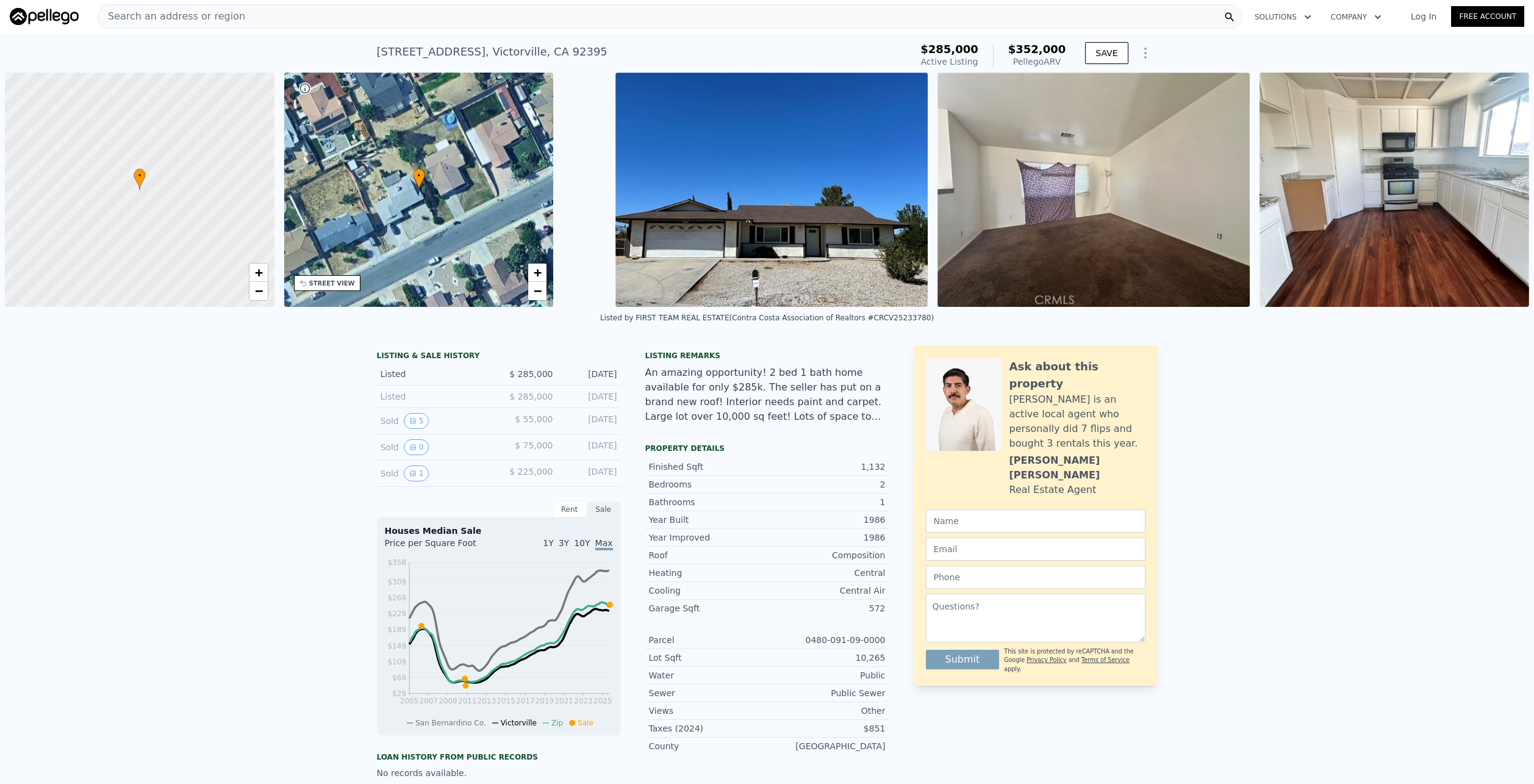
scroll to position [0, 0]
click at [366, 21] on div "Search an address or region" at bounding box center [669, 17] width 1145 height 24
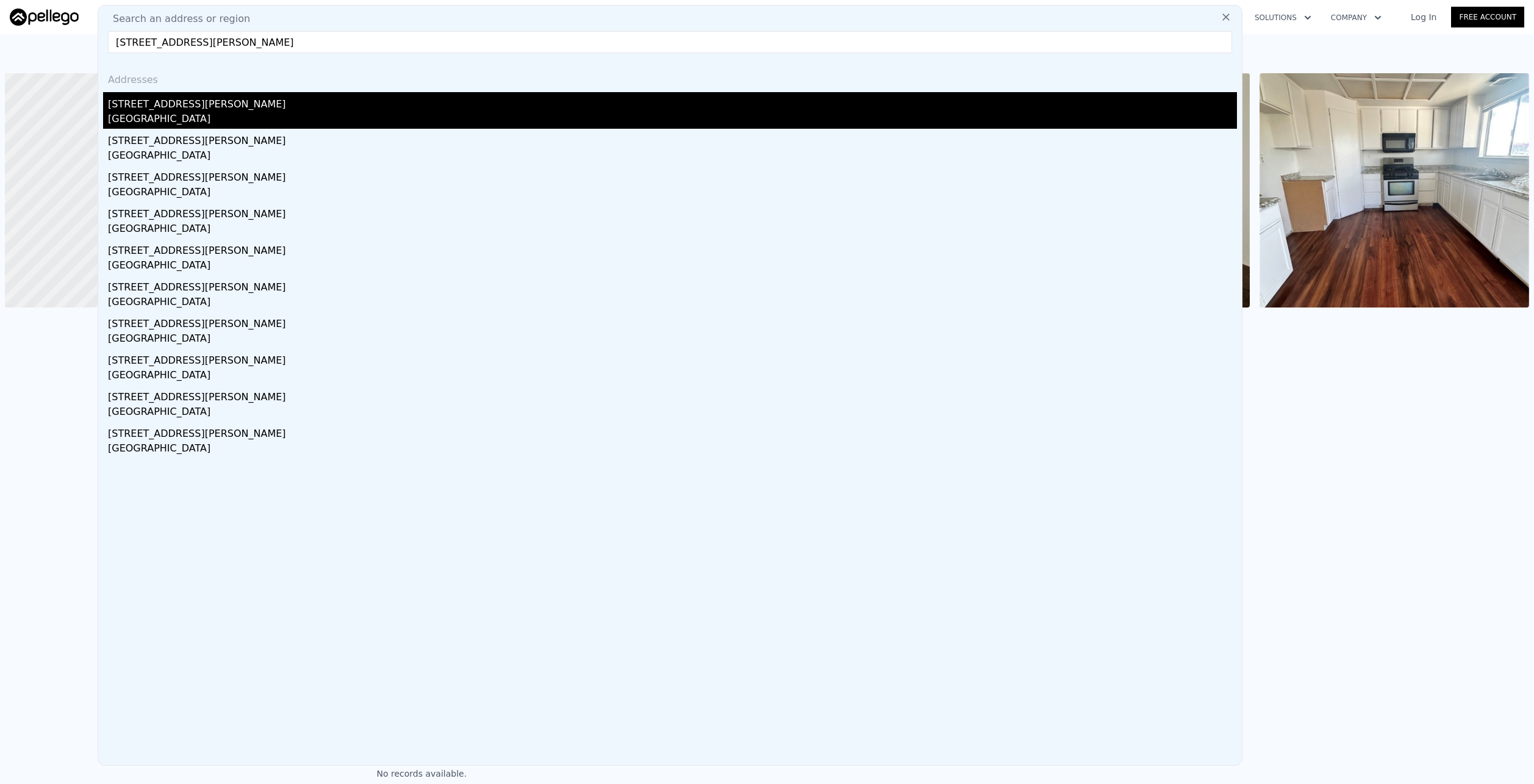
type input "10776 Tolliver St"
click at [289, 109] on div "10776 Tolliver St" at bounding box center [673, 101] width 1129 height 19
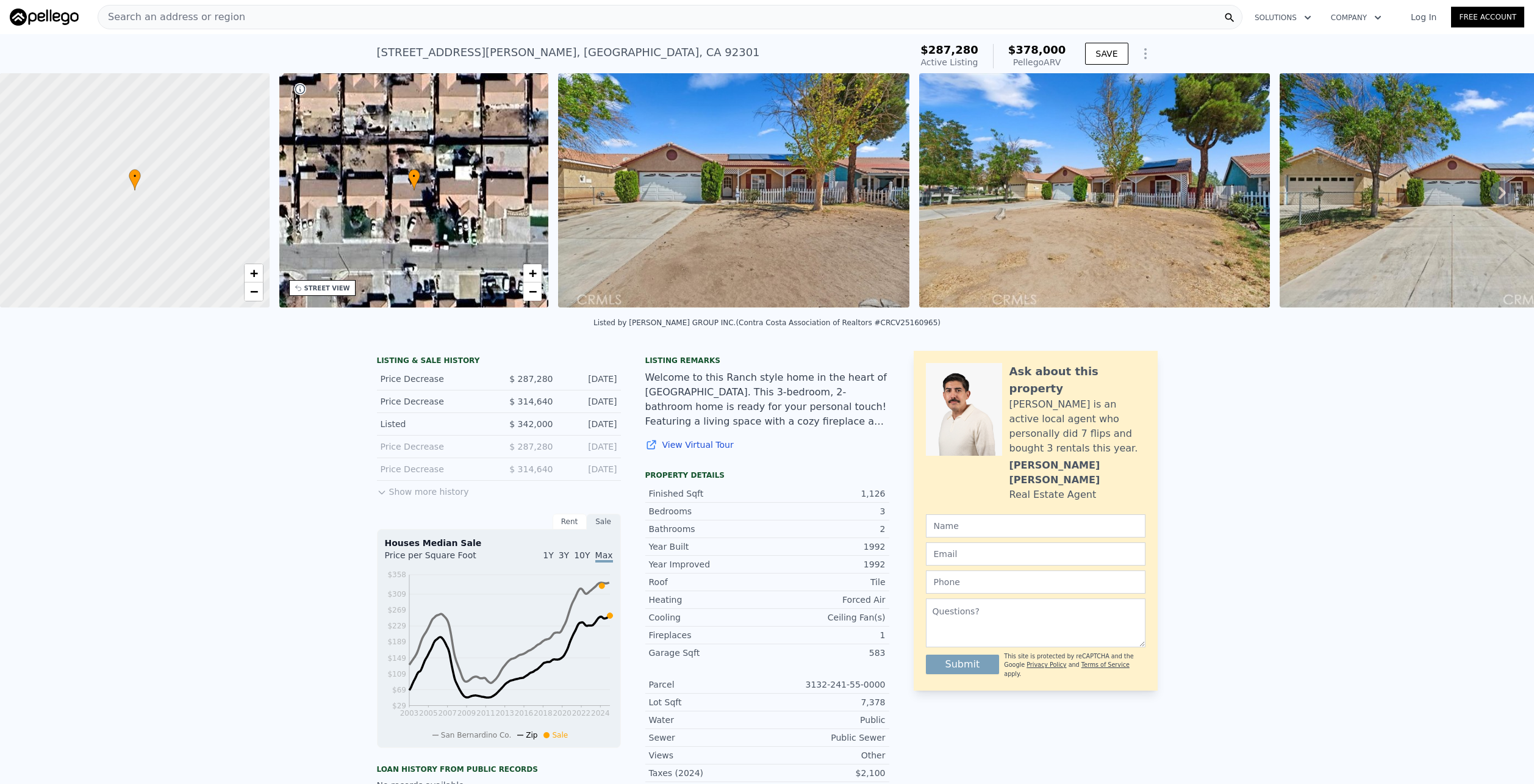
click at [442, 498] on button "Show more history" at bounding box center [424, 489] width 92 height 17
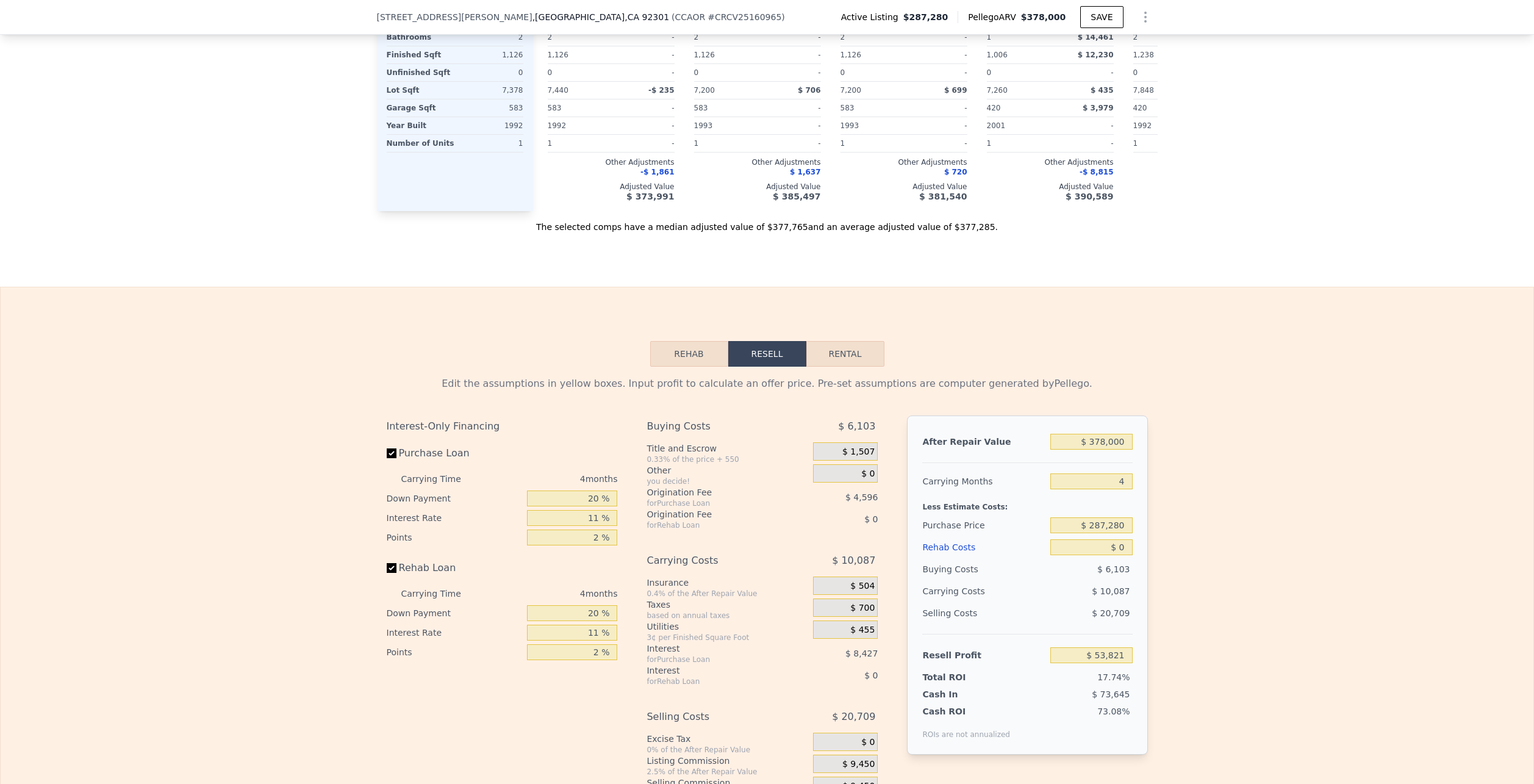
scroll to position [1704, 0]
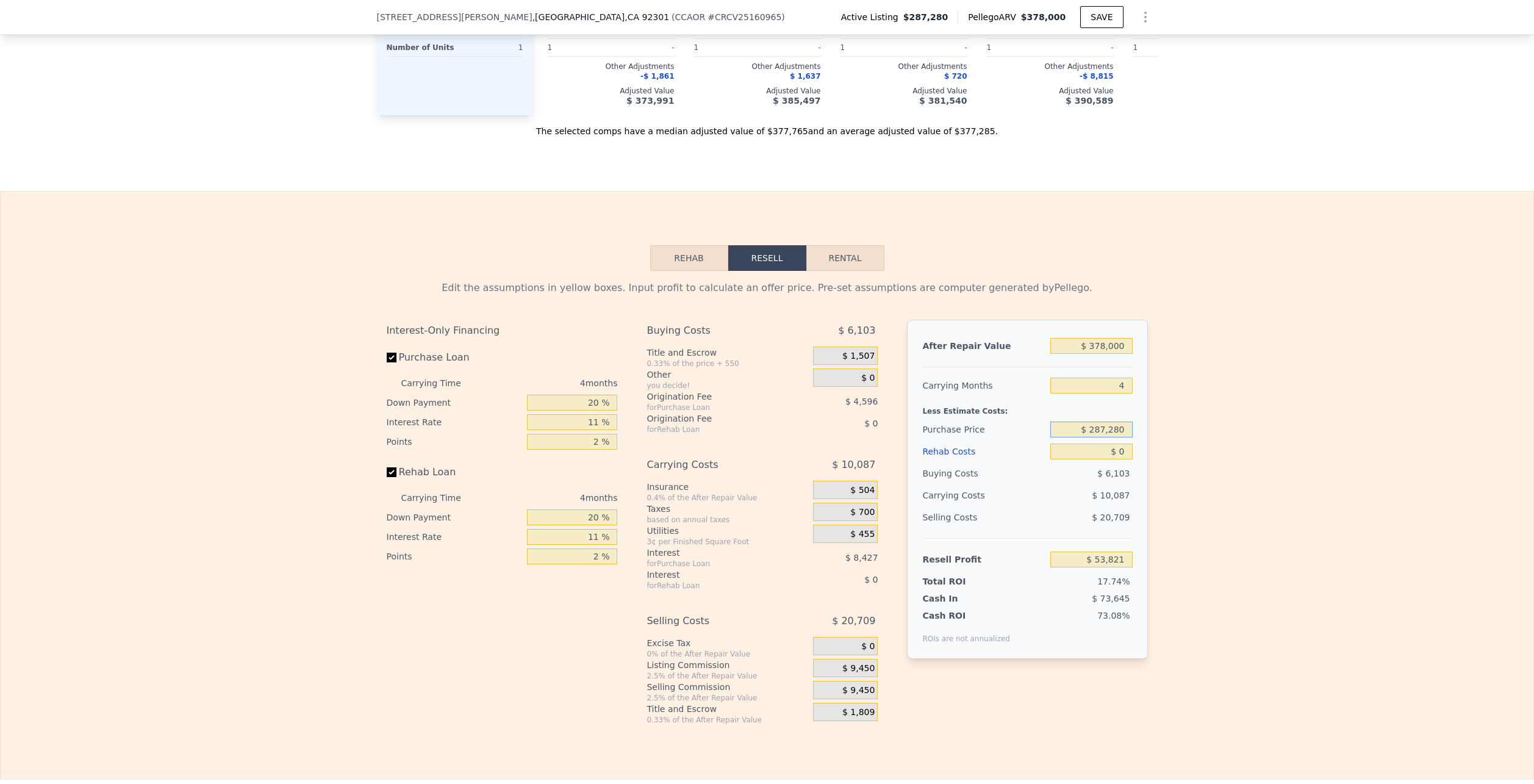
click at [1089, 438] on input "$ 287,280" at bounding box center [1091, 429] width 81 height 16
click at [1105, 438] on input "$ 287,280" at bounding box center [1091, 429] width 81 height 16
drag, startPoint x: 1123, startPoint y: 449, endPoint x: 1095, endPoint y: 450, distance: 28.0
click at [1095, 438] on input "$ 287,280" at bounding box center [1091, 429] width 81 height 16
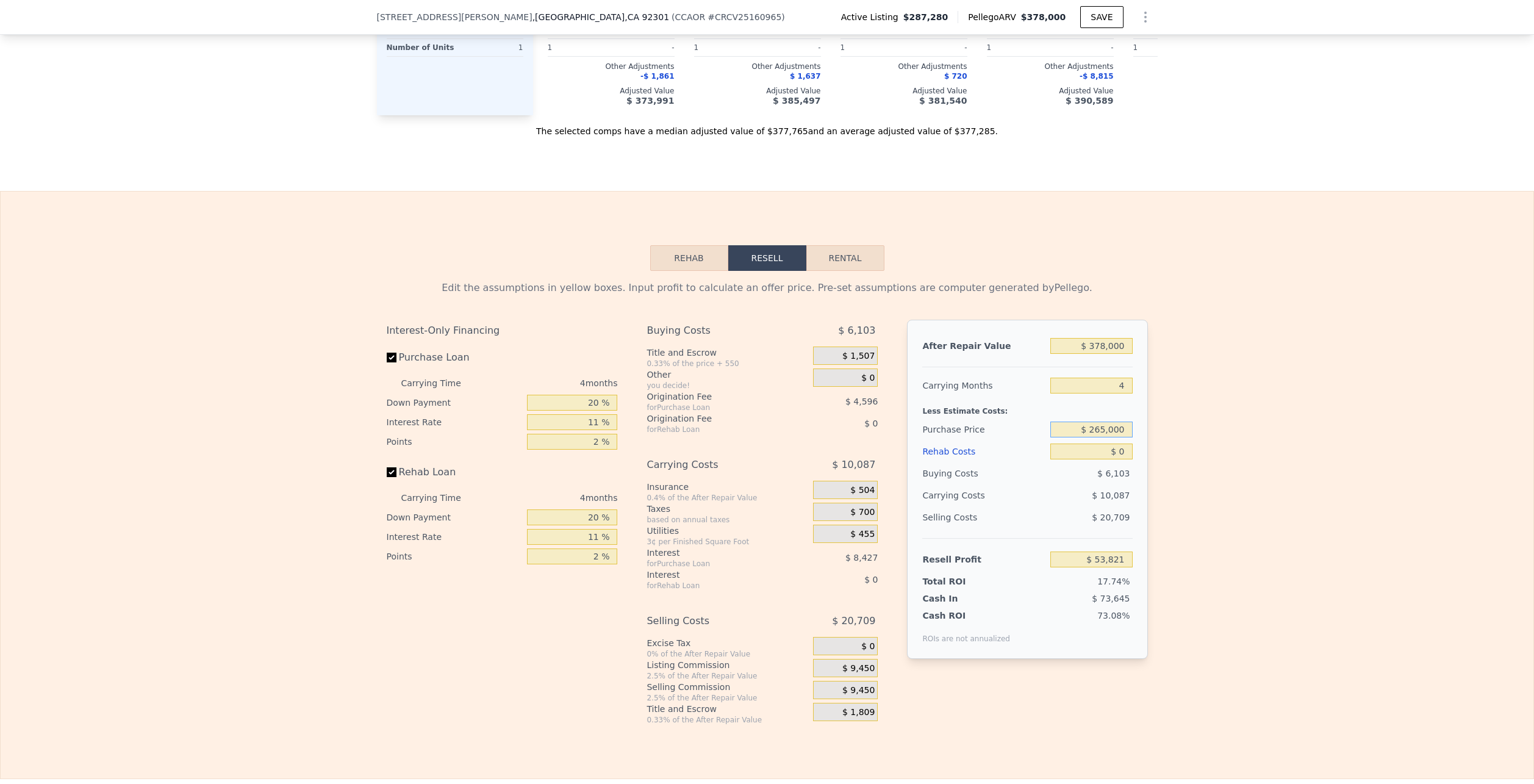
type input "$ 265,000"
click at [1209, 460] on div "Edit the assumptions in yellow boxes. Input profit to calculate an offer price.…" at bounding box center [767, 497] width 1533 height 454
type input "$ 77,188"
click at [1105, 393] on input "4" at bounding box center [1091, 385] width 81 height 16
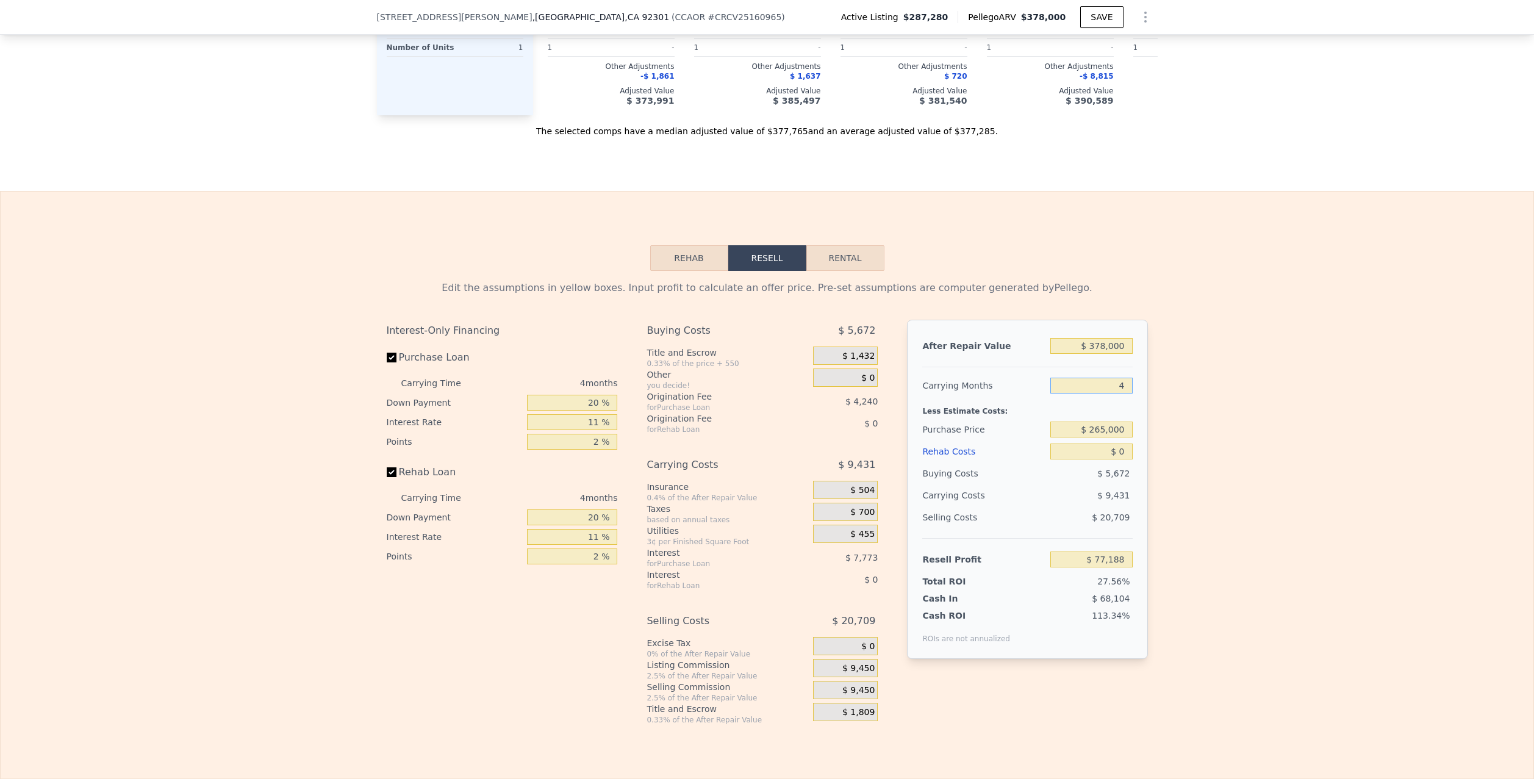
type input "6"
type input "$ 72,472"
click at [1091, 418] on div "Less Estimate Costs:" at bounding box center [1027, 408] width 210 height 22
click at [1093, 393] on input "6" at bounding box center [1091, 385] width 81 height 16
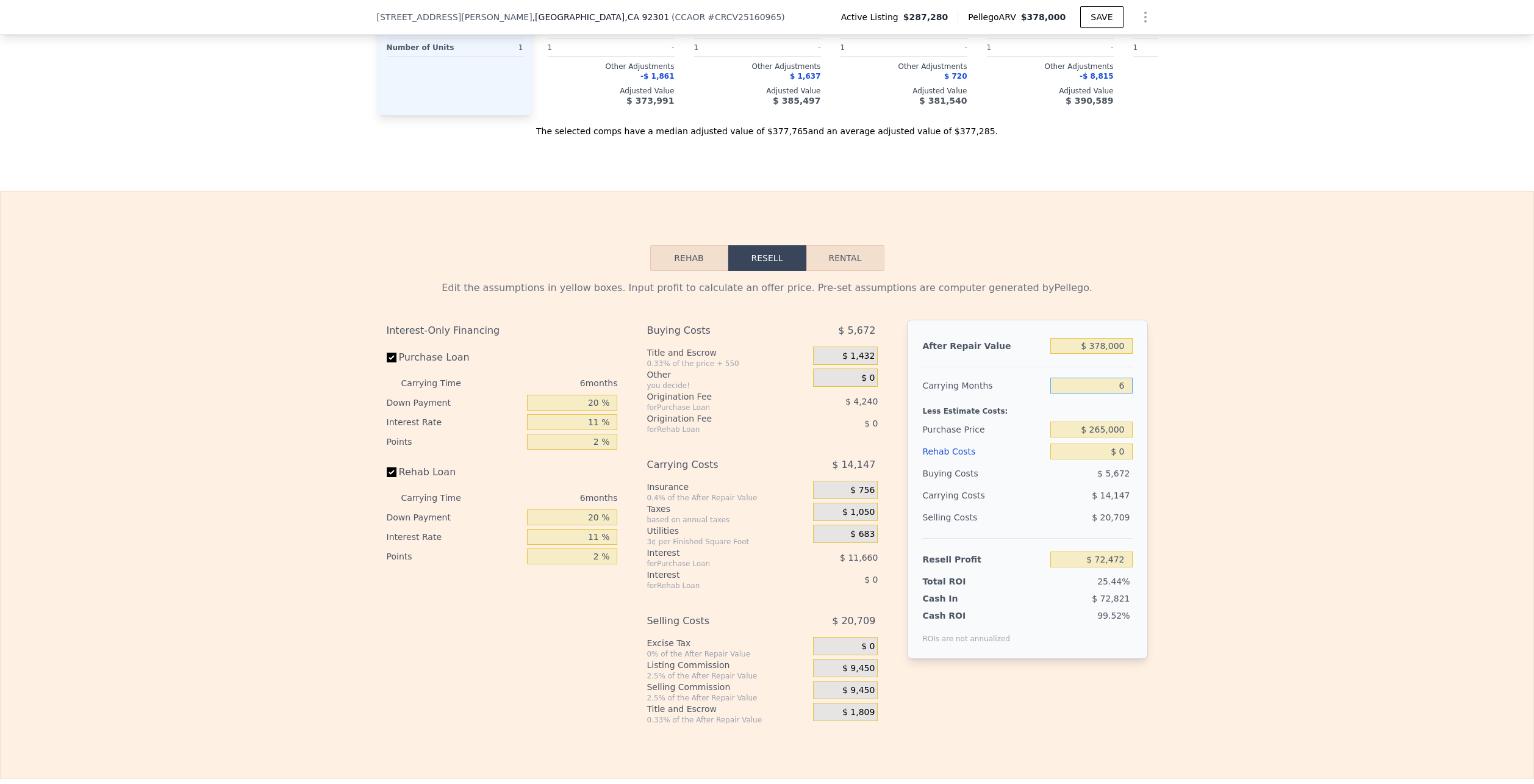
type input "4"
type input "$ 77,188"
click at [1093, 393] on input "4" at bounding box center [1091, 385] width 81 height 16
type input "6"
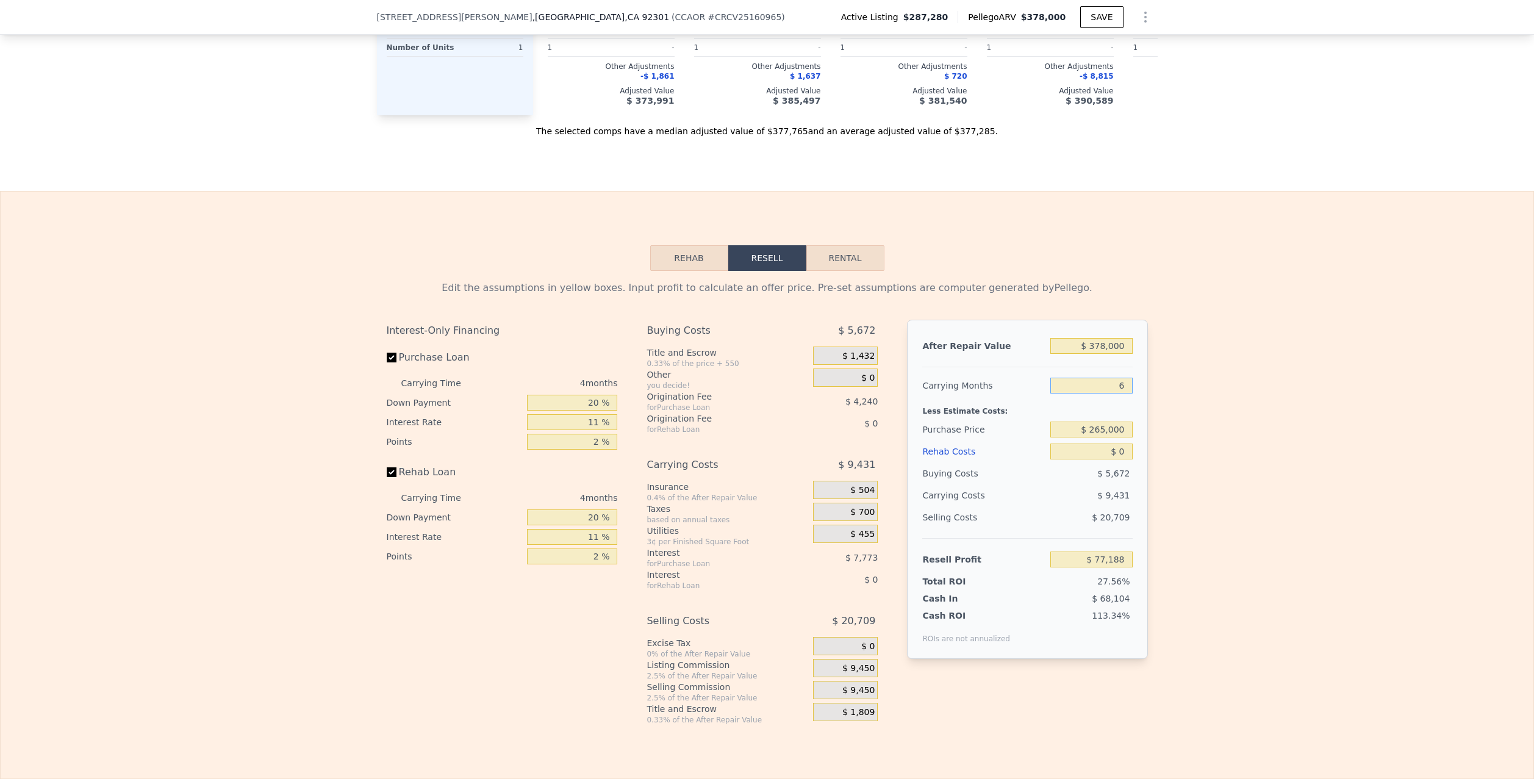
type input "$ 72,472"
click at [387, 477] on input "Rehab Loan" at bounding box center [392, 472] width 10 height 10
checkbox input "false"
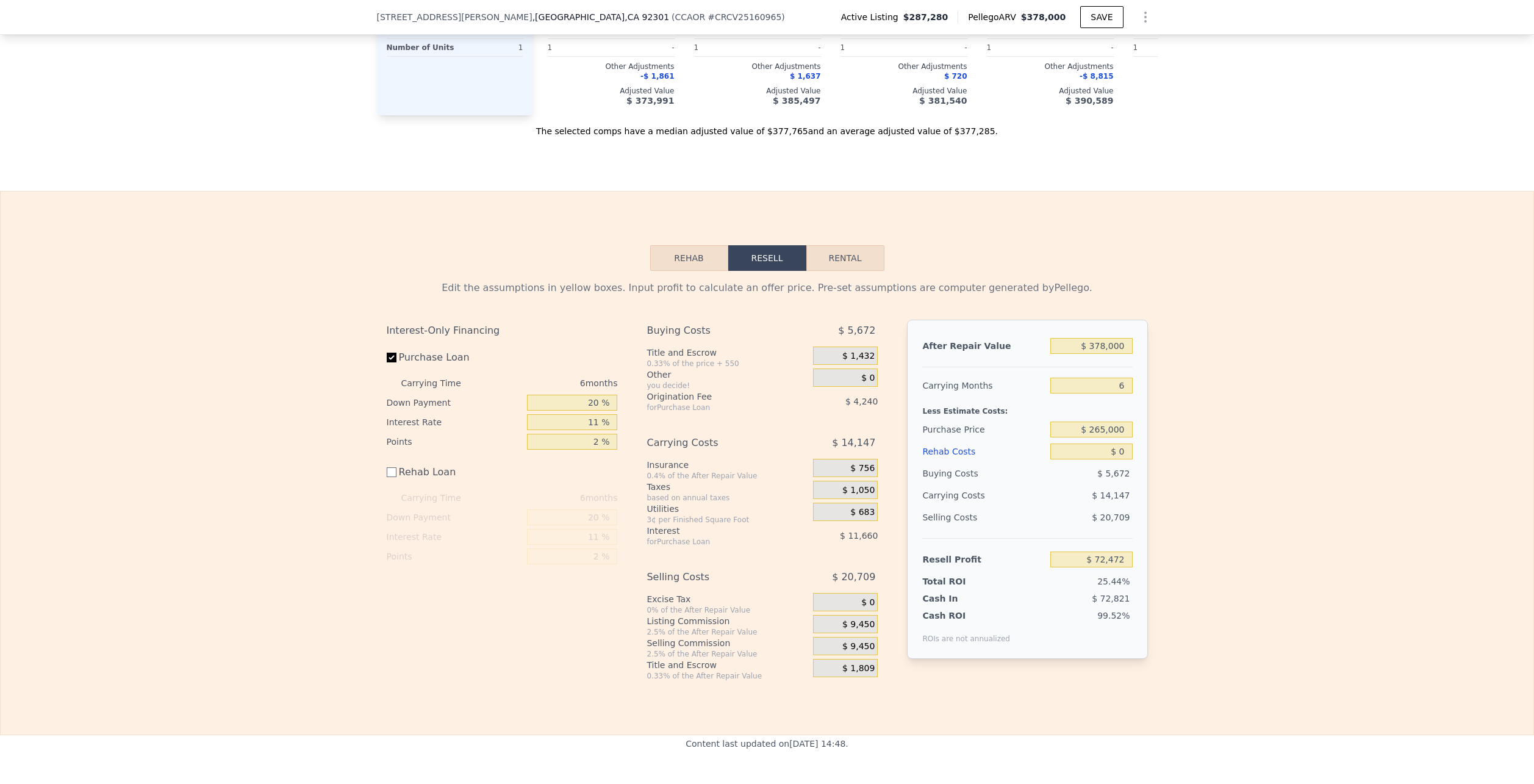
click at [554, 616] on div "Interest-Only Financing Purchase Loan Carrying Time 6 months Down Payment 20 % …" at bounding box center [507, 500] width 241 height 361
click at [1079, 393] on input "6" at bounding box center [1091, 385] width 81 height 16
type input "7"
type input "$ 70,115"
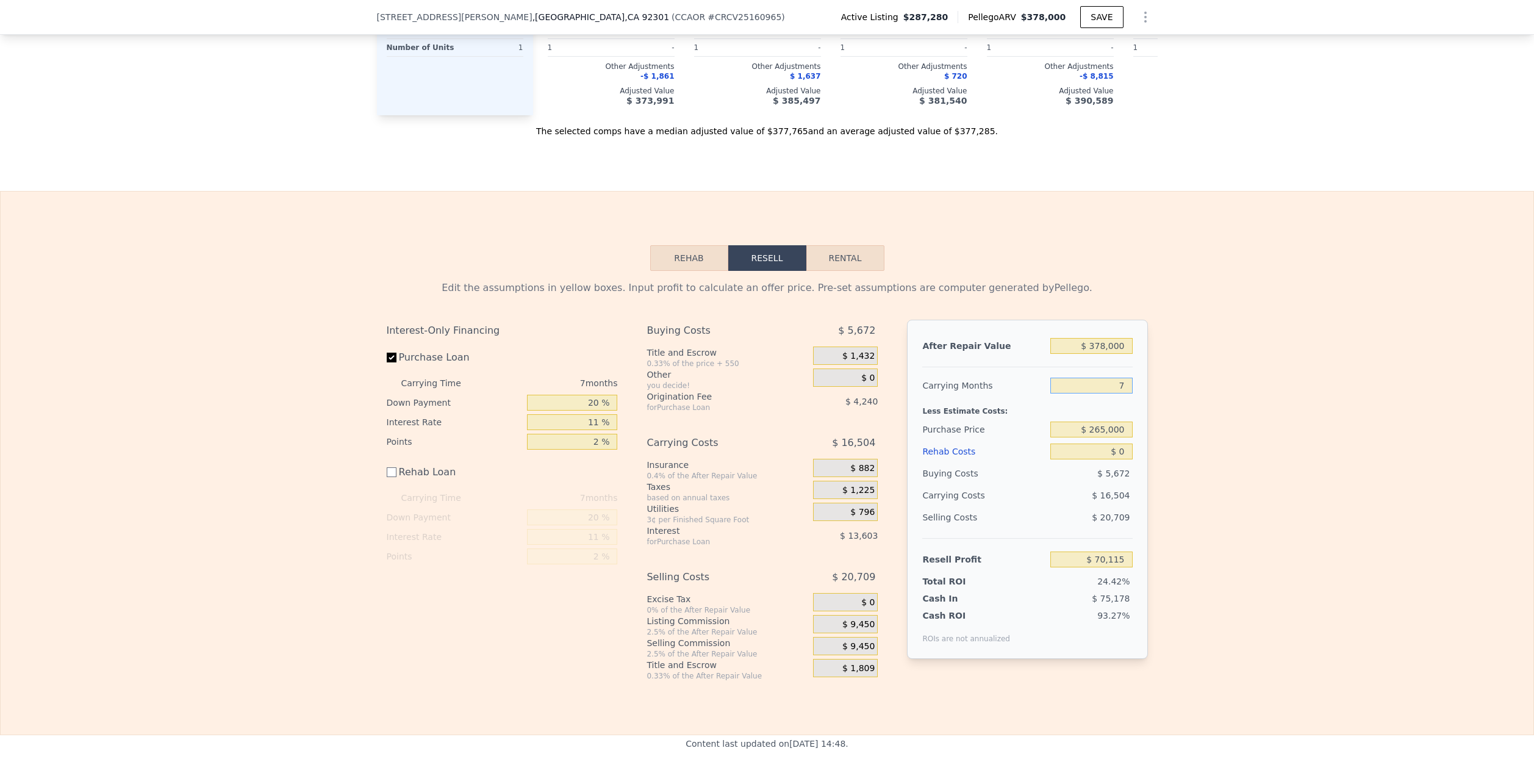
type input "7"
click at [388, 368] on label "Purchase Loan" at bounding box center [455, 357] width 136 height 22
click at [388, 362] on input "Purchase Loan" at bounding box center [392, 357] width 10 height 10
checkbox input "false"
type input "$ 87,956"
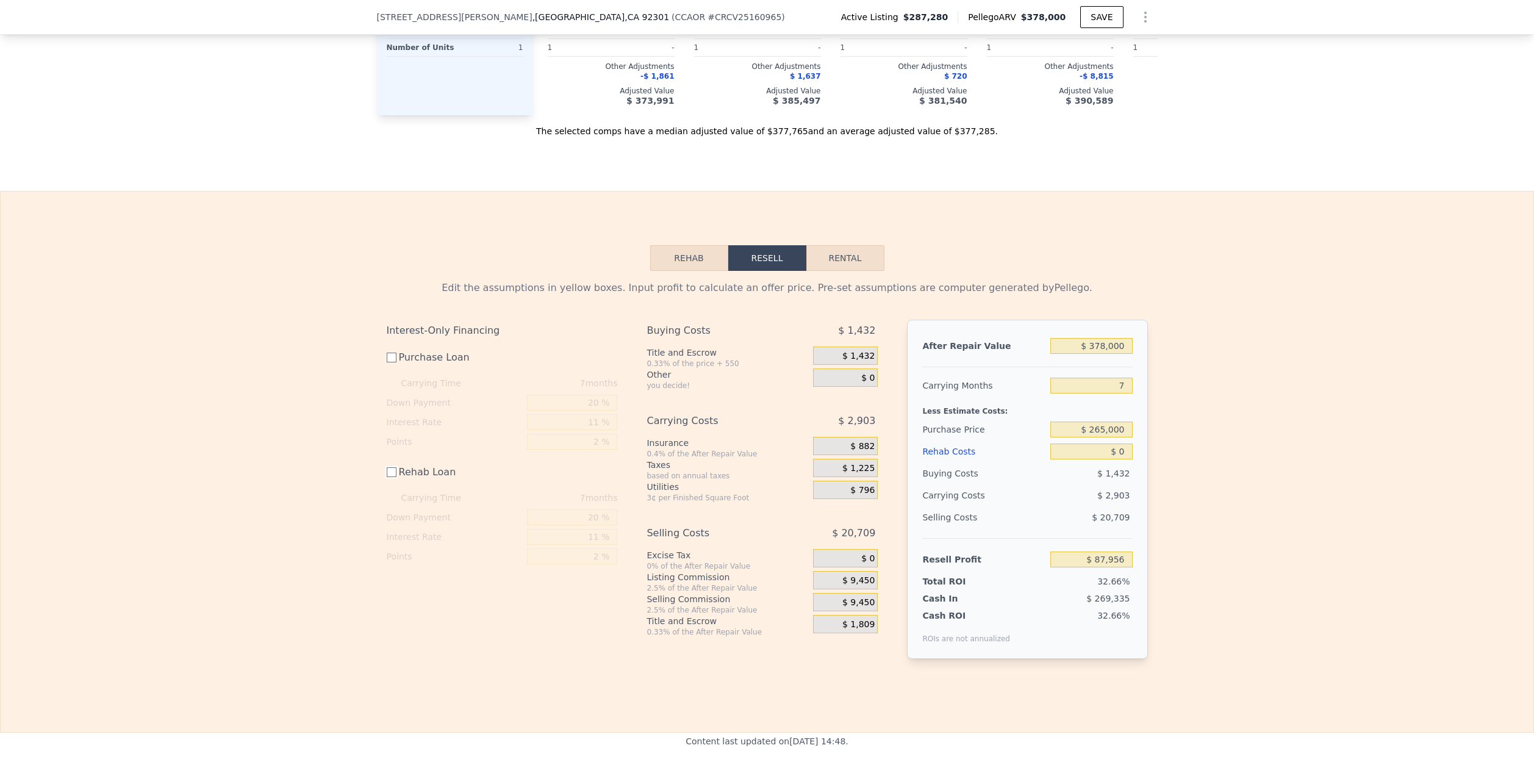
click at [391, 477] on input "Rehab Loan" at bounding box center [392, 472] width 10 height 10
checkbox input "true"
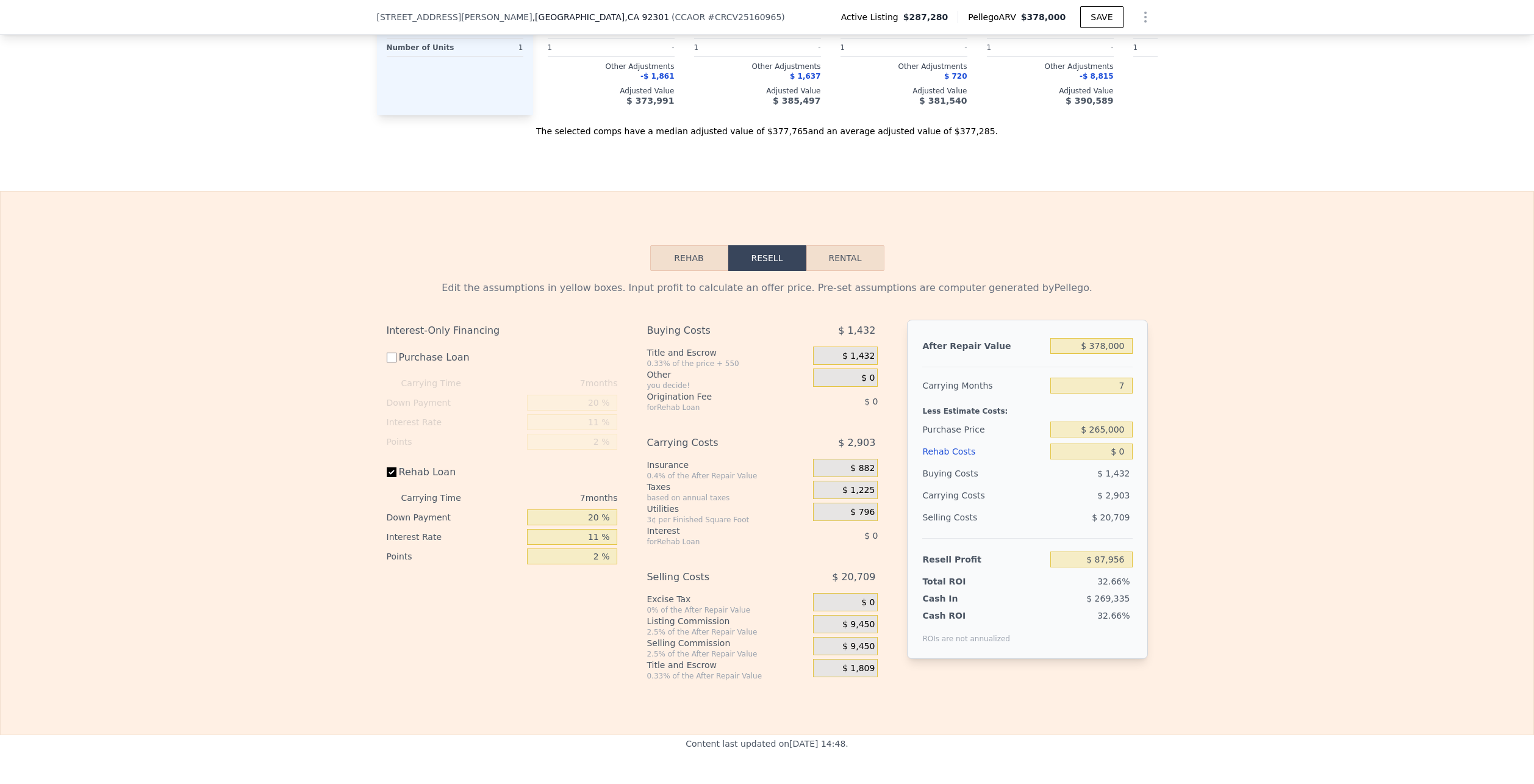
click at [684, 537] on div "Interest" at bounding box center [715, 531] width 136 height 13
click at [1086, 440] on div "$ 265,000" at bounding box center [1091, 429] width 81 height 22
click at [1088, 438] on input "$ 265,000" at bounding box center [1091, 429] width 81 height 16
click at [1096, 438] on input "$ 265,000" at bounding box center [1091, 429] width 81 height 16
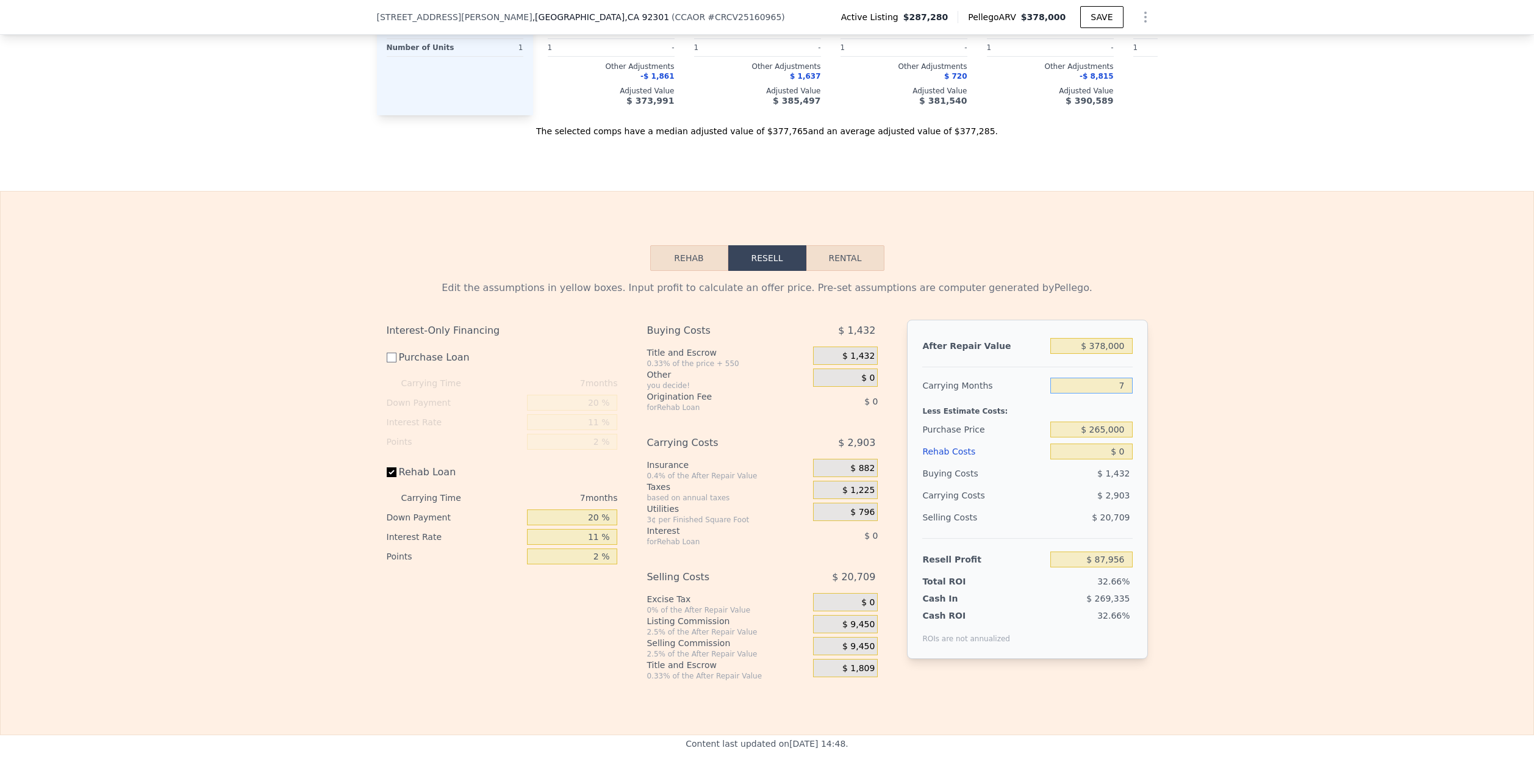
click at [1100, 393] on input "7" at bounding box center [1091, 385] width 81 height 16
type input "8"
type input "$ 87,541"
click at [991, 397] on div "Carrying Months" at bounding box center [984, 386] width 123 height 22
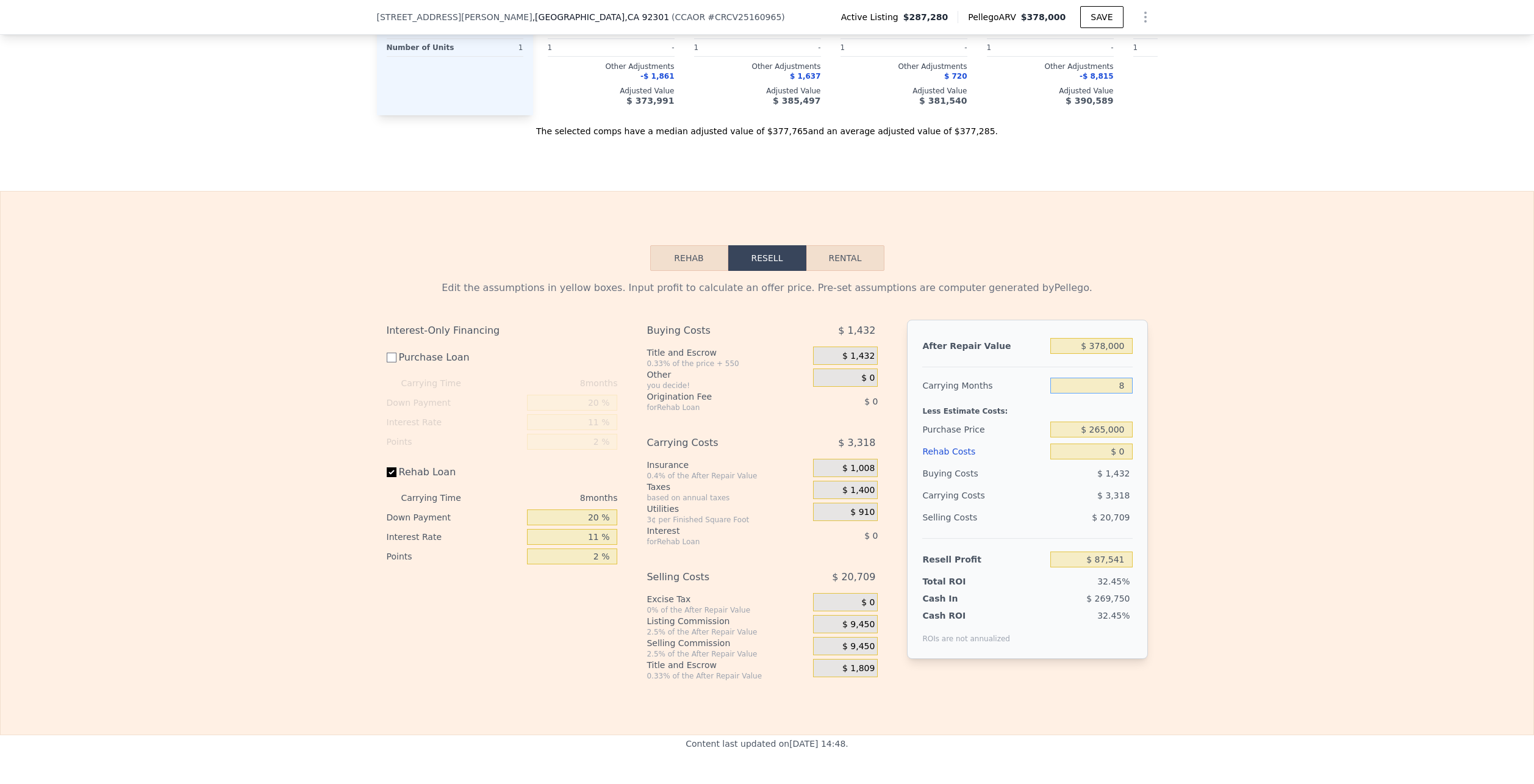
click at [1107, 393] on input "8" at bounding box center [1091, 385] width 81 height 16
click at [1106, 393] on input "8" at bounding box center [1091, 385] width 81 height 16
type input "4"
type input "$ 89,200"
type input "4"
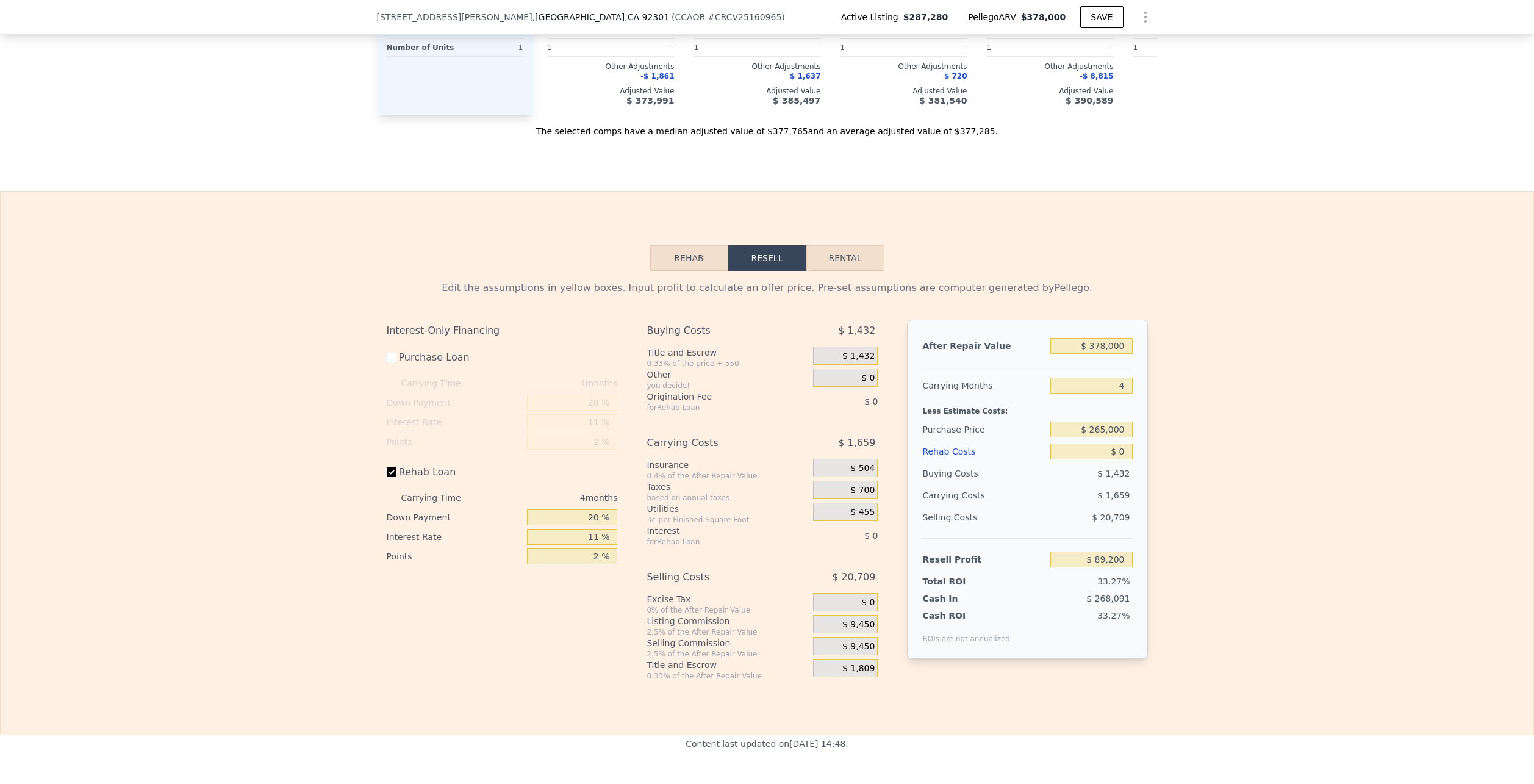
click at [1031, 418] on div "Less Estimate Costs:" at bounding box center [1027, 408] width 210 height 22
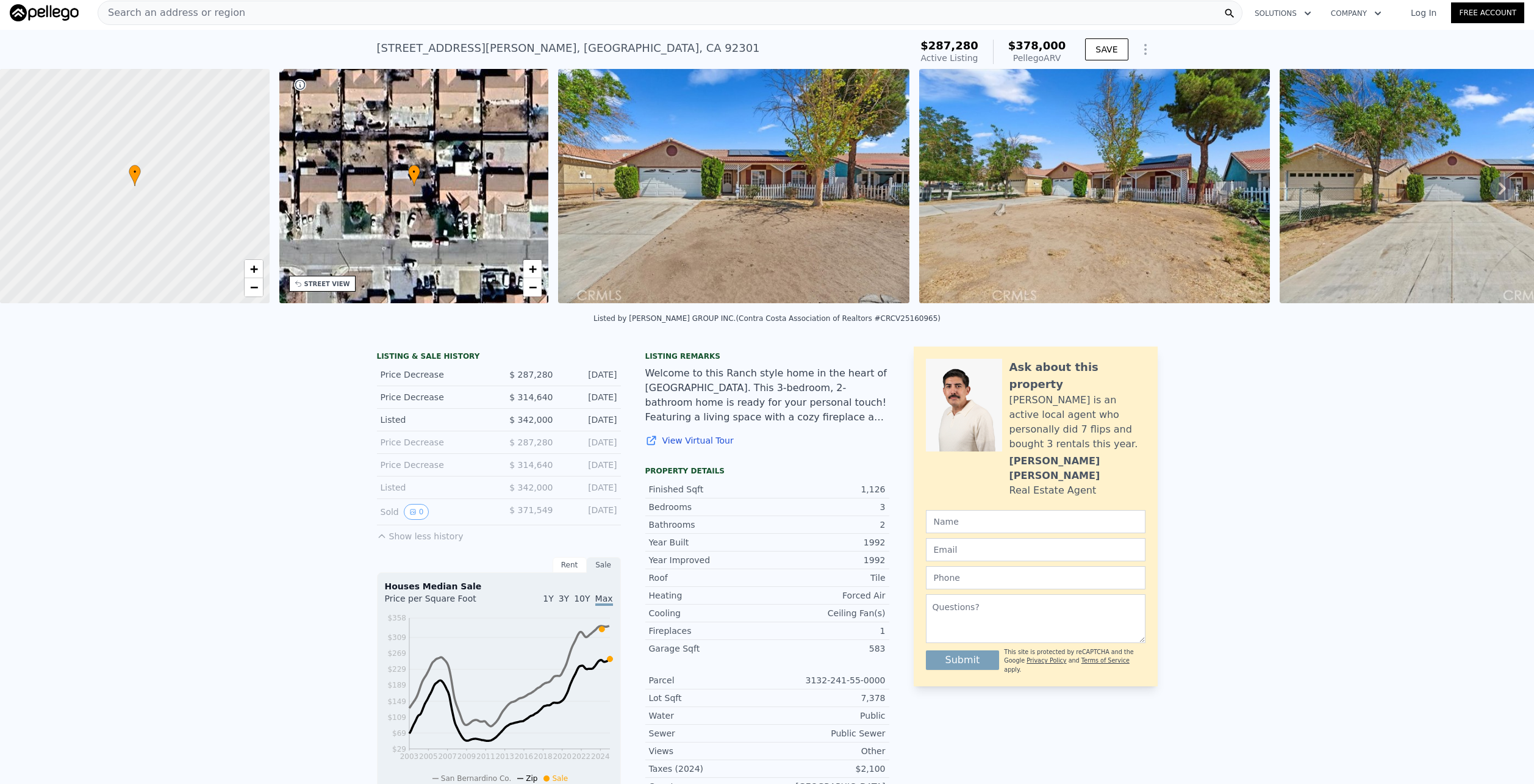
scroll to position [0, 0]
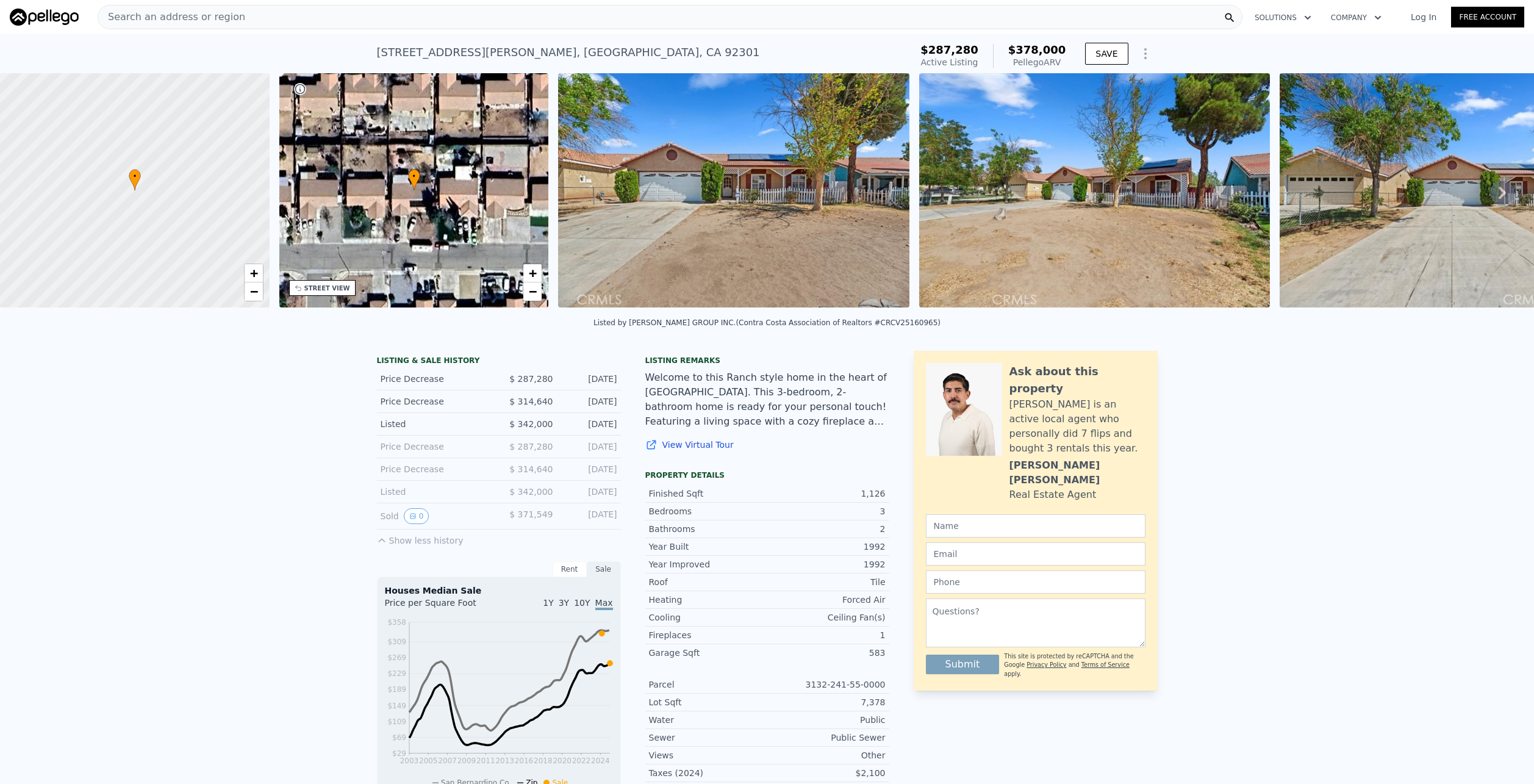
click at [243, 8] on div "Search an address or region" at bounding box center [669, 17] width 1145 height 24
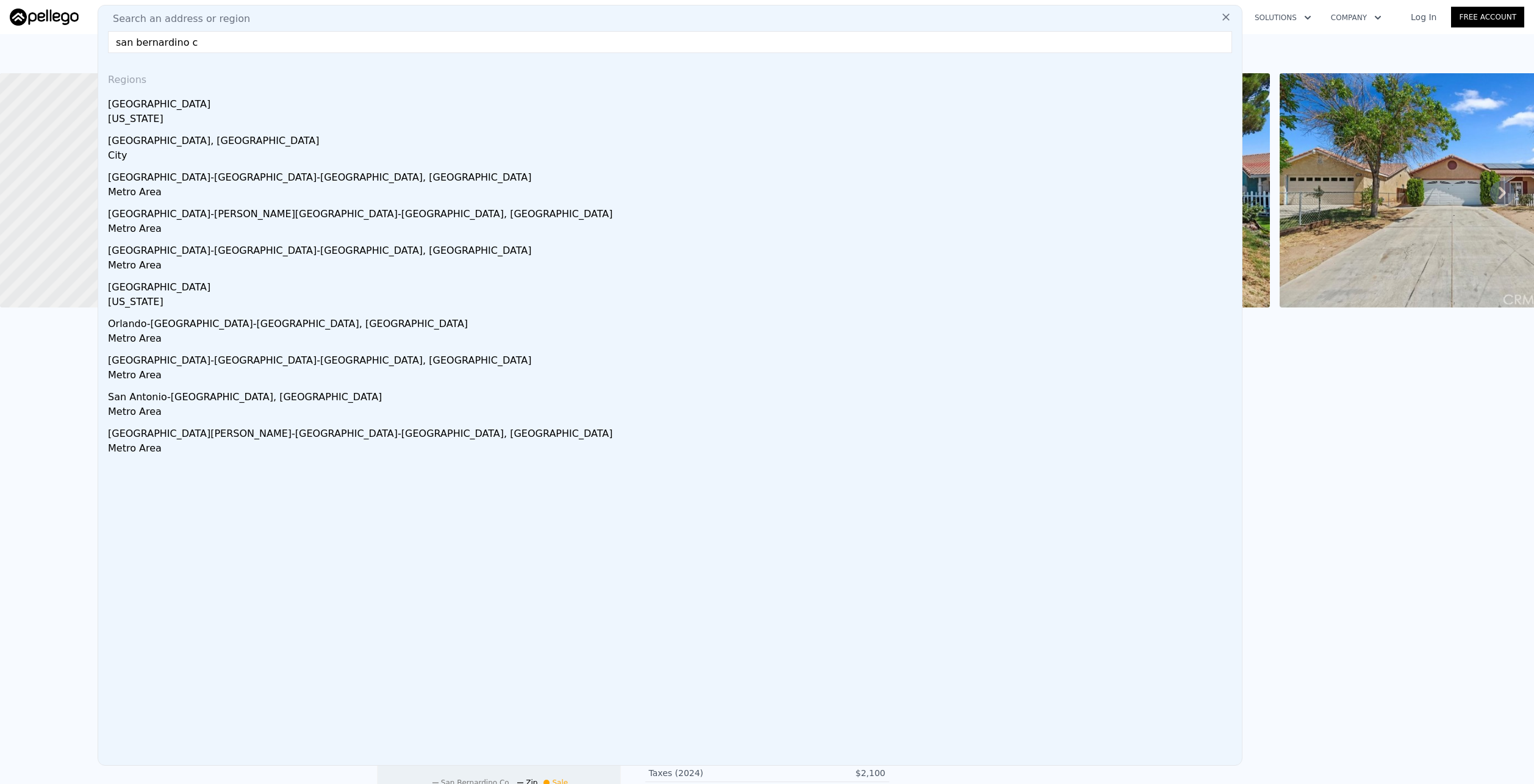
type input "san bernardino c"
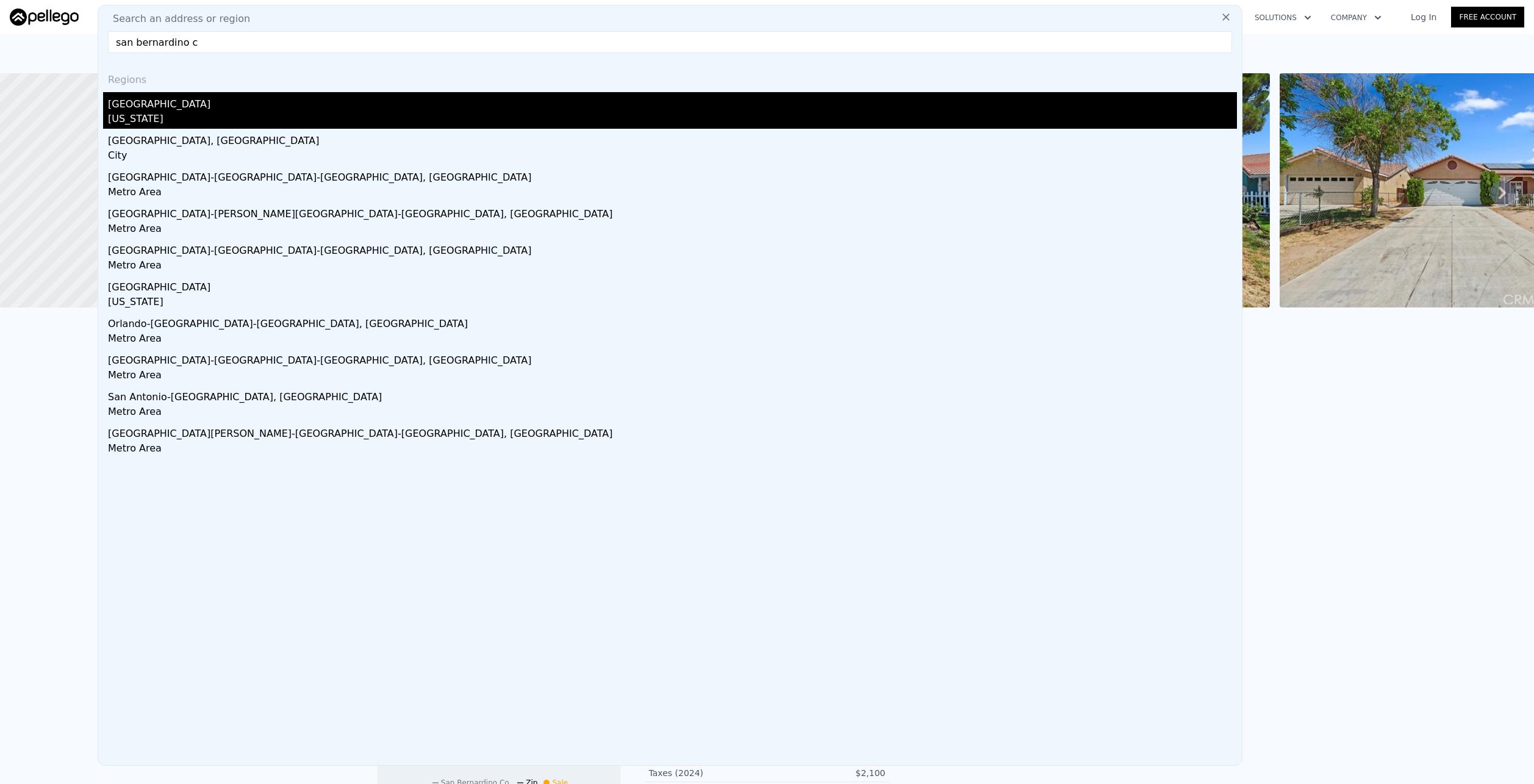
click at [278, 105] on div "San Bernardino County" at bounding box center [673, 101] width 1129 height 19
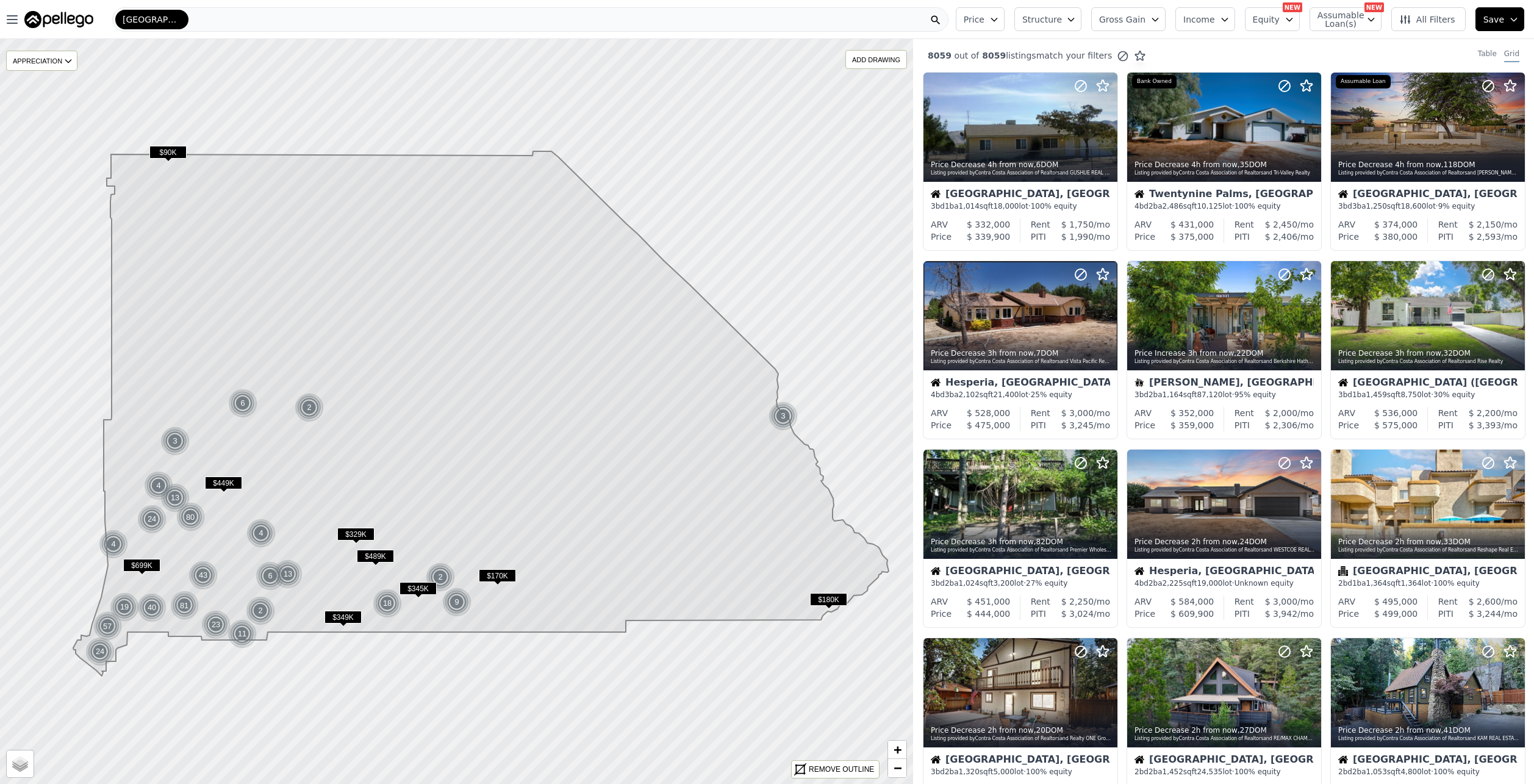
click at [1004, 15] on button "Price" at bounding box center [980, 19] width 49 height 23
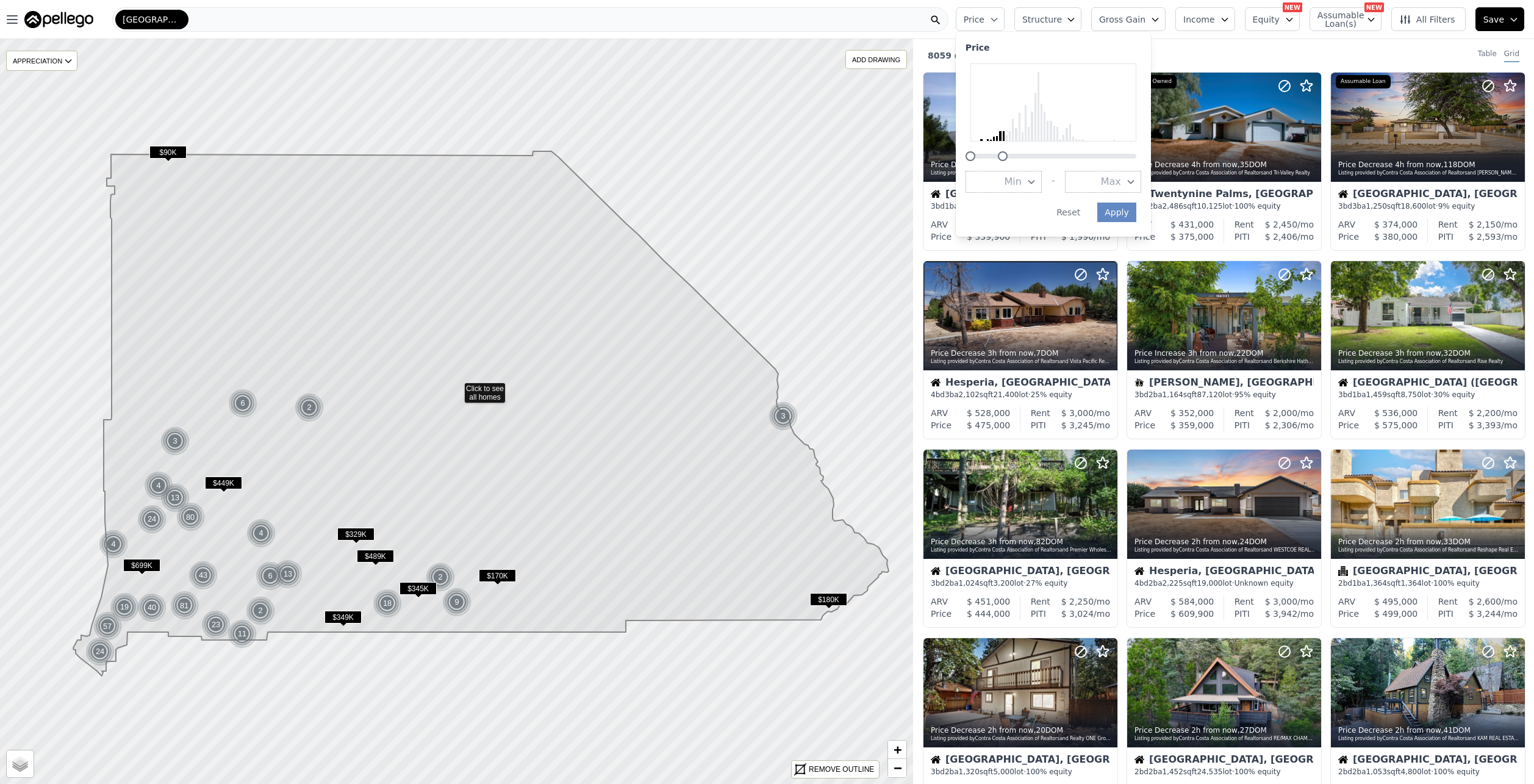
drag, startPoint x: 1149, startPoint y: 155, endPoint x: 1022, endPoint y: 161, distance: 127.1
click at [1022, 161] on div "Price Min - Max Apply Reset" at bounding box center [1053, 134] width 195 height 205
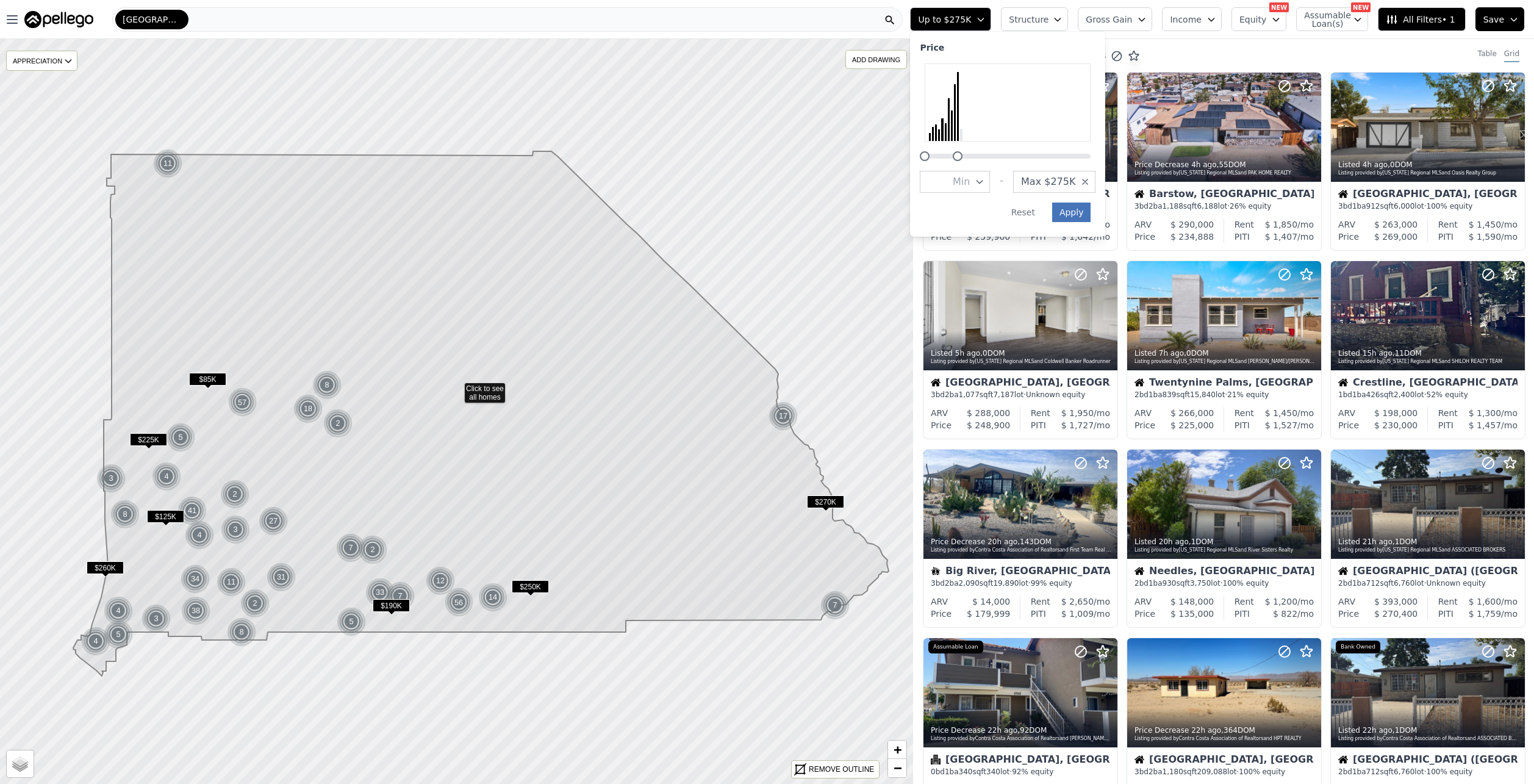
click at [1091, 214] on button "Apply" at bounding box center [1072, 212] width 39 height 19
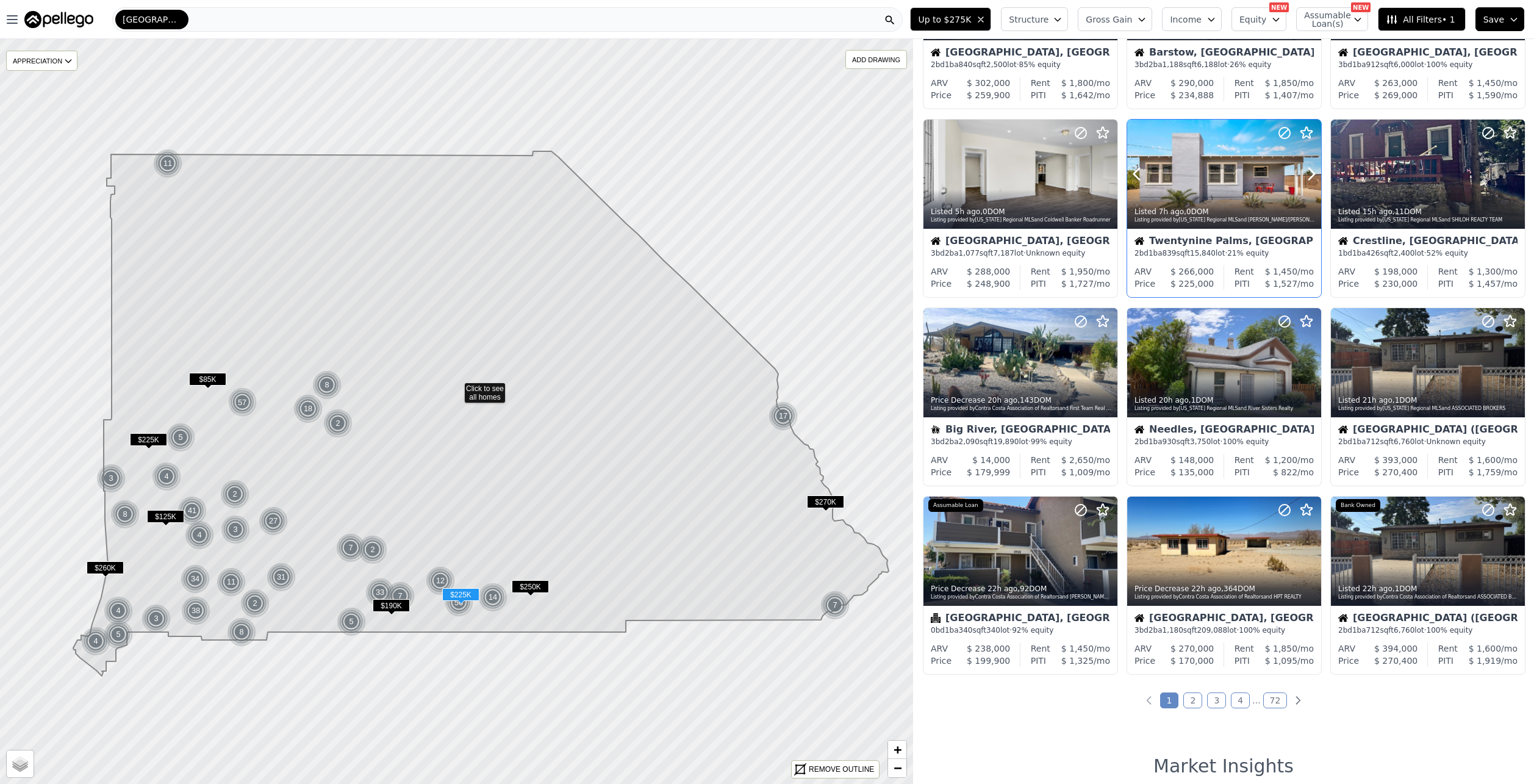
scroll to position [244, 0]
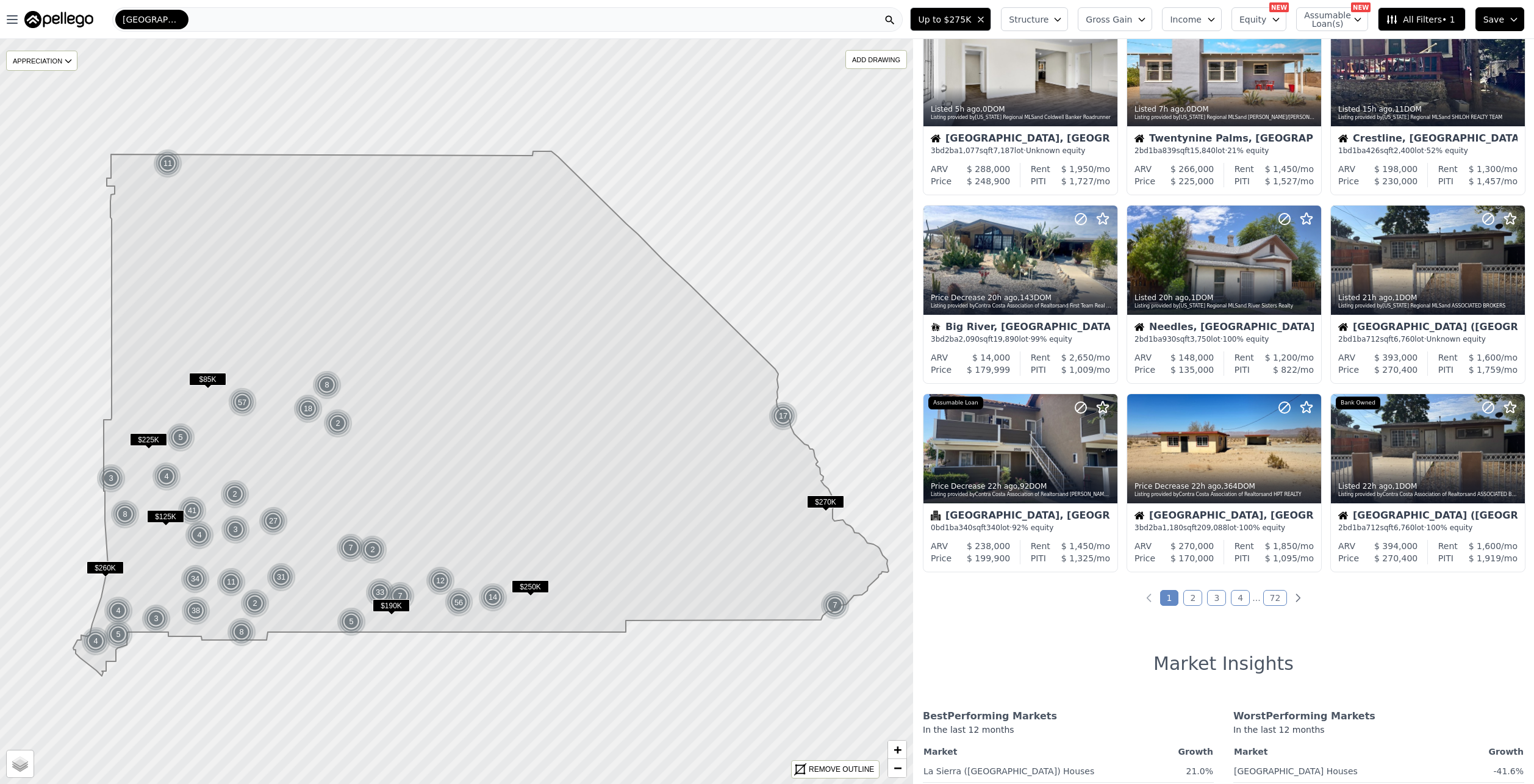
click at [1087, 15] on div "Up to $275K Structure Gross Gain Income Equity NEW Assumable Loan(s) NEW All Fi…" at bounding box center [1219, 19] width 629 height 39
click at [1063, 14] on icon "button" at bounding box center [1058, 19] width 10 height 10
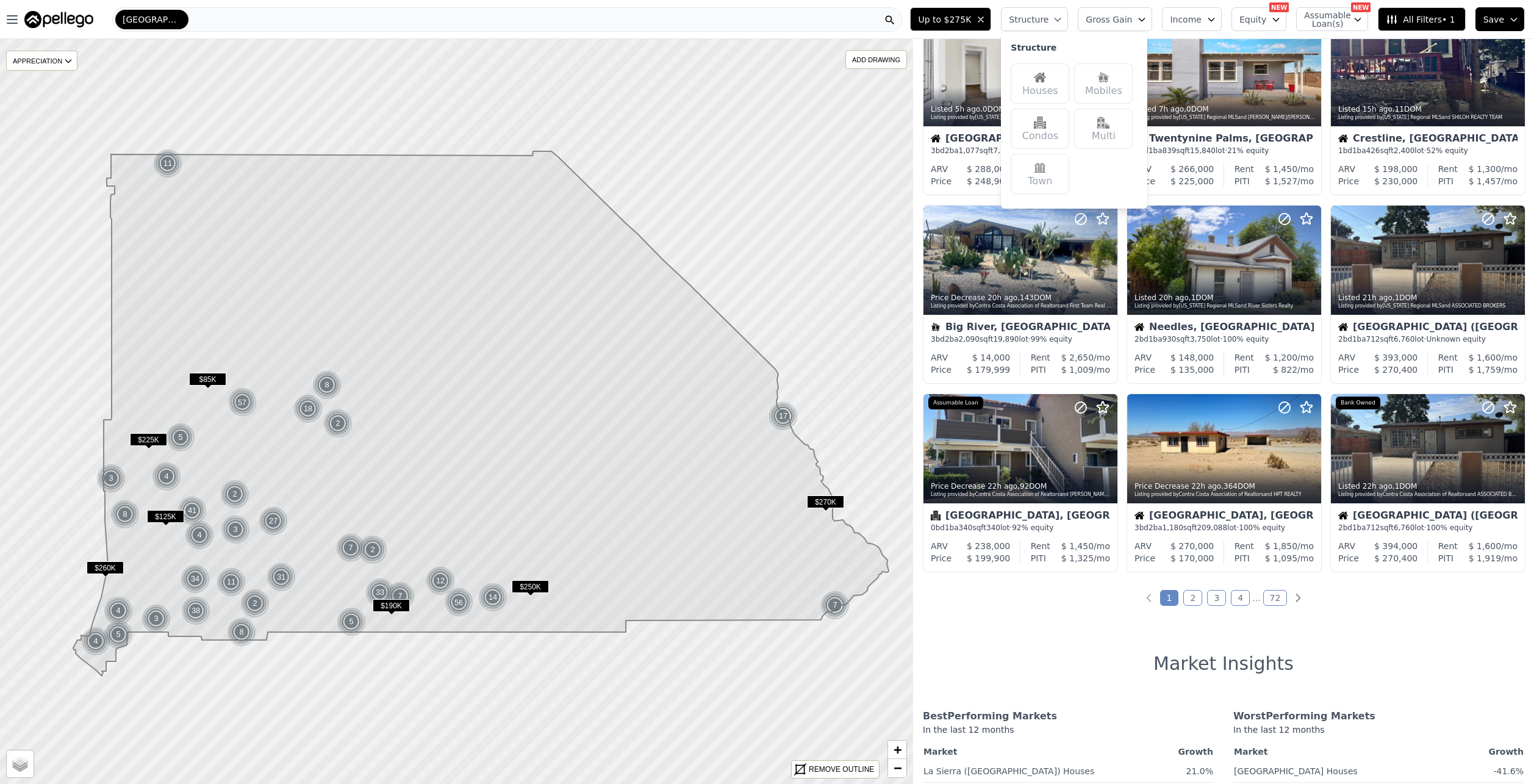
click at [1047, 80] on img at bounding box center [1040, 77] width 13 height 13
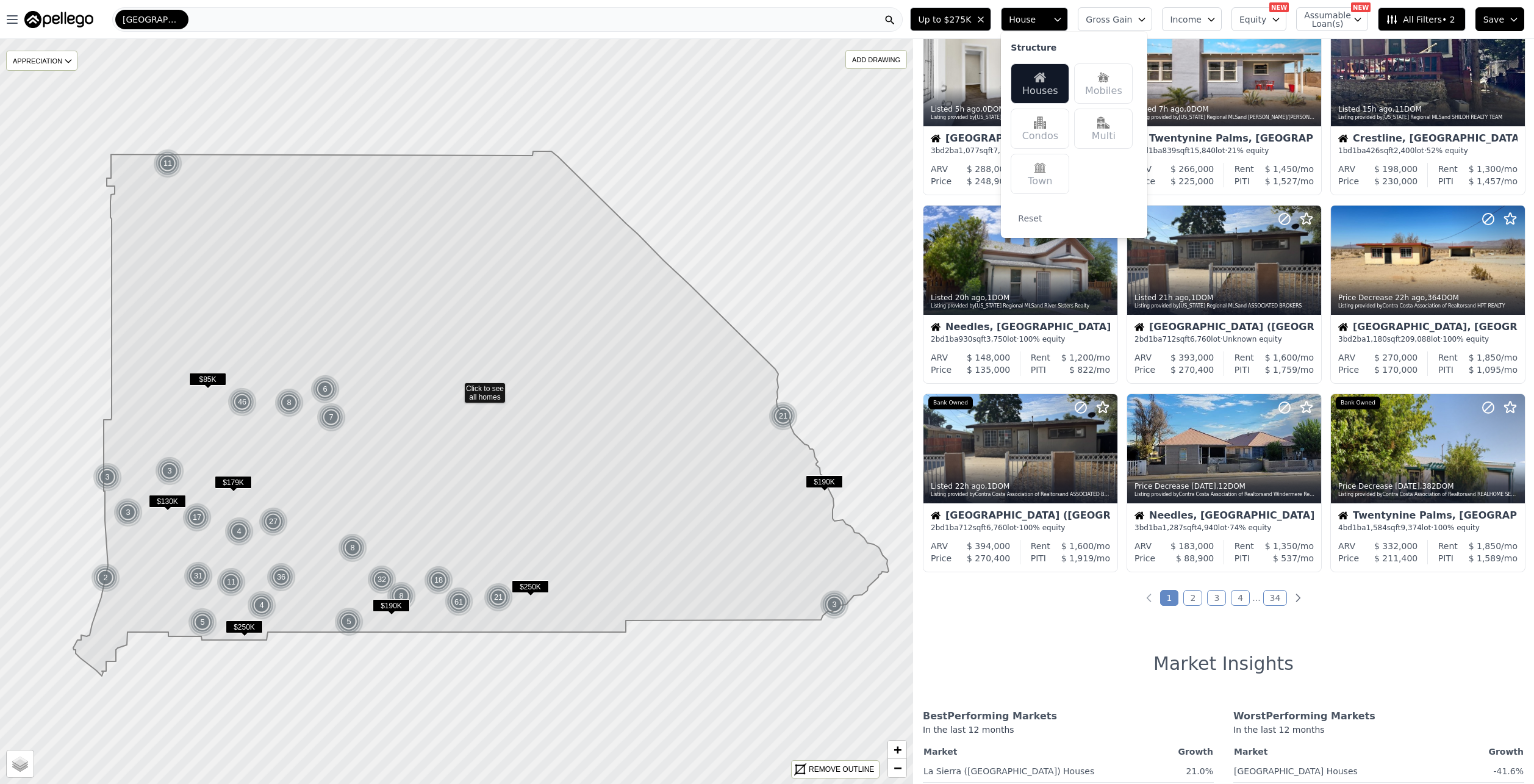
click at [1500, 14] on span "Save" at bounding box center [1494, 19] width 21 height 13
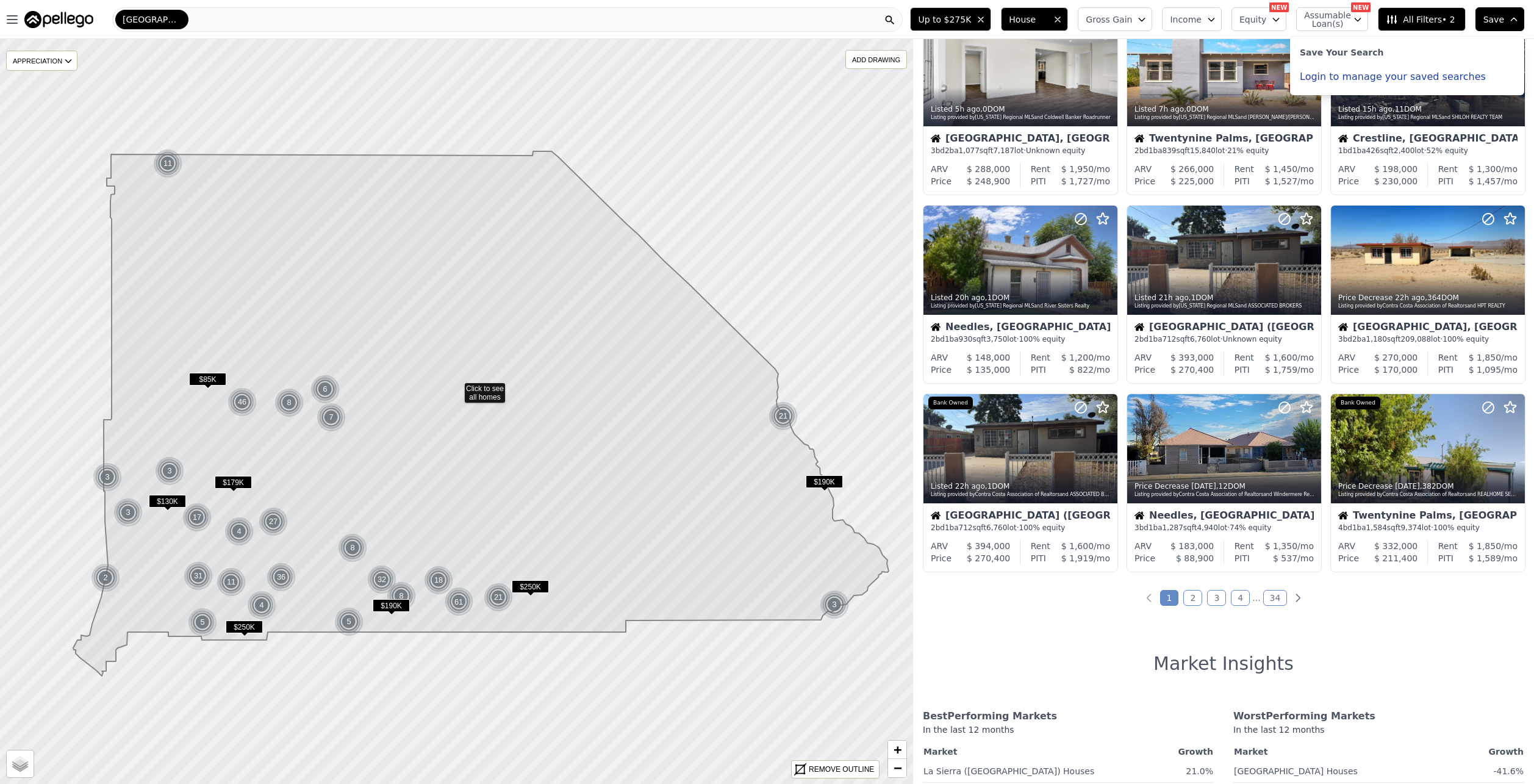
click at [1496, 19] on span "Save" at bounding box center [1494, 19] width 21 height 13
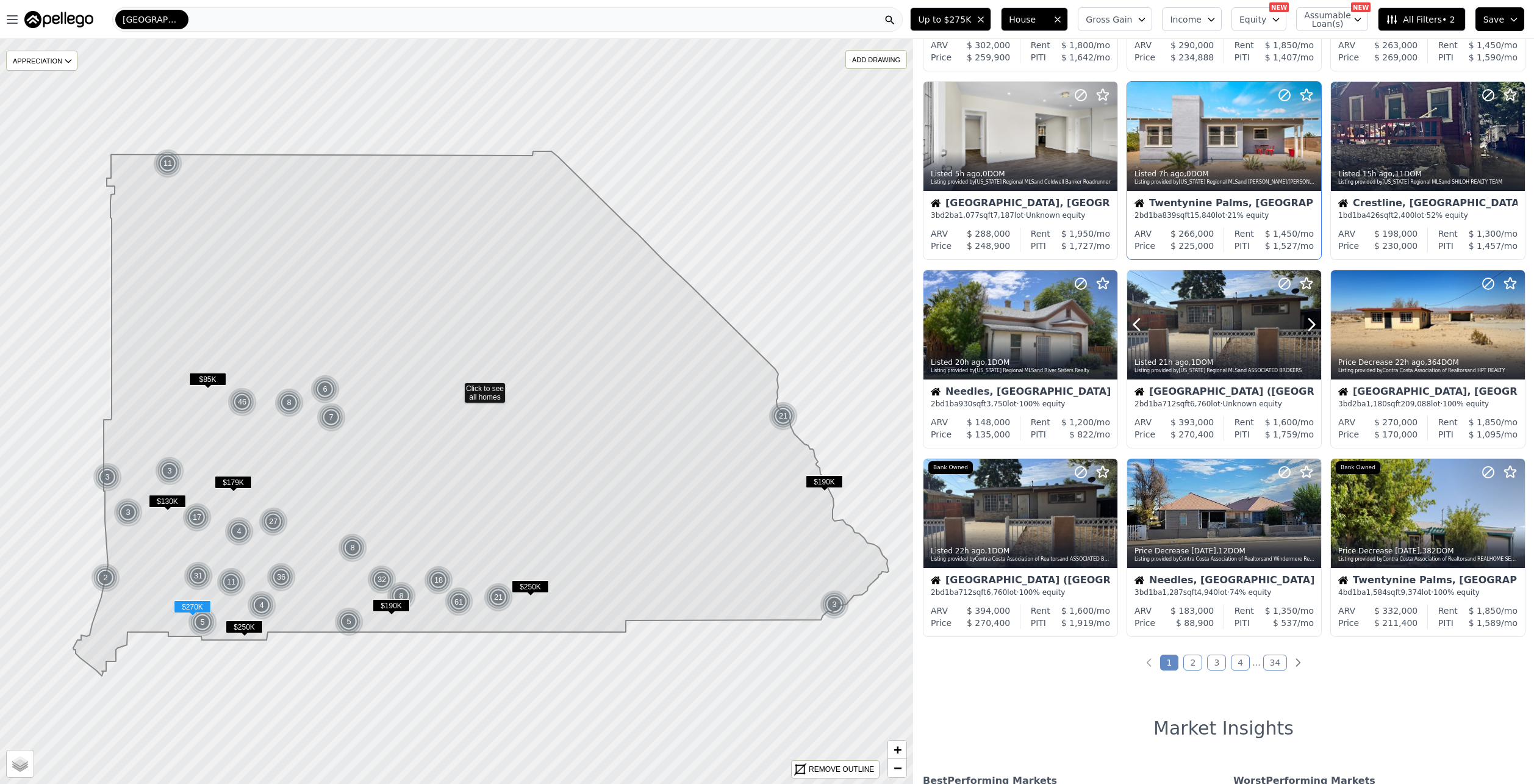
scroll to position [244, 0]
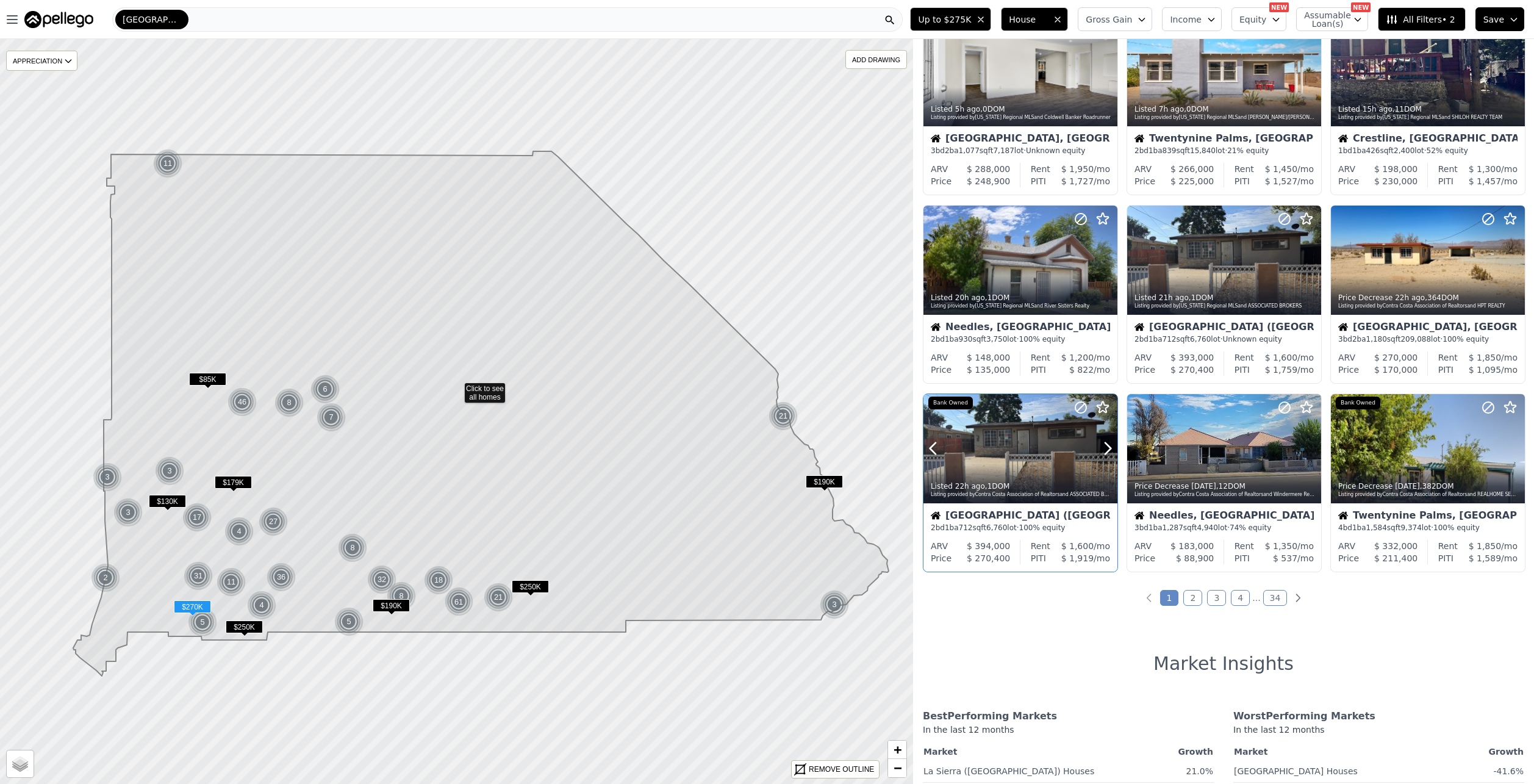
click at [1020, 461] on div at bounding box center [1020, 449] width 194 height 109
click at [1192, 594] on link "2" at bounding box center [1193, 597] width 19 height 16
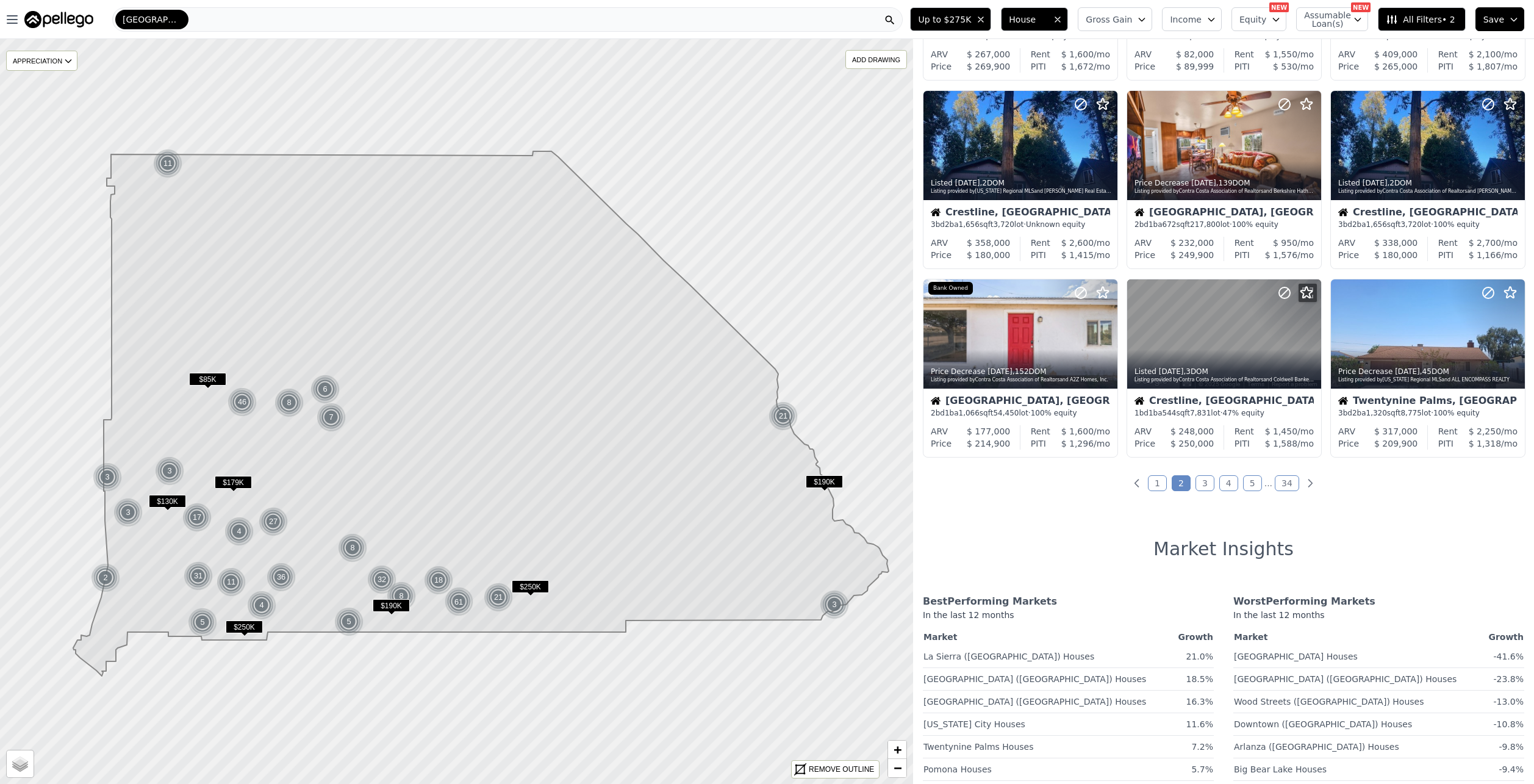
scroll to position [366, 0]
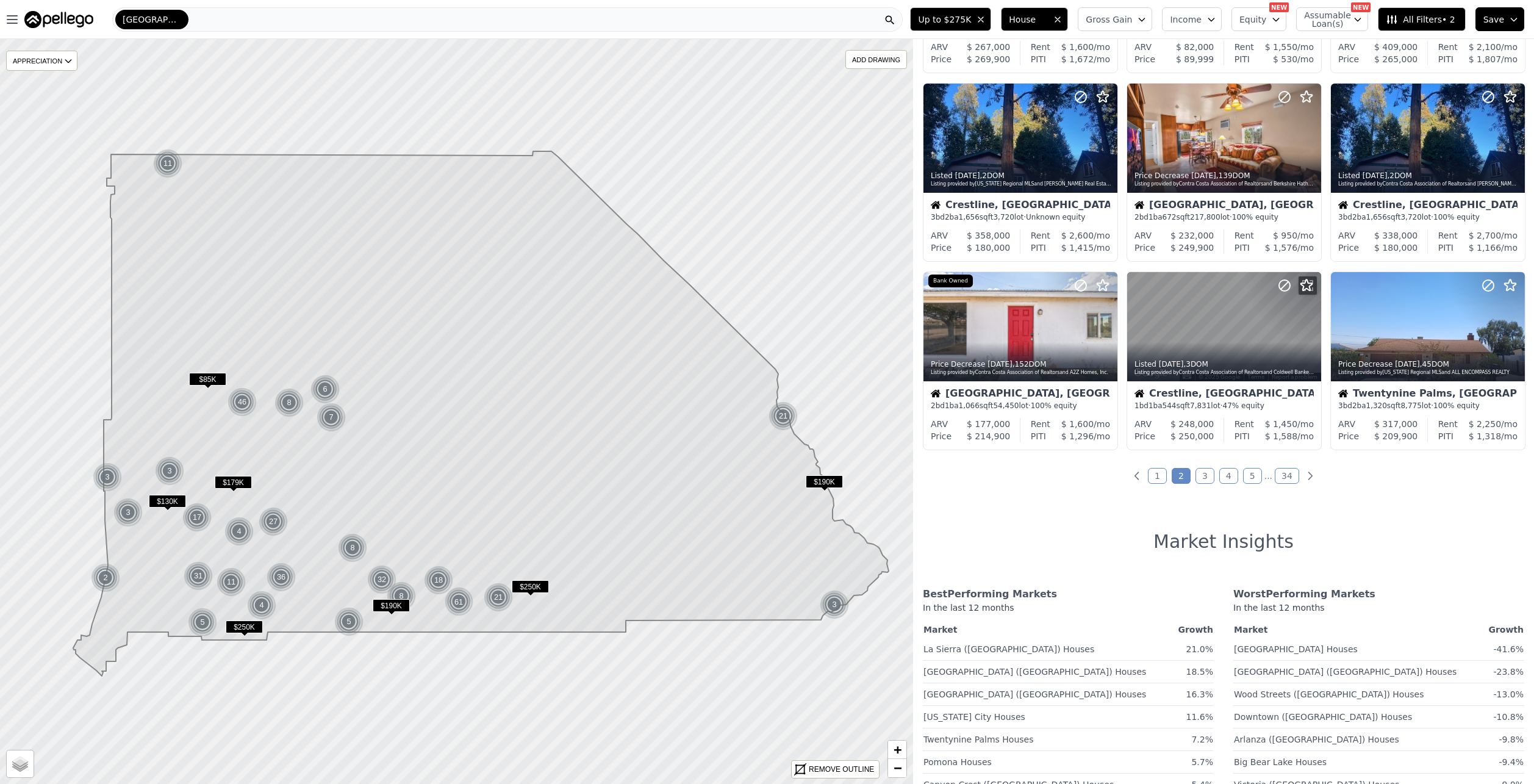
click at [1204, 480] on link "3" at bounding box center [1205, 475] width 19 height 16
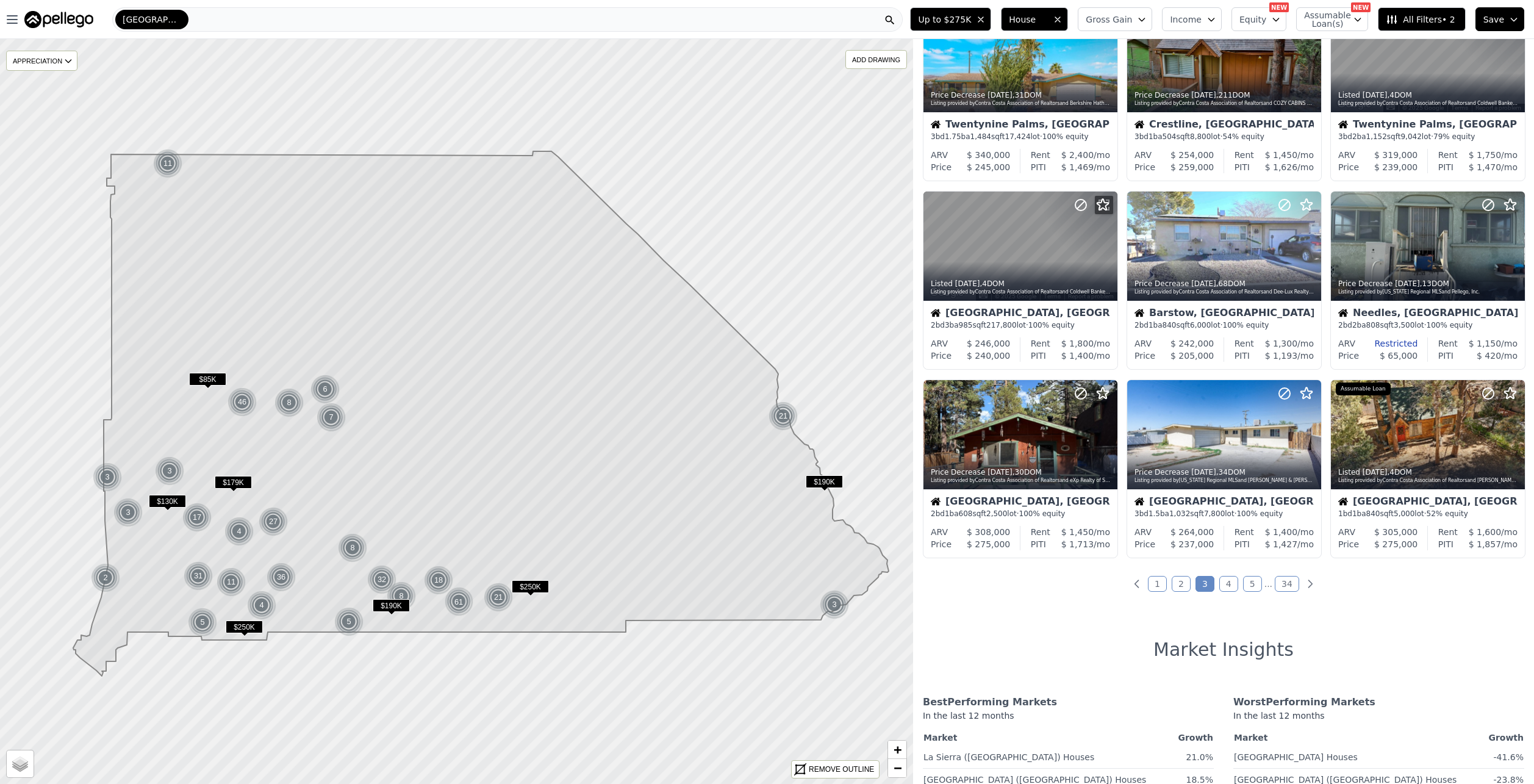
scroll to position [305, 0]
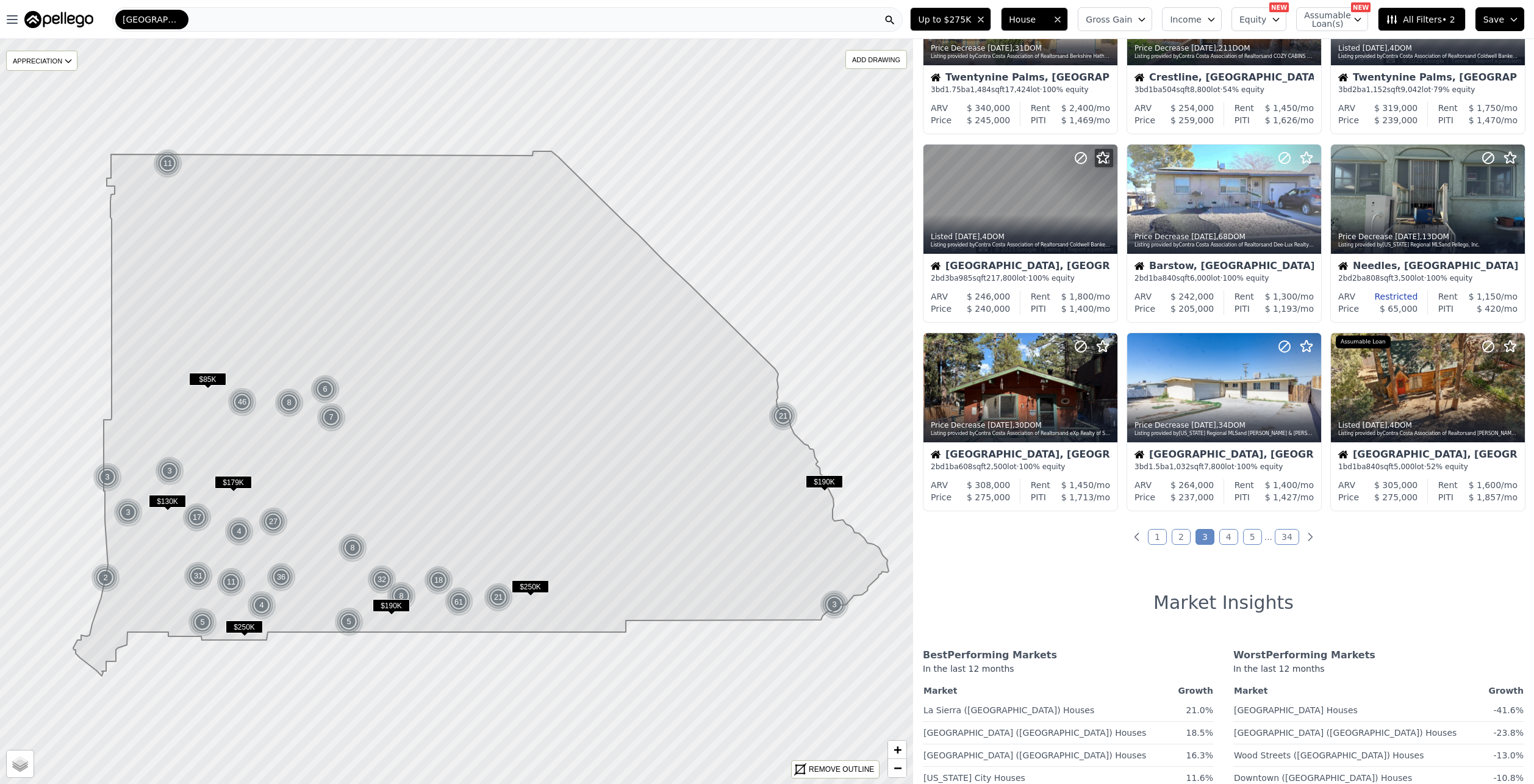
click at [1230, 543] on link "4" at bounding box center [1229, 537] width 19 height 16
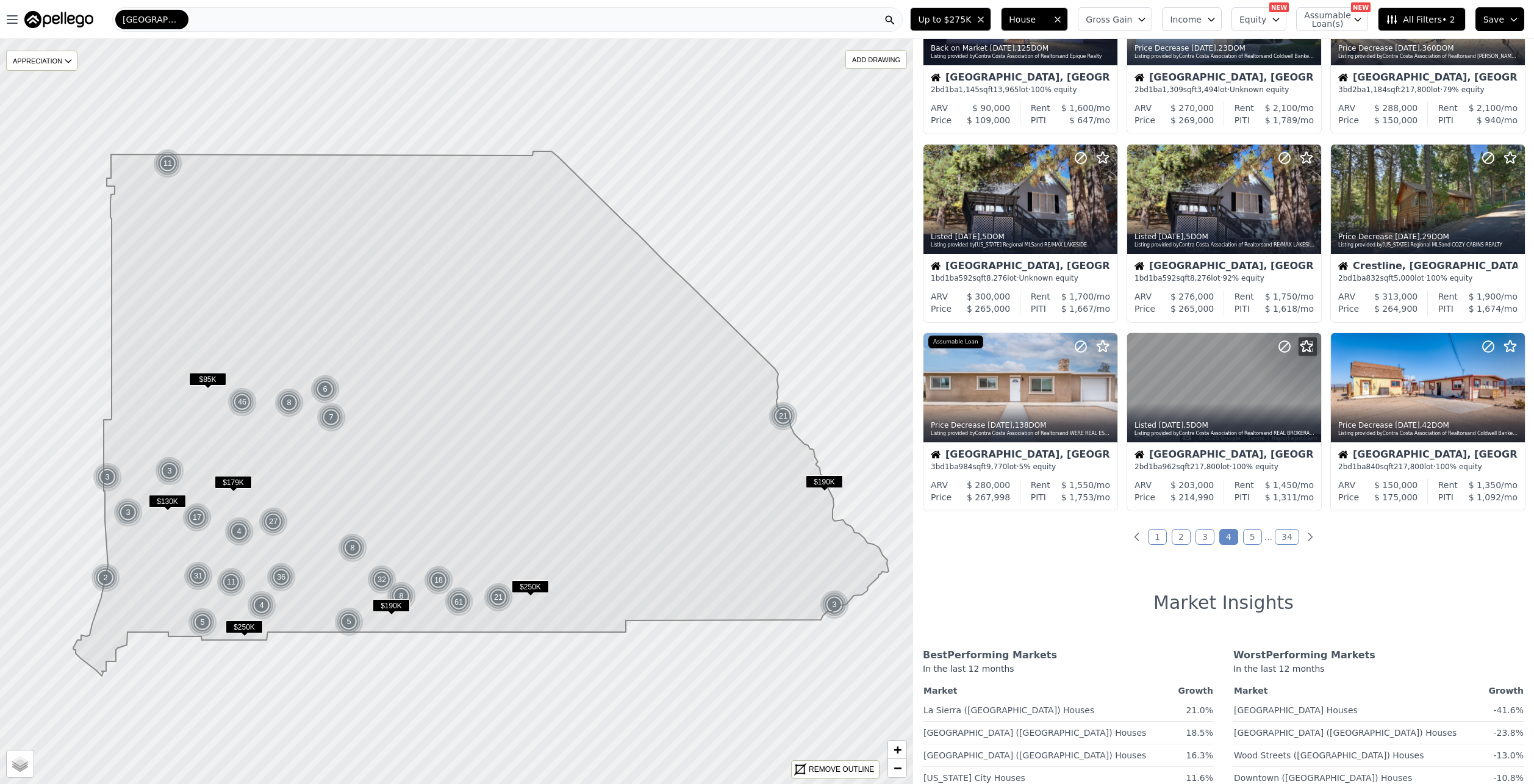
click at [1251, 539] on link "5" at bounding box center [1252, 537] width 19 height 16
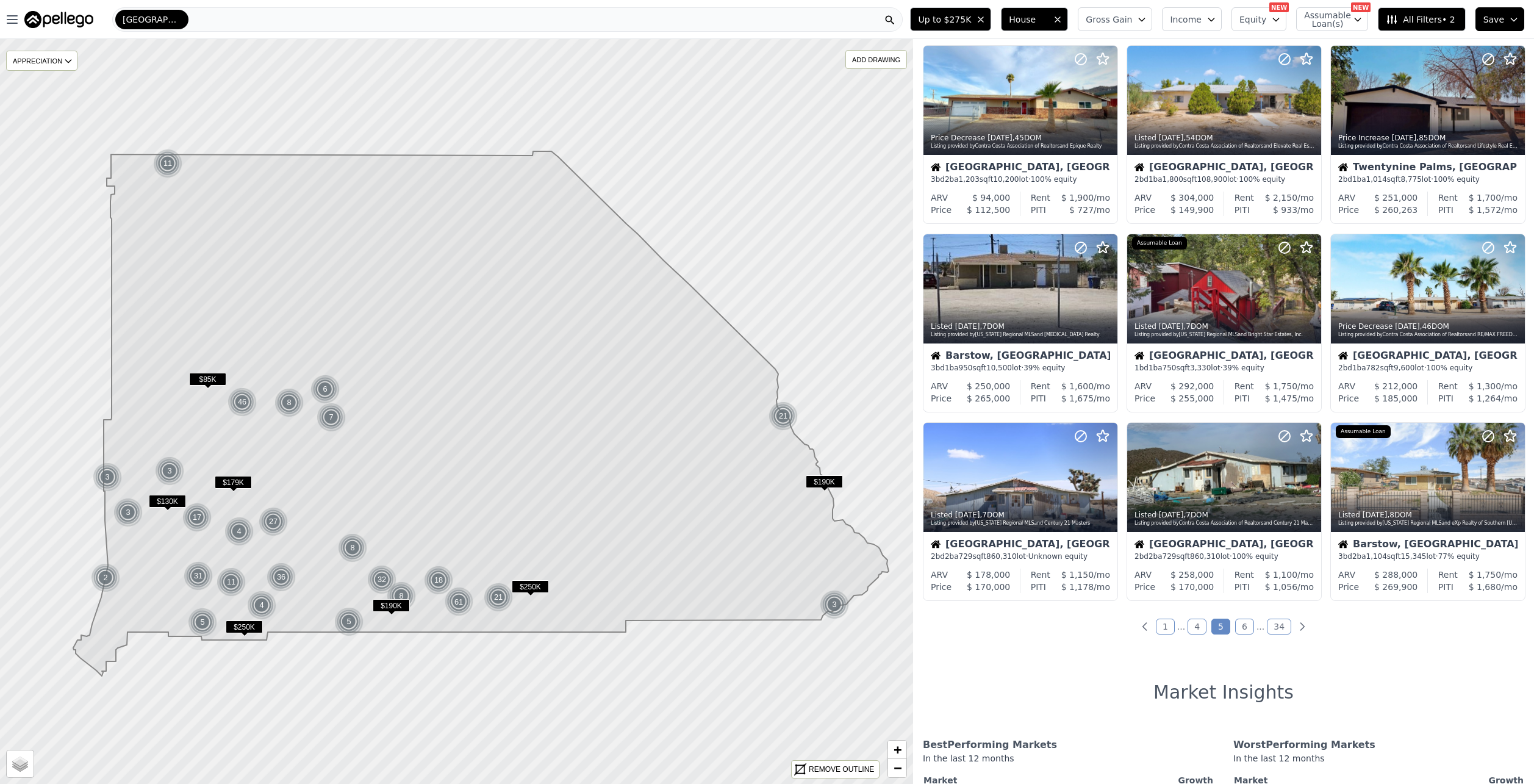
scroll to position [244, 0]
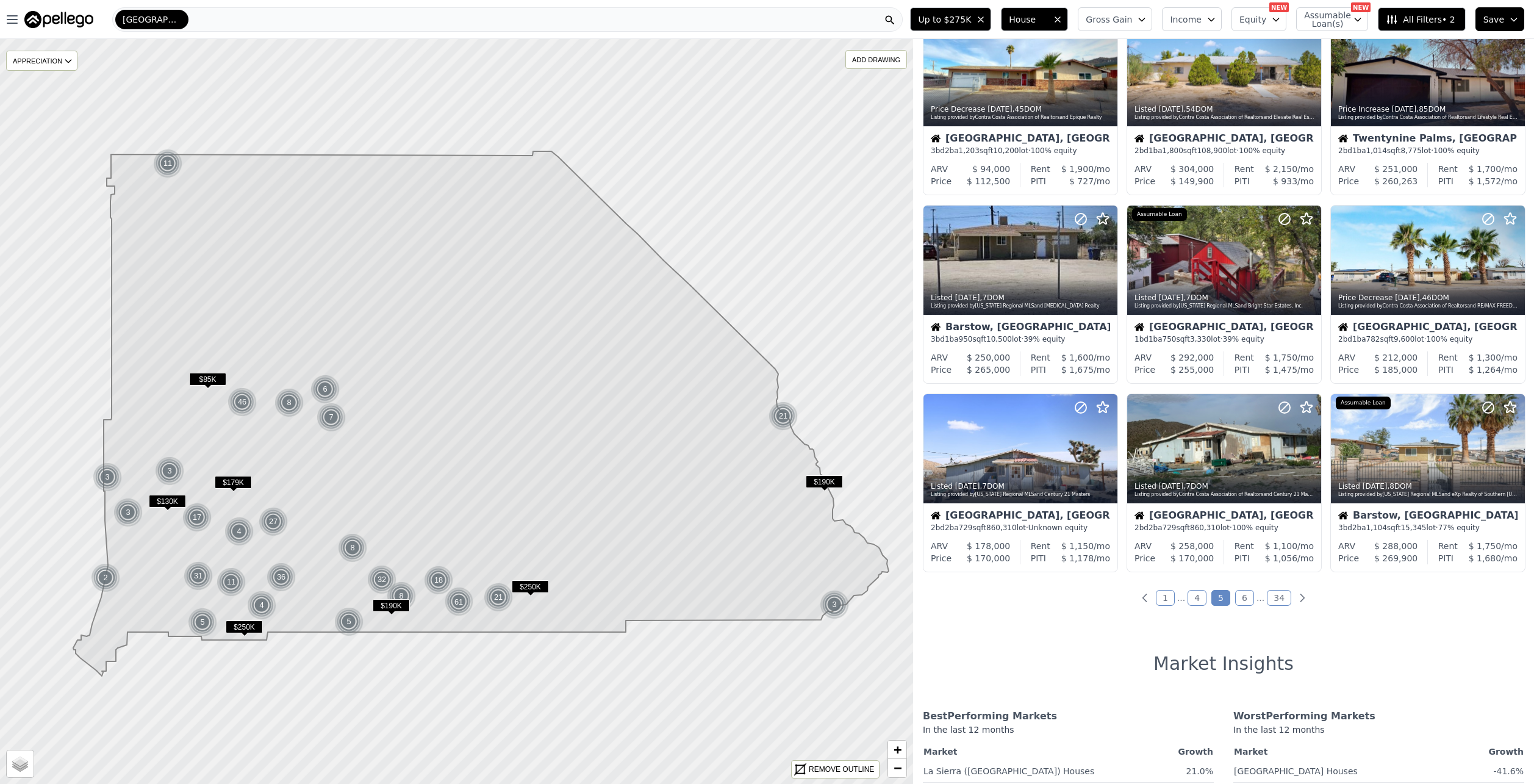
click at [1240, 596] on link "6" at bounding box center [1245, 597] width 19 height 16
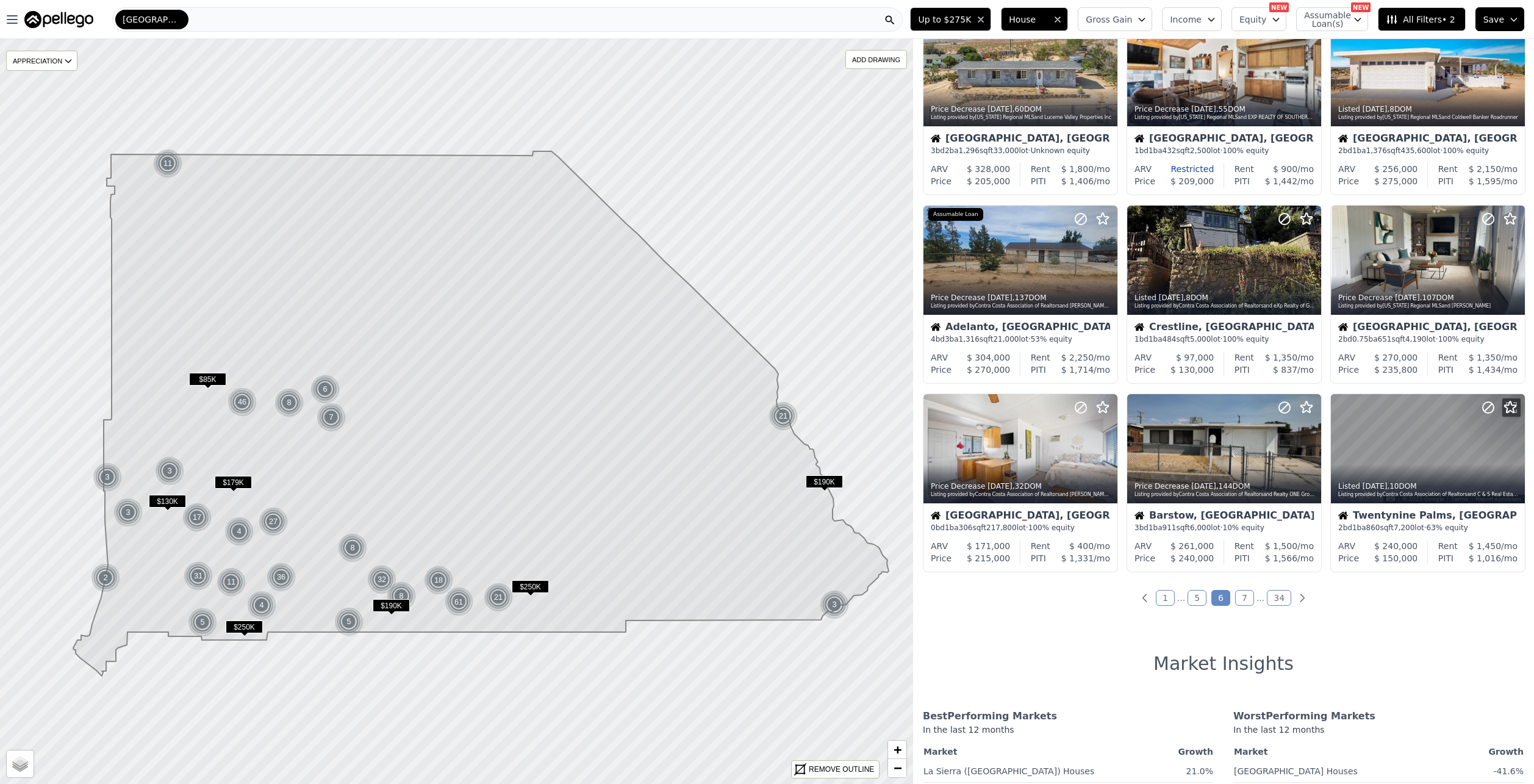
click at [1240, 596] on link "7" at bounding box center [1245, 597] width 19 height 16
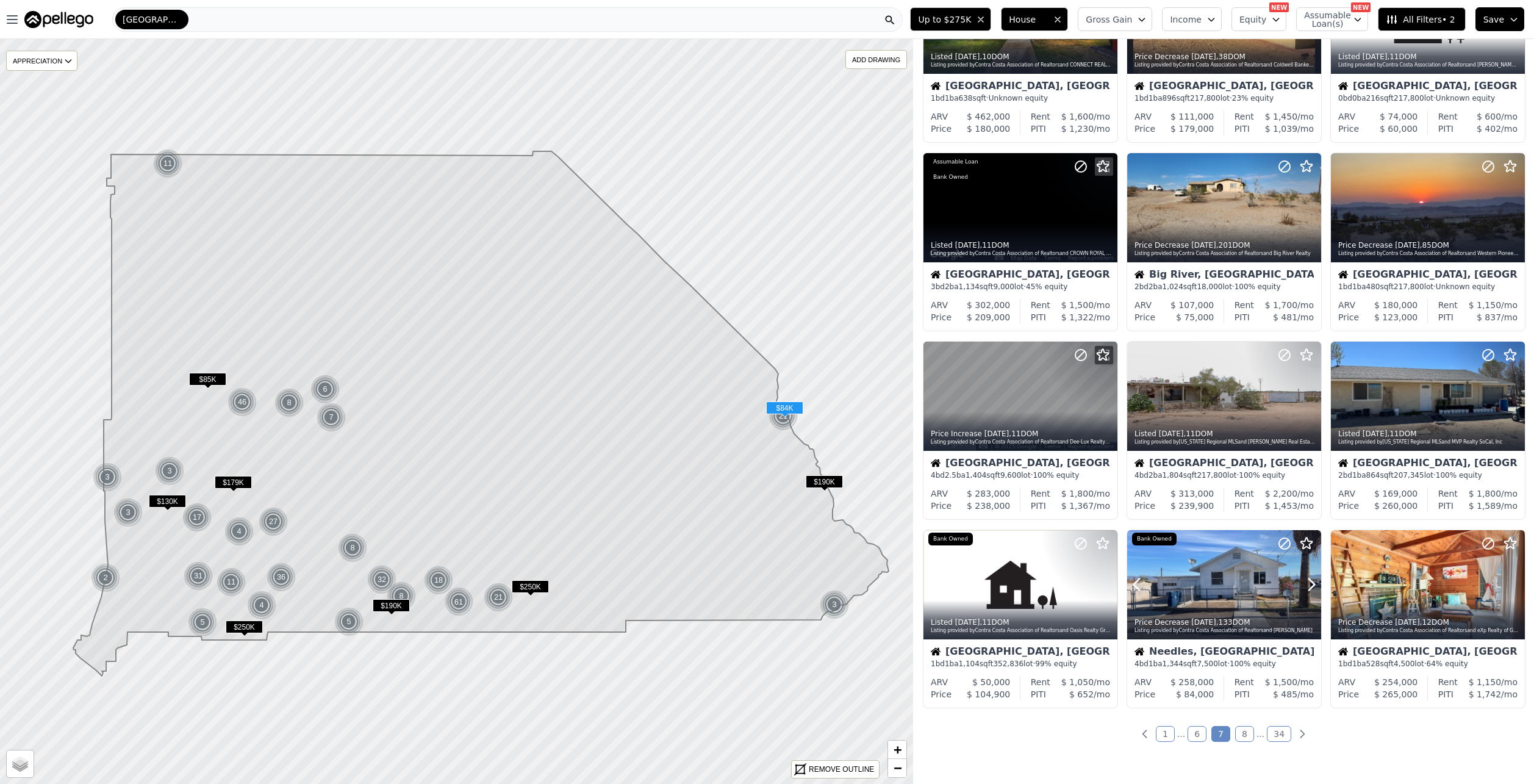
scroll to position [0, 0]
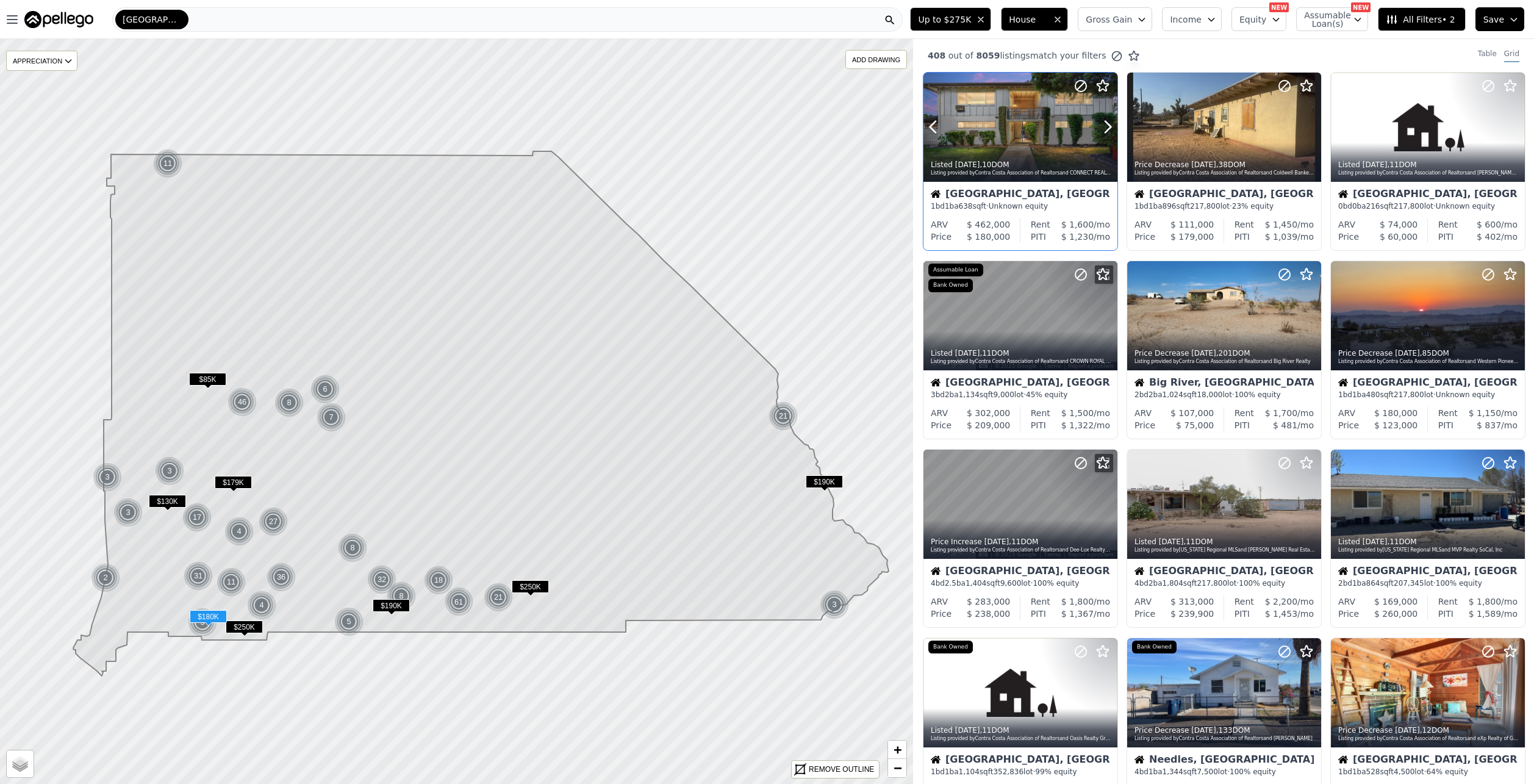
click at [1043, 135] on div at bounding box center [1079, 112] width 78 height 78
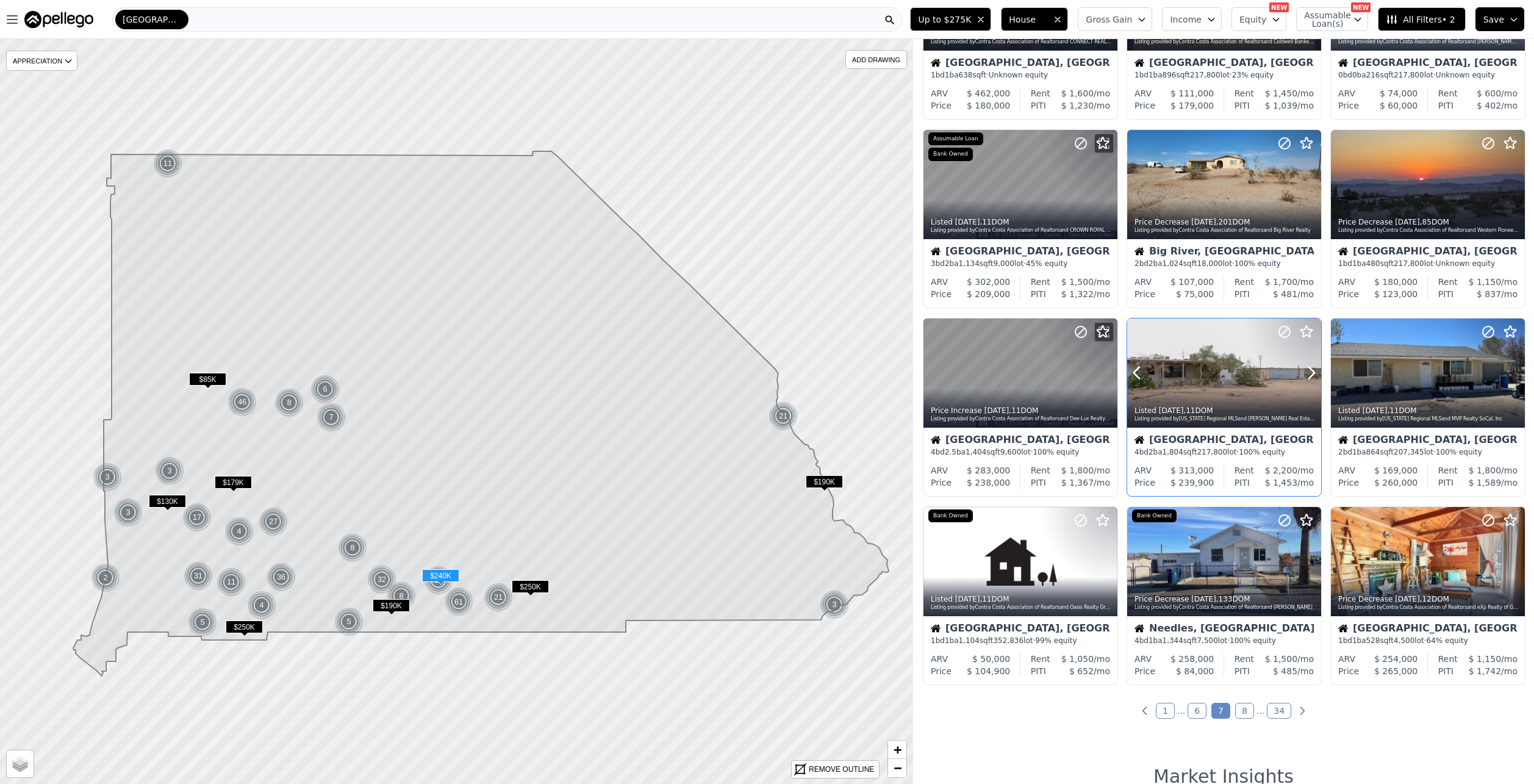
scroll to position [183, 0]
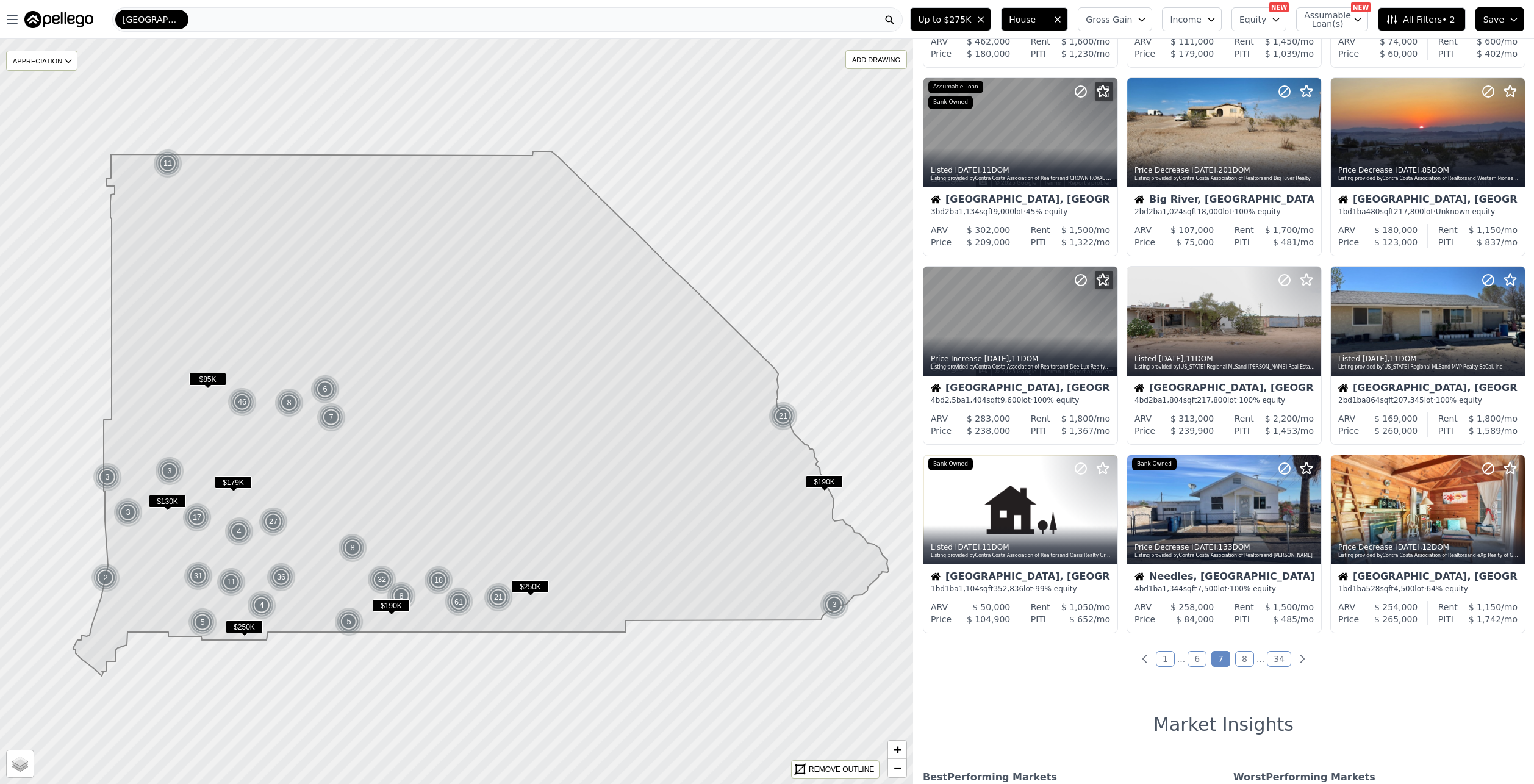
click at [1240, 662] on link "8" at bounding box center [1245, 658] width 19 height 16
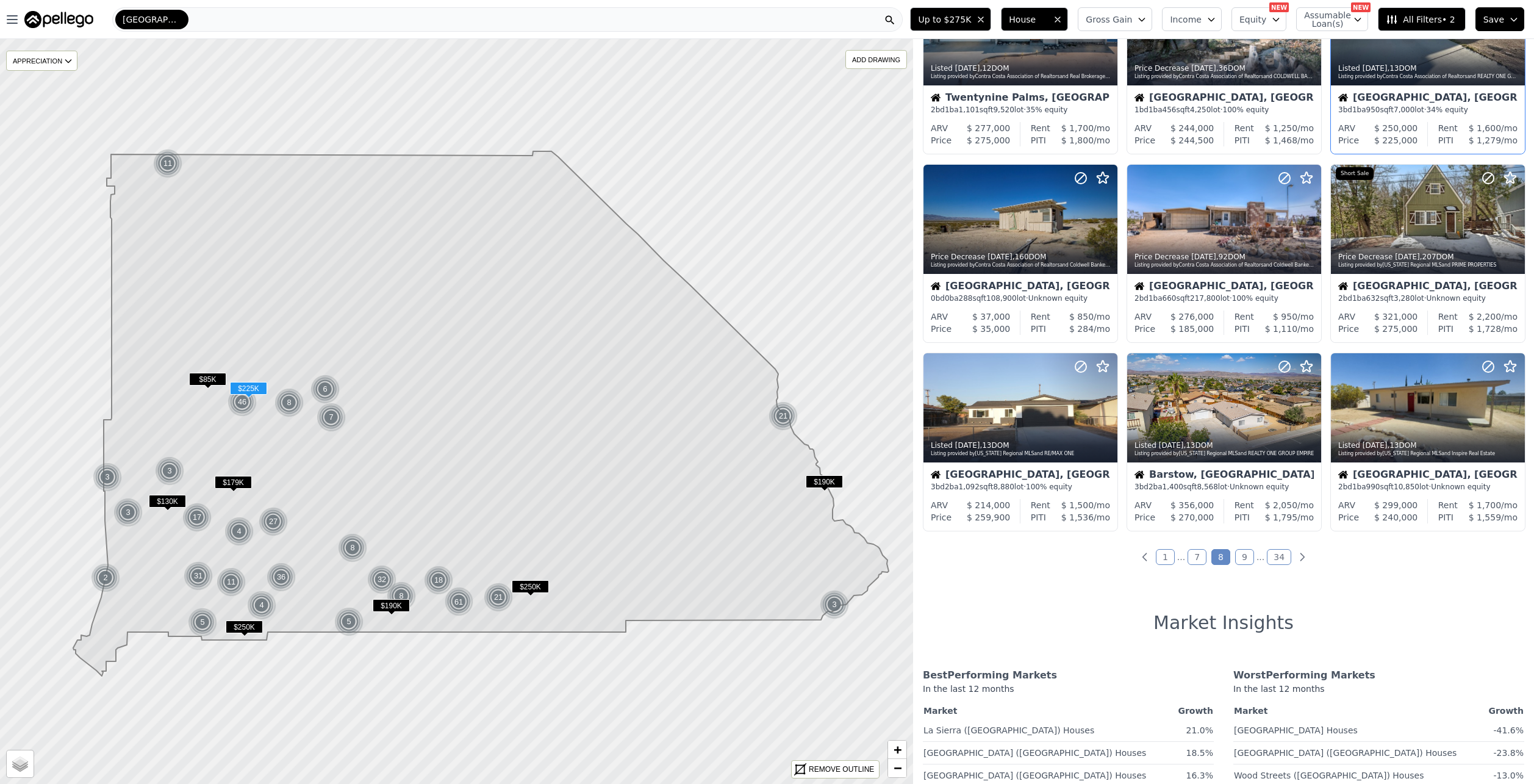
scroll to position [305, 0]
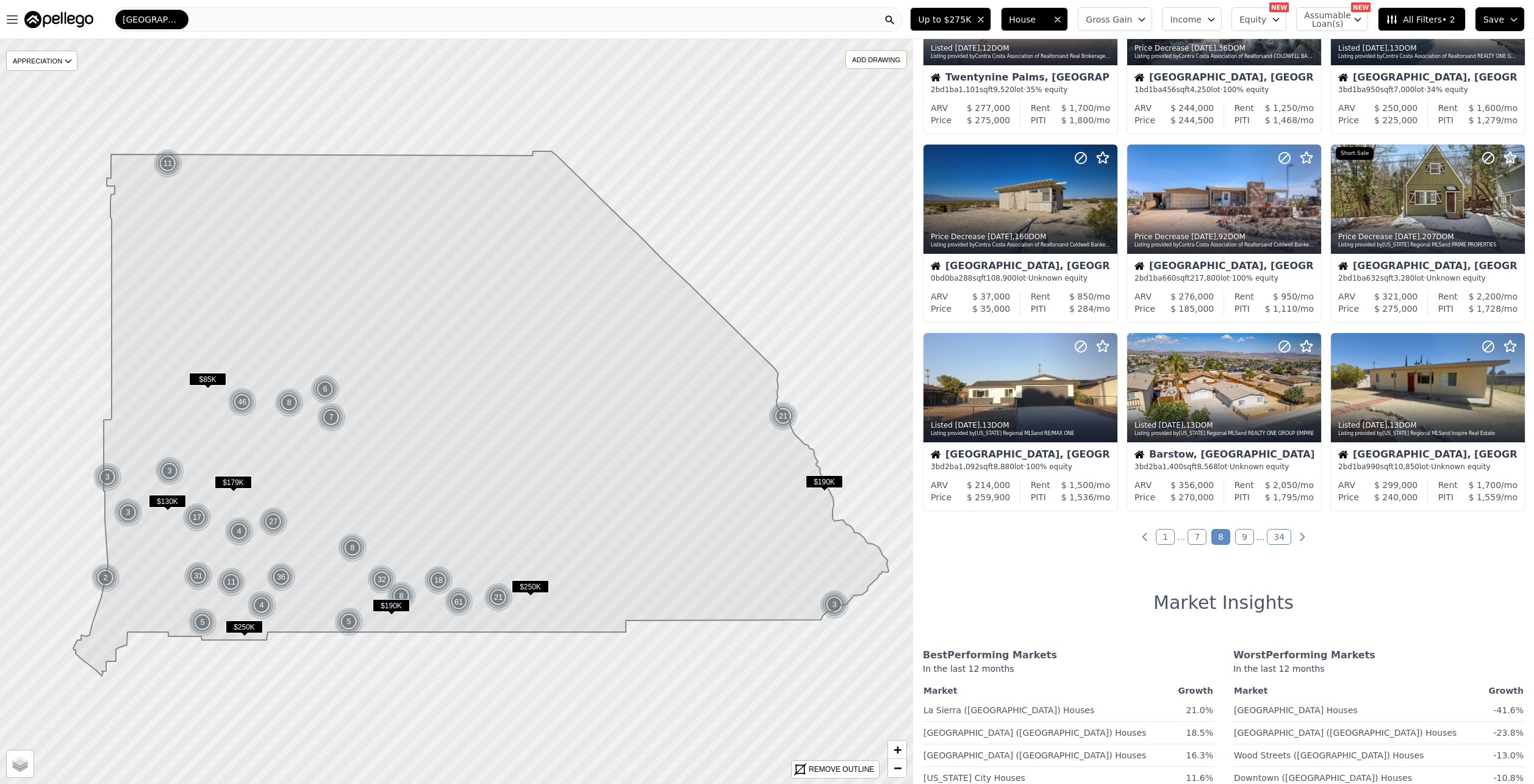
click at [1239, 531] on link "9" at bounding box center [1245, 537] width 19 height 16
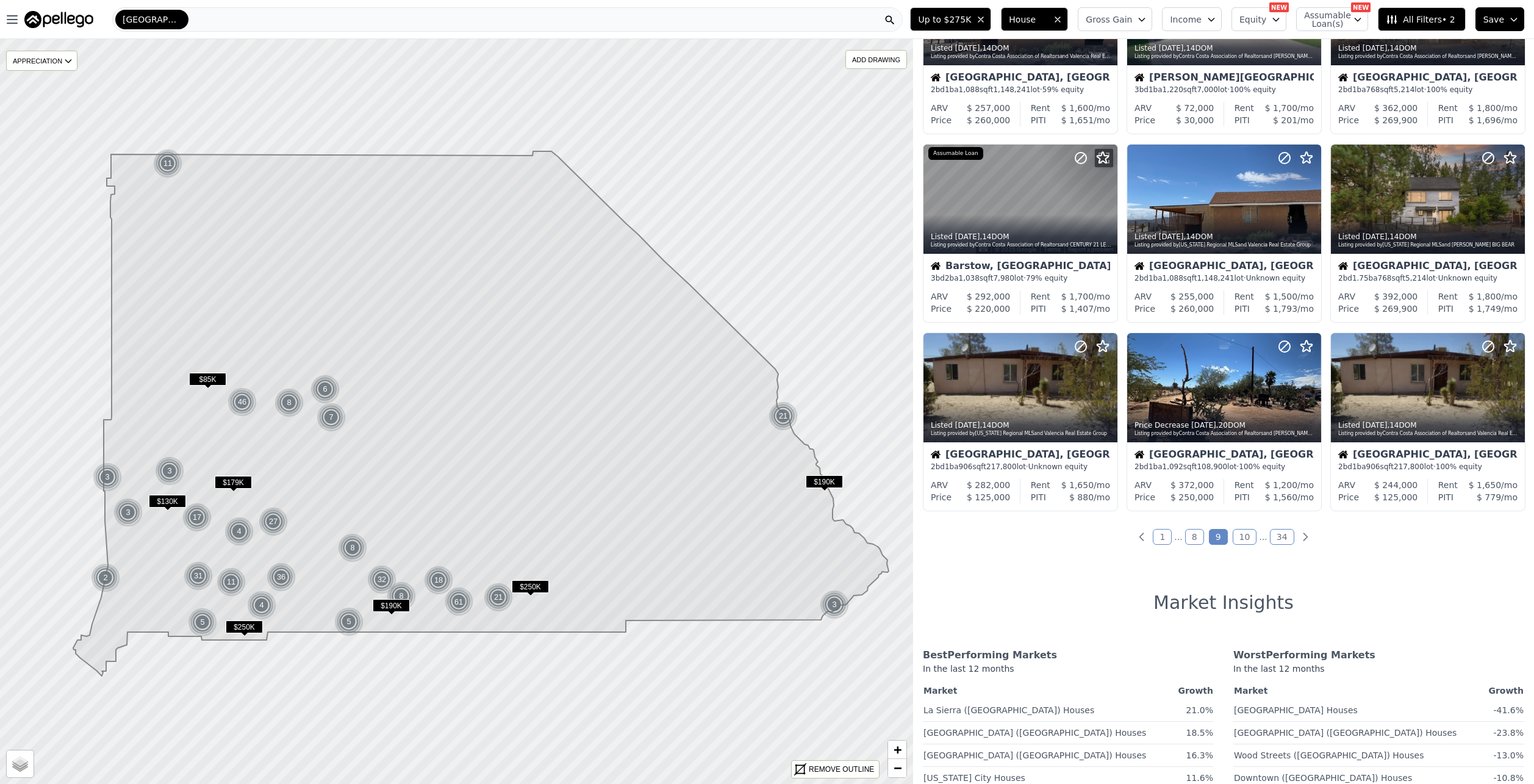
click at [1239, 540] on link "10" at bounding box center [1245, 537] width 24 height 16
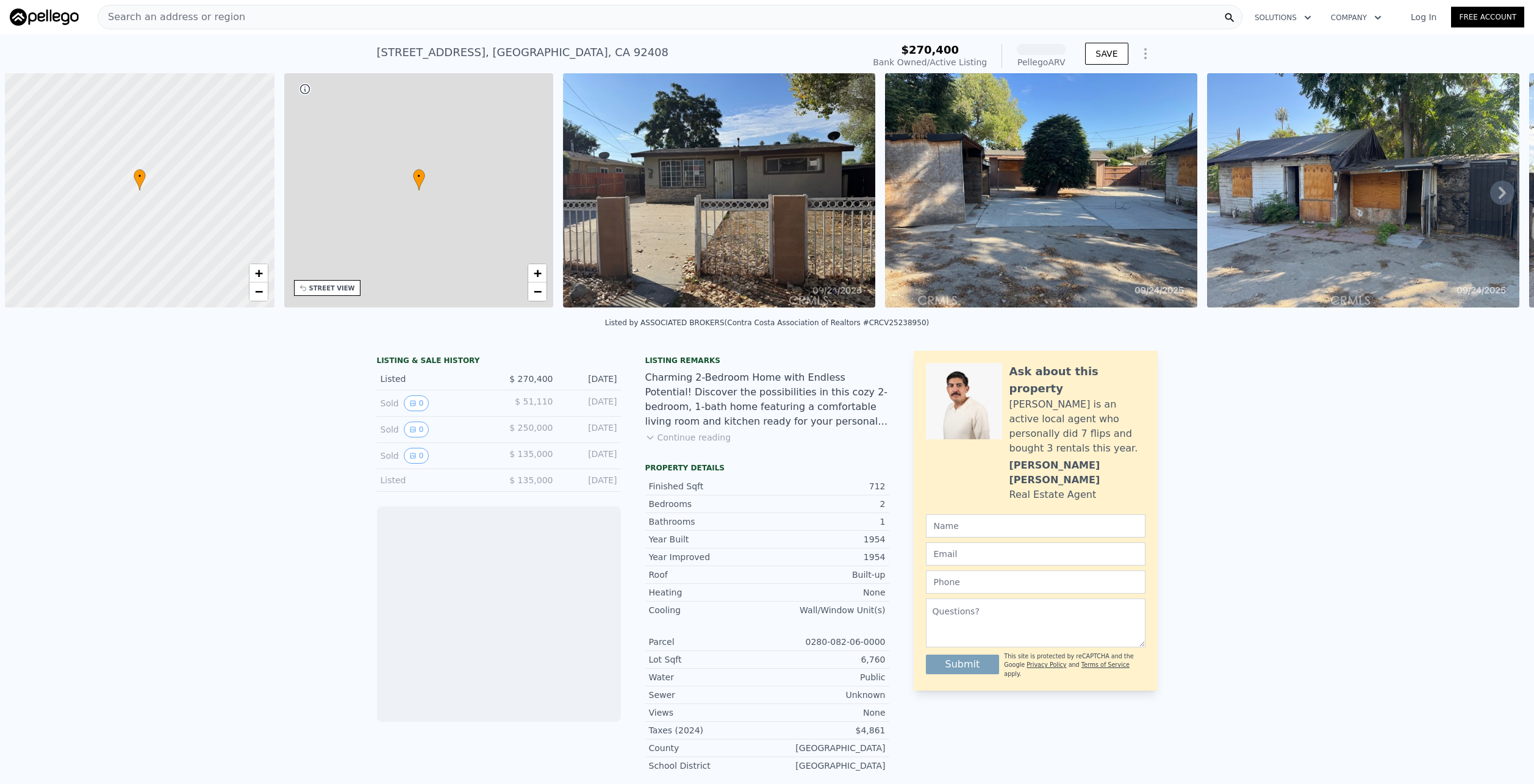
scroll to position [0, 5]
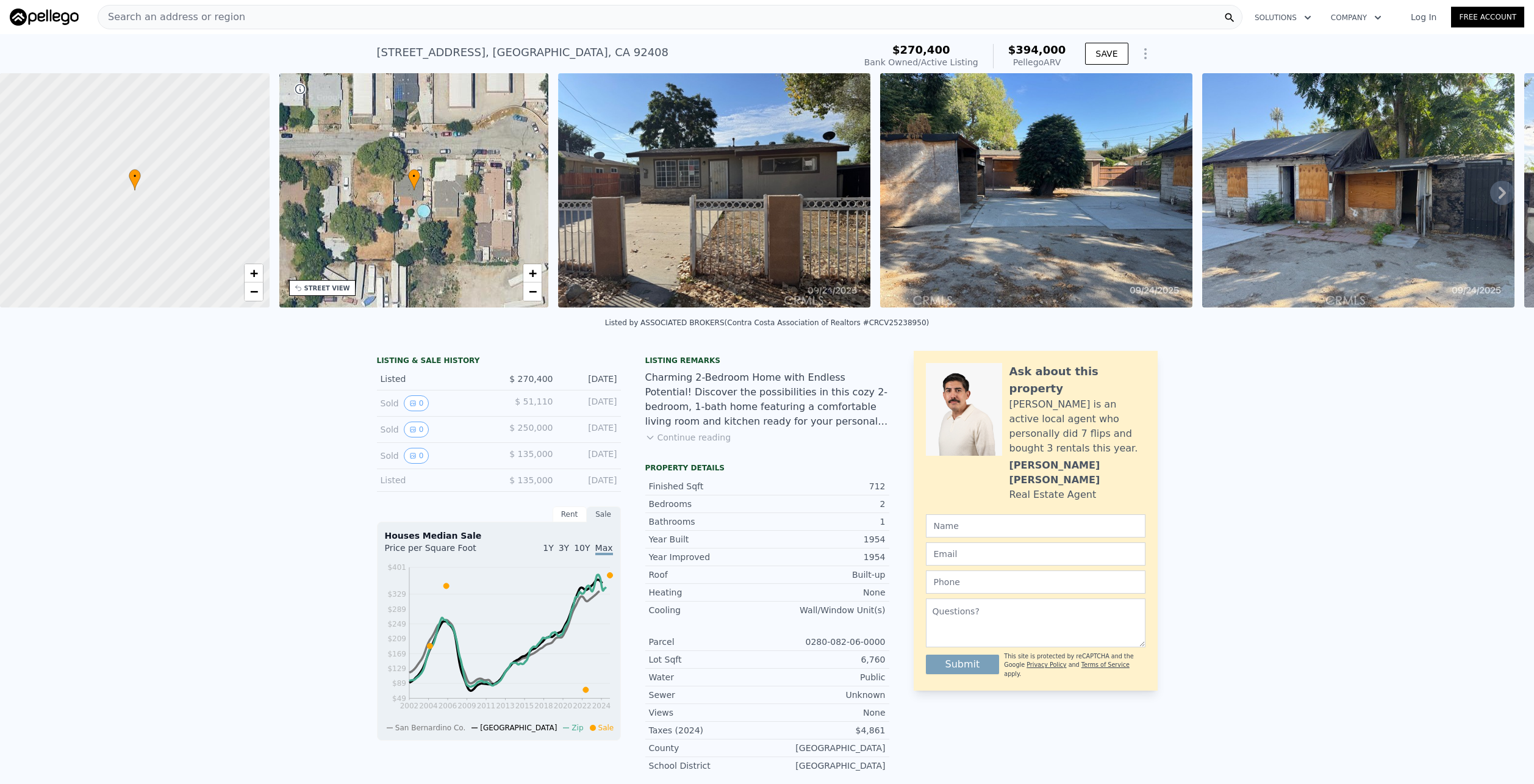
click at [1496, 191] on icon at bounding box center [1502, 192] width 24 height 24
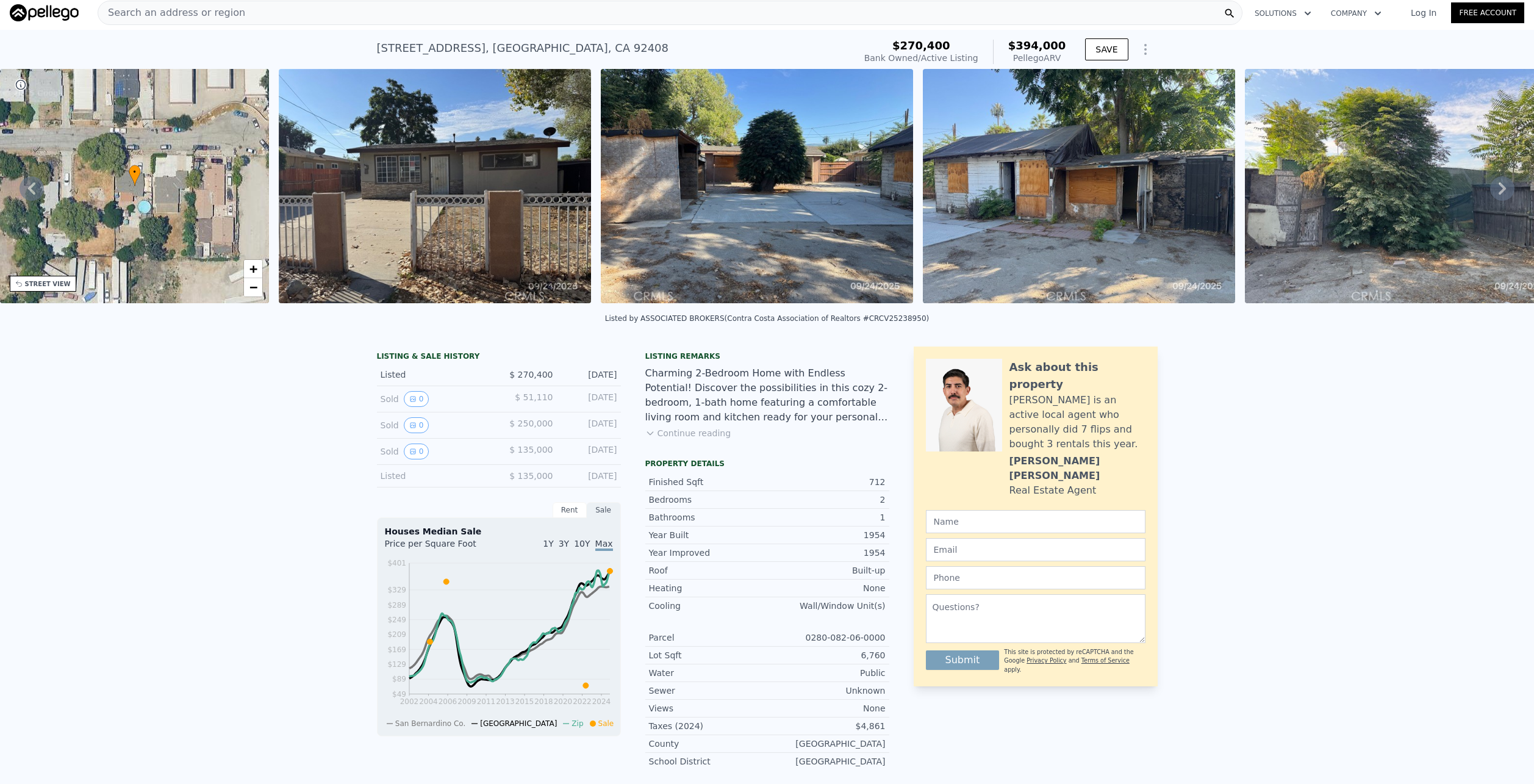
scroll to position [0, 0]
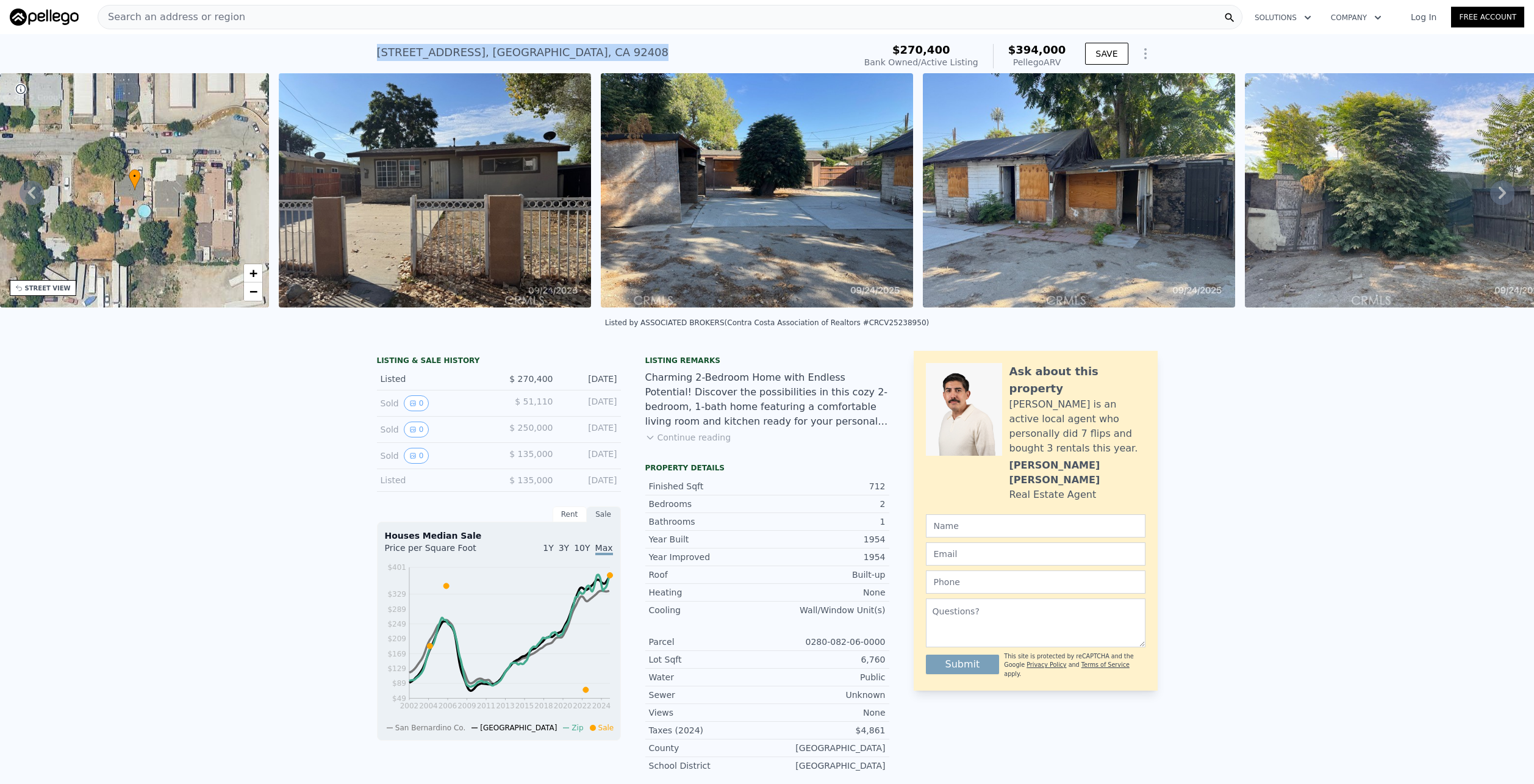
drag, startPoint x: 372, startPoint y: 51, endPoint x: 610, endPoint y: 64, distance: 238.4
click at [610, 64] on div "[STREET_ADDRESS] Bank Owned / Active at $270,400 (~ARV $394k )" at bounding box center [614, 56] width 473 height 34
copy div "[STREET_ADDRESS]"
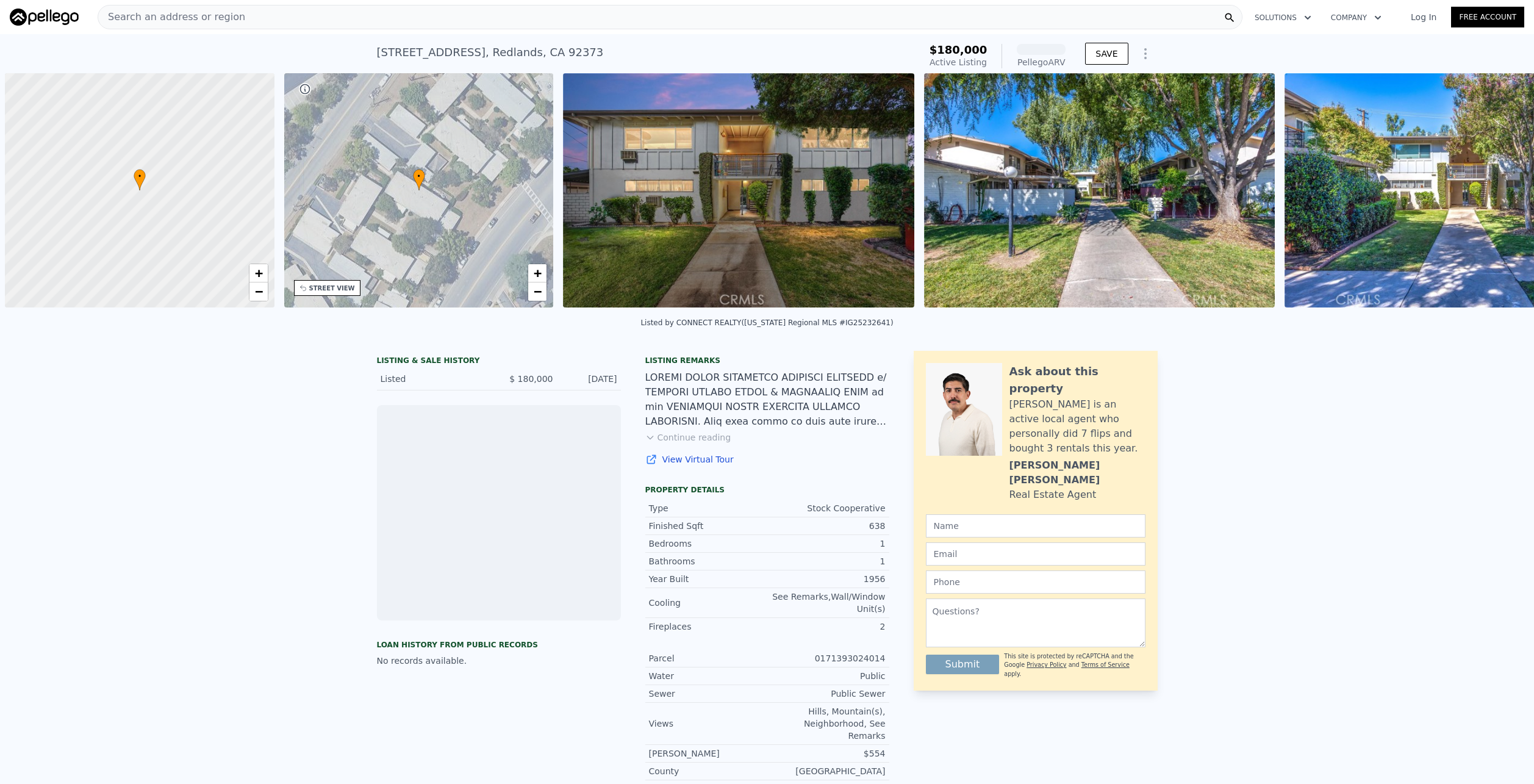
scroll to position [0, 5]
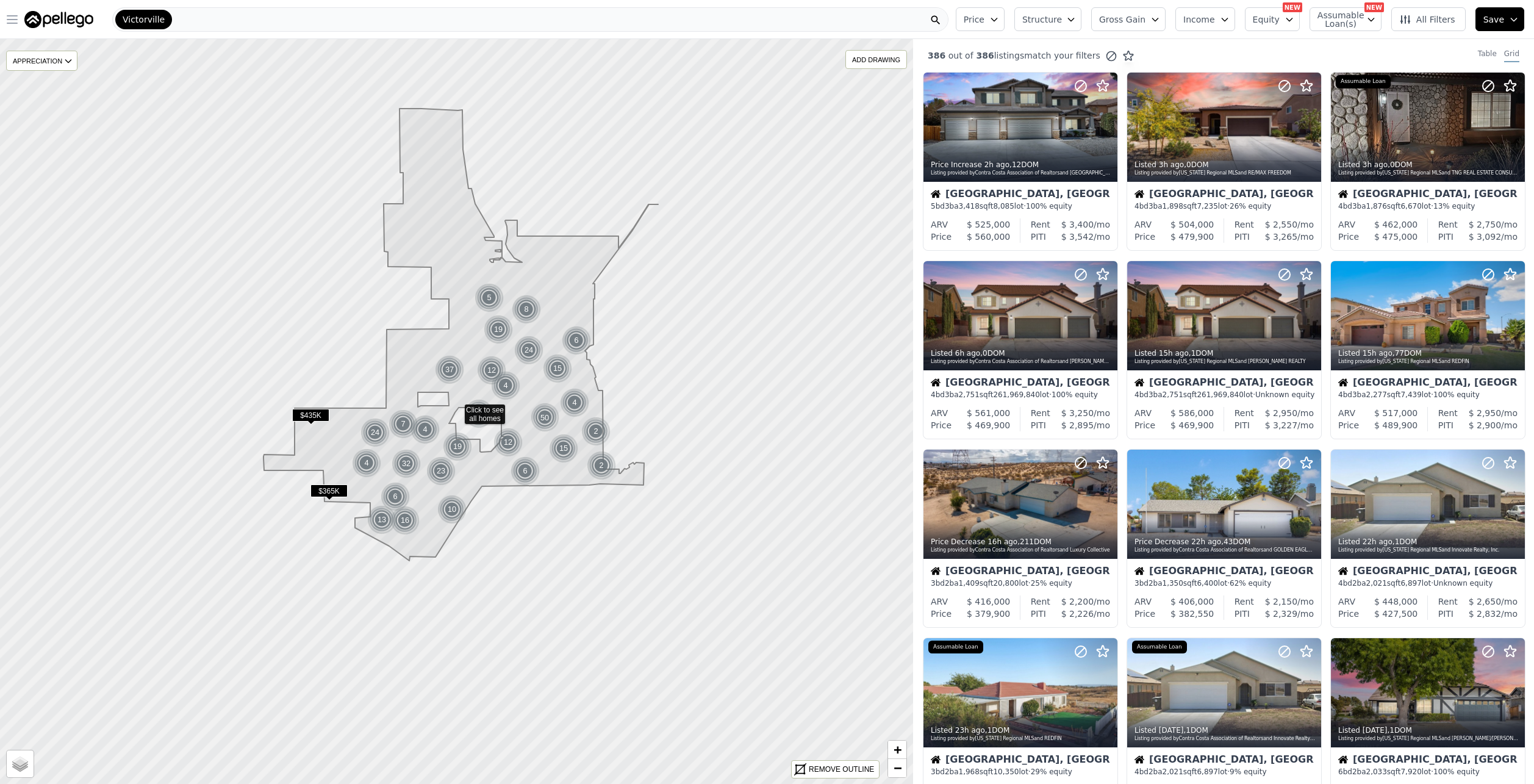
click at [16, 19] on icon "button" at bounding box center [13, 19] width 10 height 8
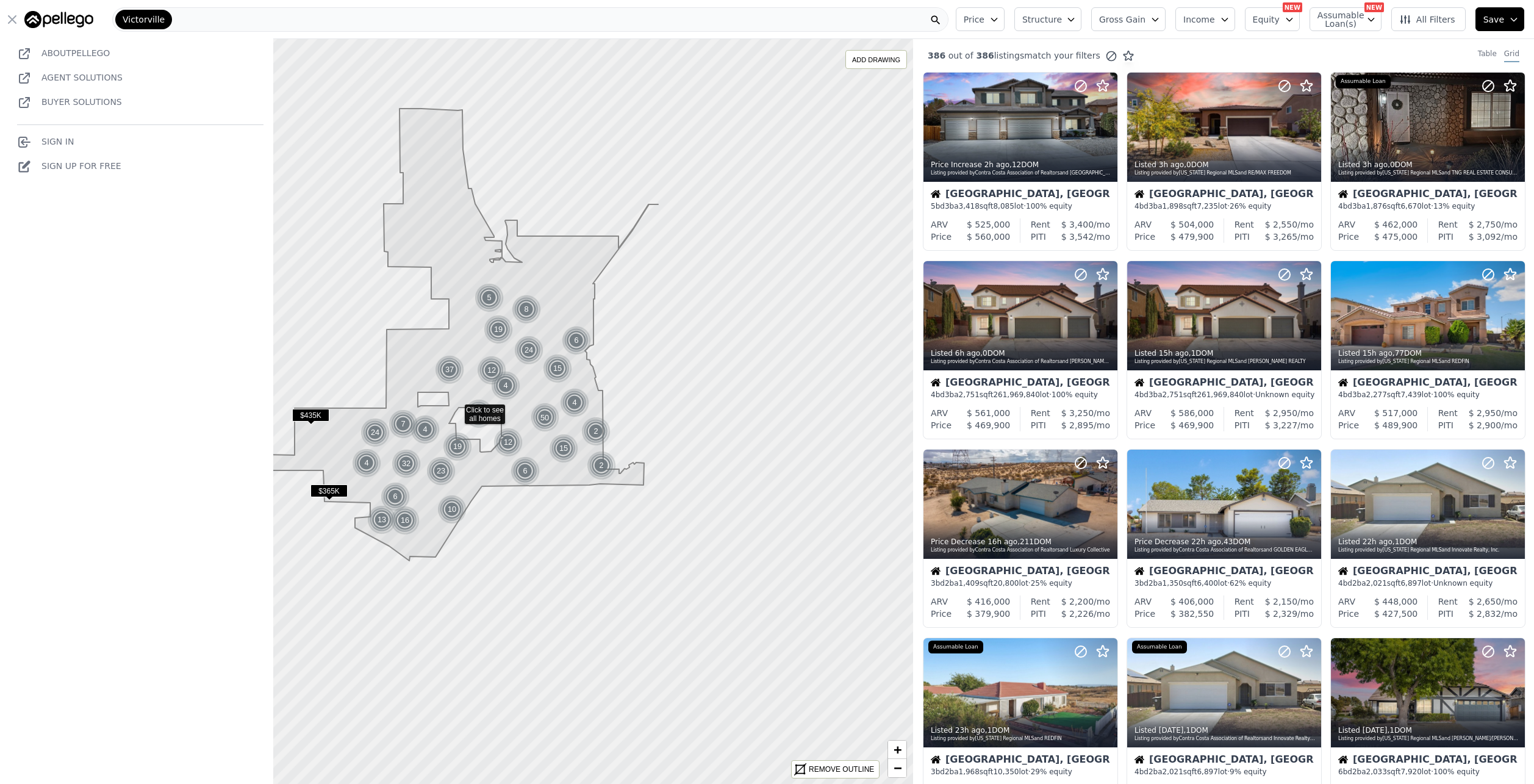
click at [11, 19] on icon "button" at bounding box center [12, 19] width 8 height 8
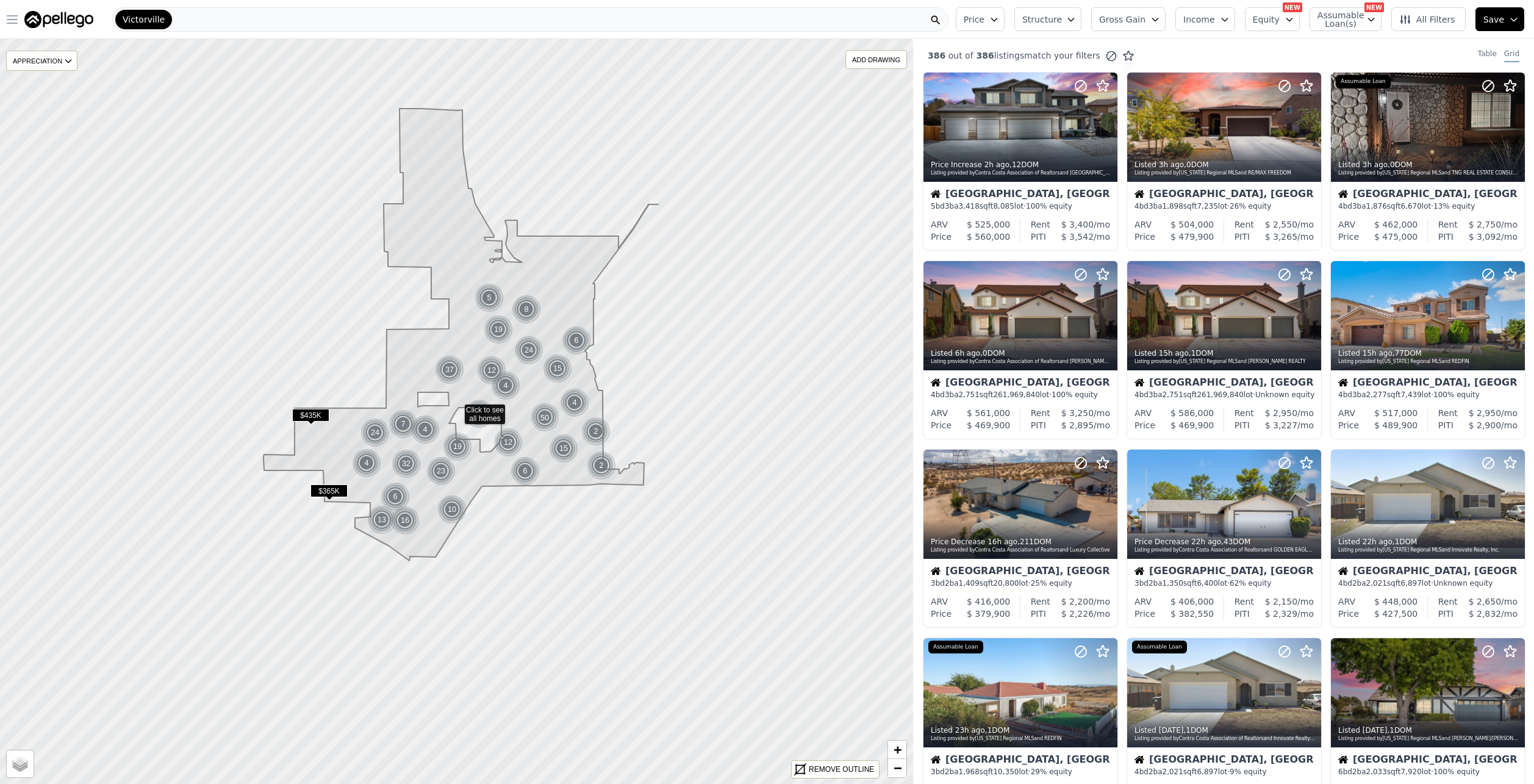
click at [11, 19] on icon "button" at bounding box center [13, 19] width 10 height 8
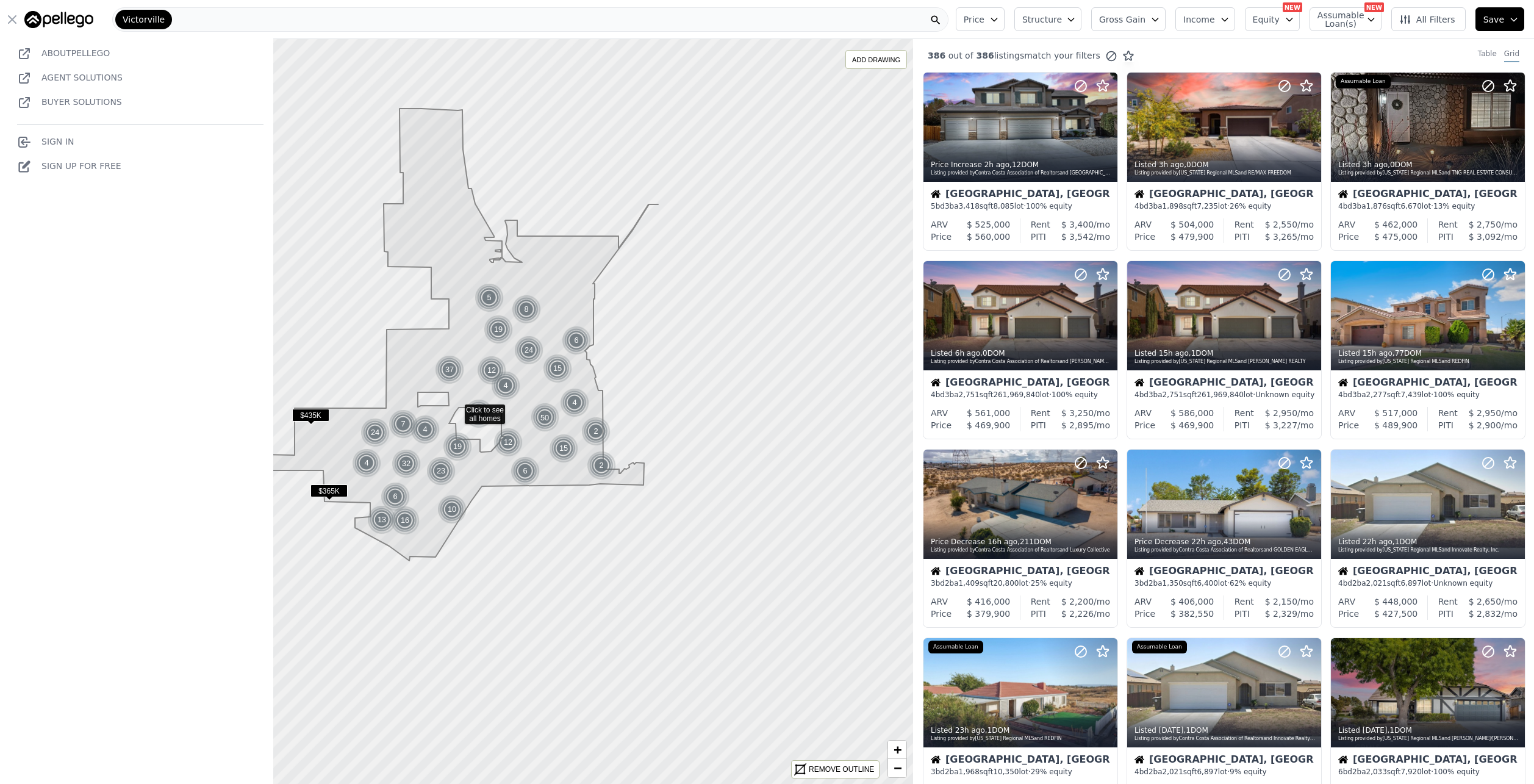
click at [60, 140] on link "Sign In" at bounding box center [45, 142] width 57 height 10
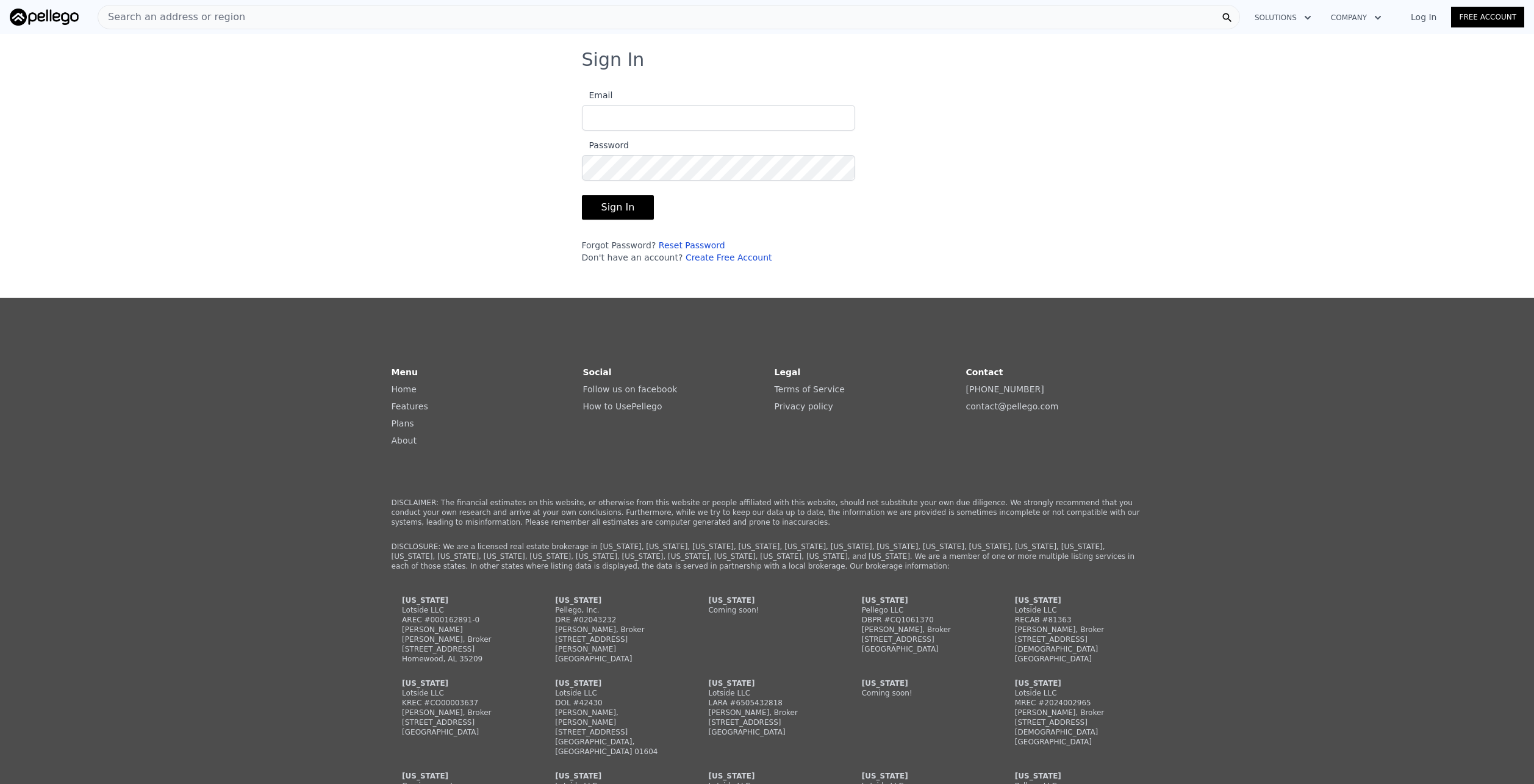
click at [610, 122] on input "Email" at bounding box center [719, 117] width 273 height 26
type input "[EMAIL_ADDRESS][DOMAIN_NAME]"
click at [582, 195] on button "Sign In" at bounding box center [618, 207] width 73 height 24
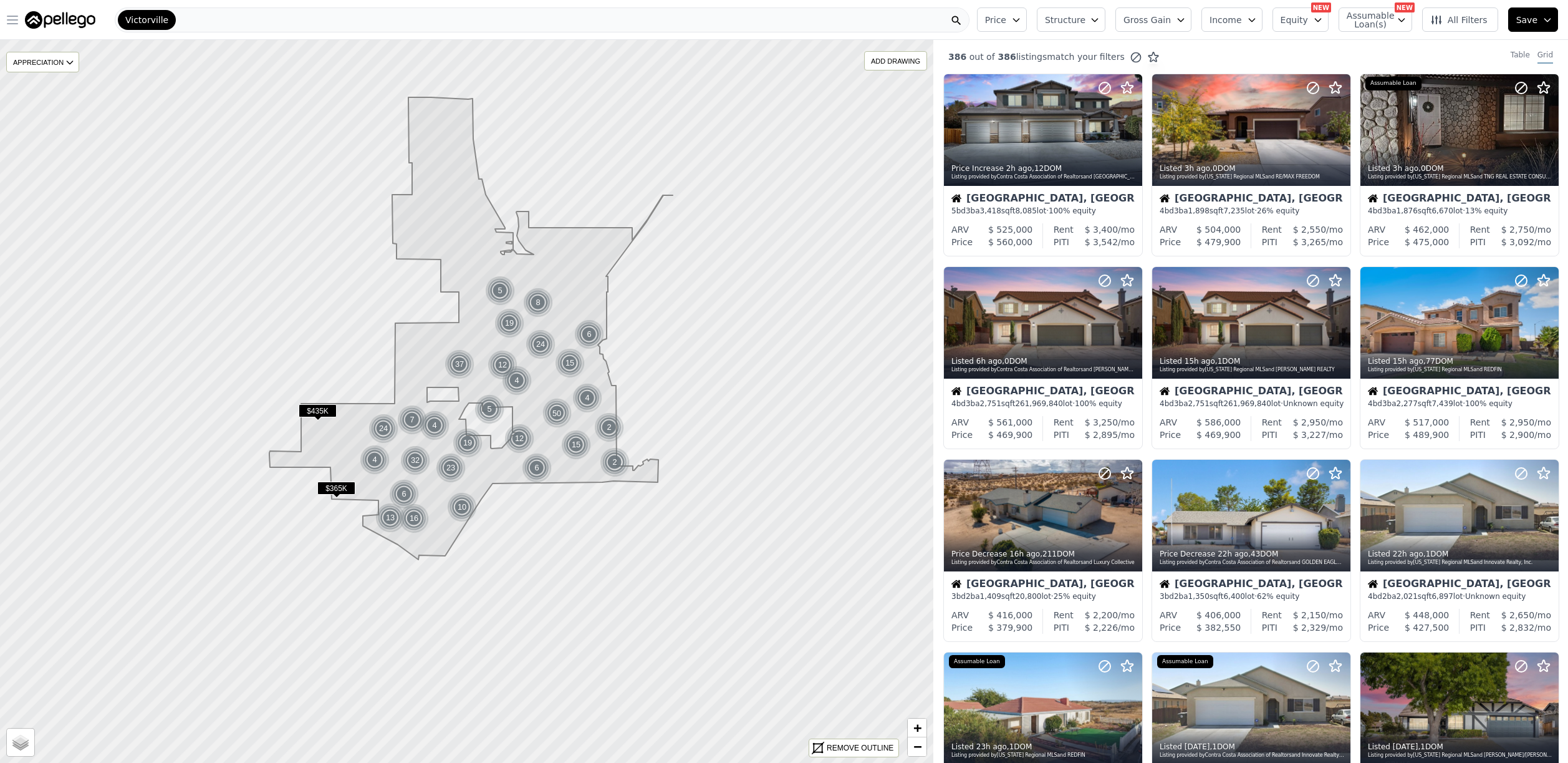
click at [9, 20] on icon "button" at bounding box center [13, 20] width 10 height 8
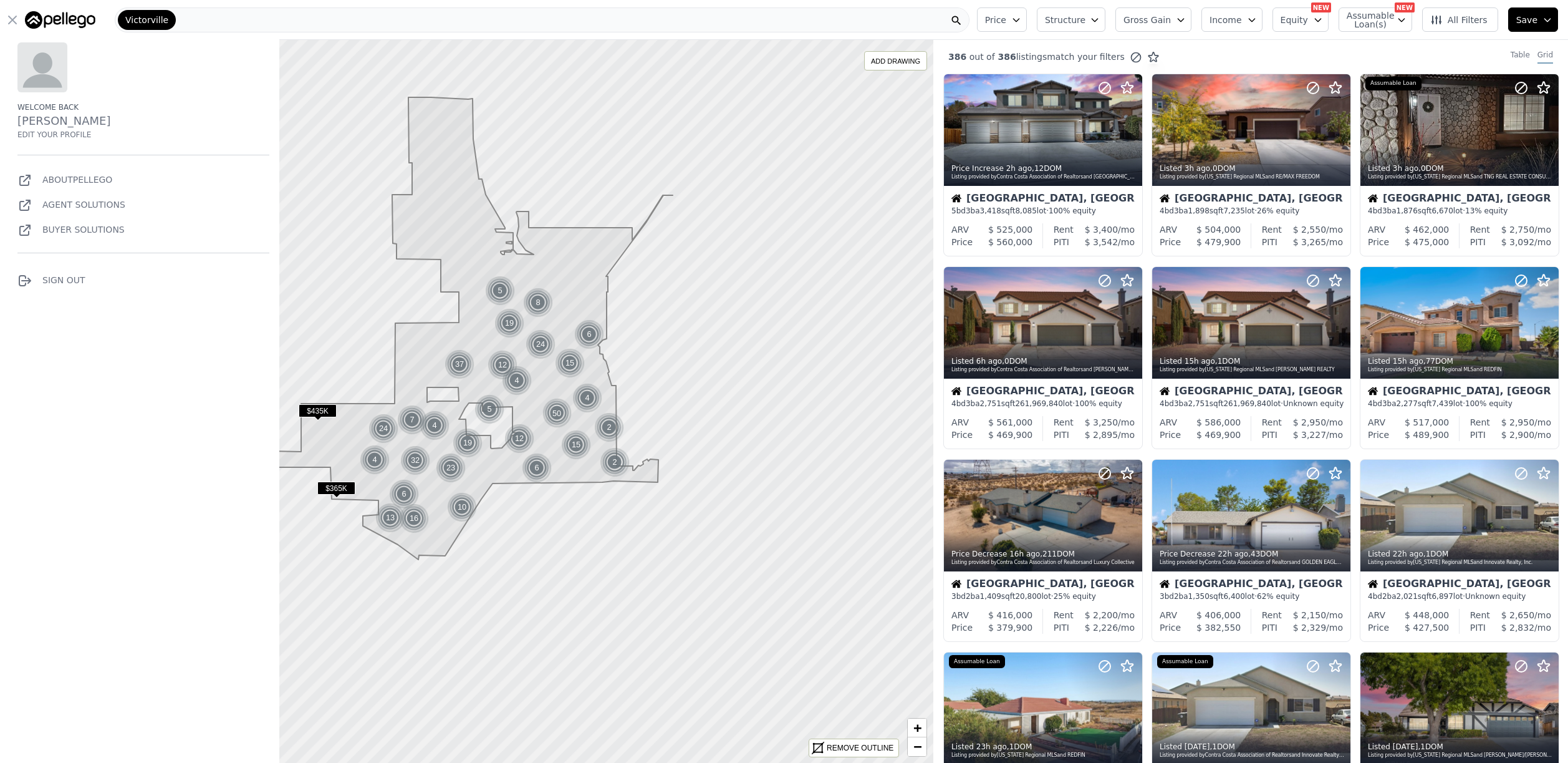
click at [10, 13] on icon "button" at bounding box center [12, 20] width 15 height 15
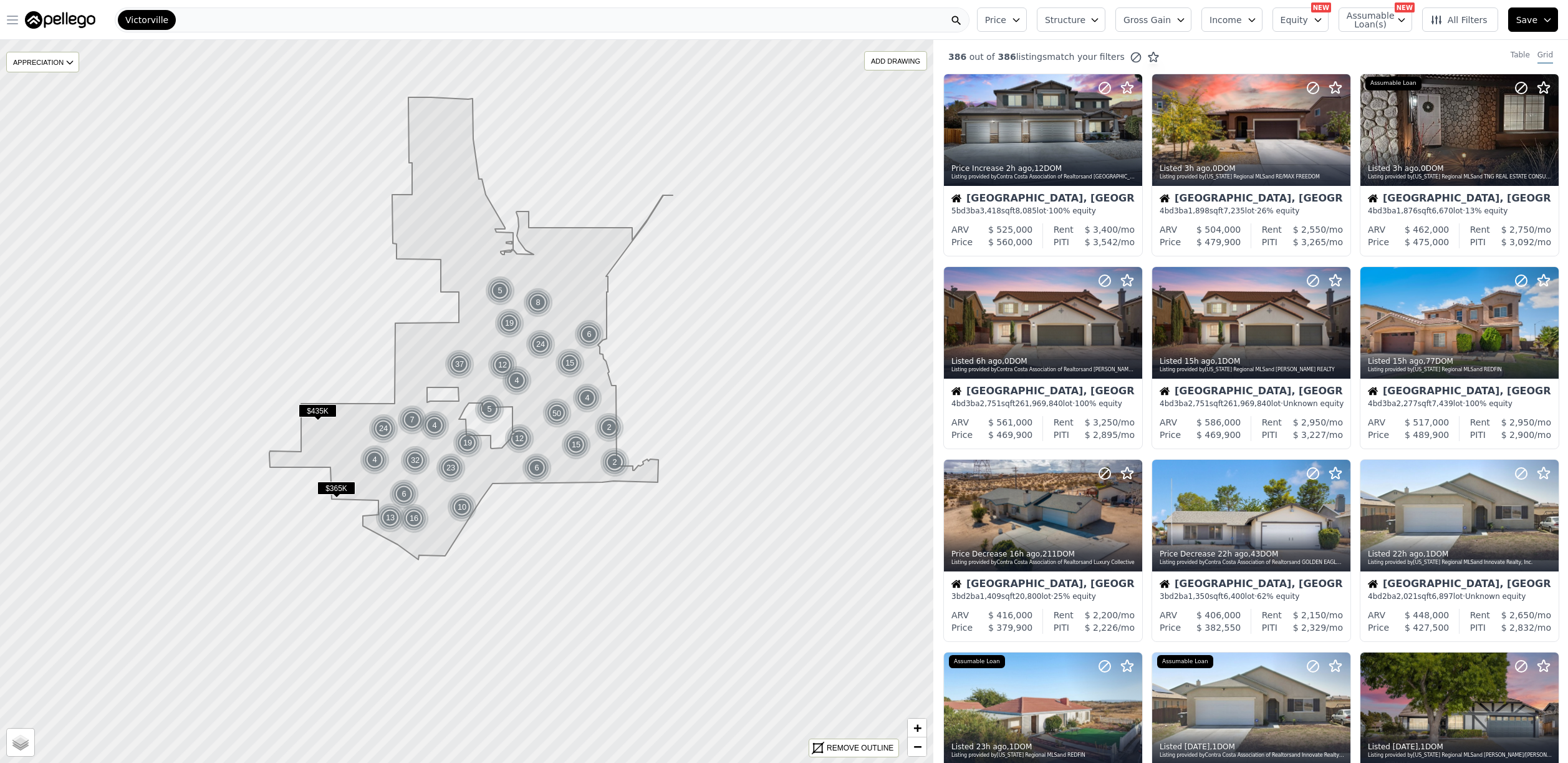
click at [1517, 68] on div "386 out of 386 listings match your filters Table Grid" at bounding box center [1251, 57] width 635 height 33
click at [1514, 60] on div "Table" at bounding box center [1521, 57] width 20 height 14
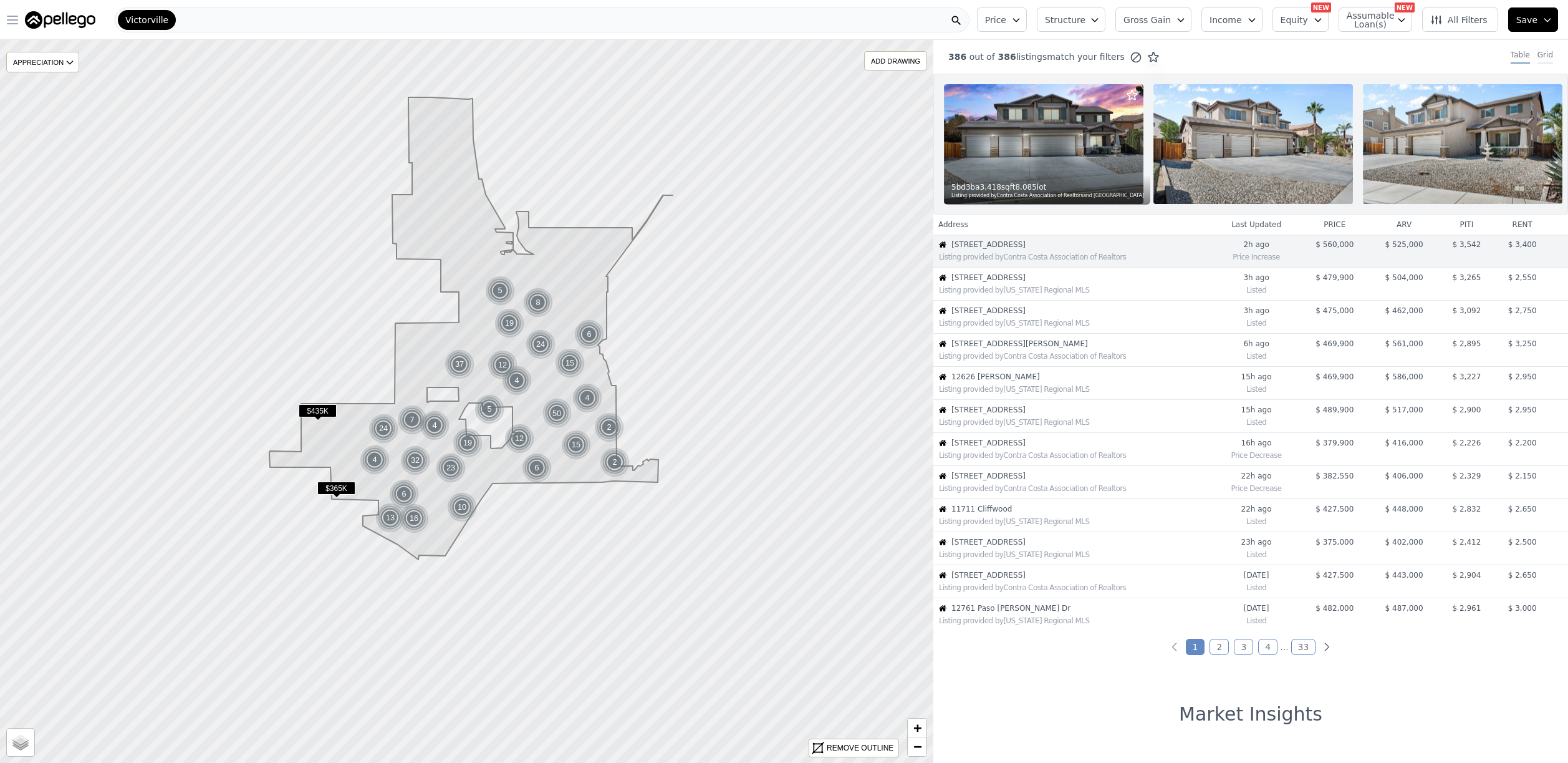
click at [1538, 58] on div "Grid" at bounding box center [1546, 57] width 15 height 14
